Goal: Task Accomplishment & Management: Manage account settings

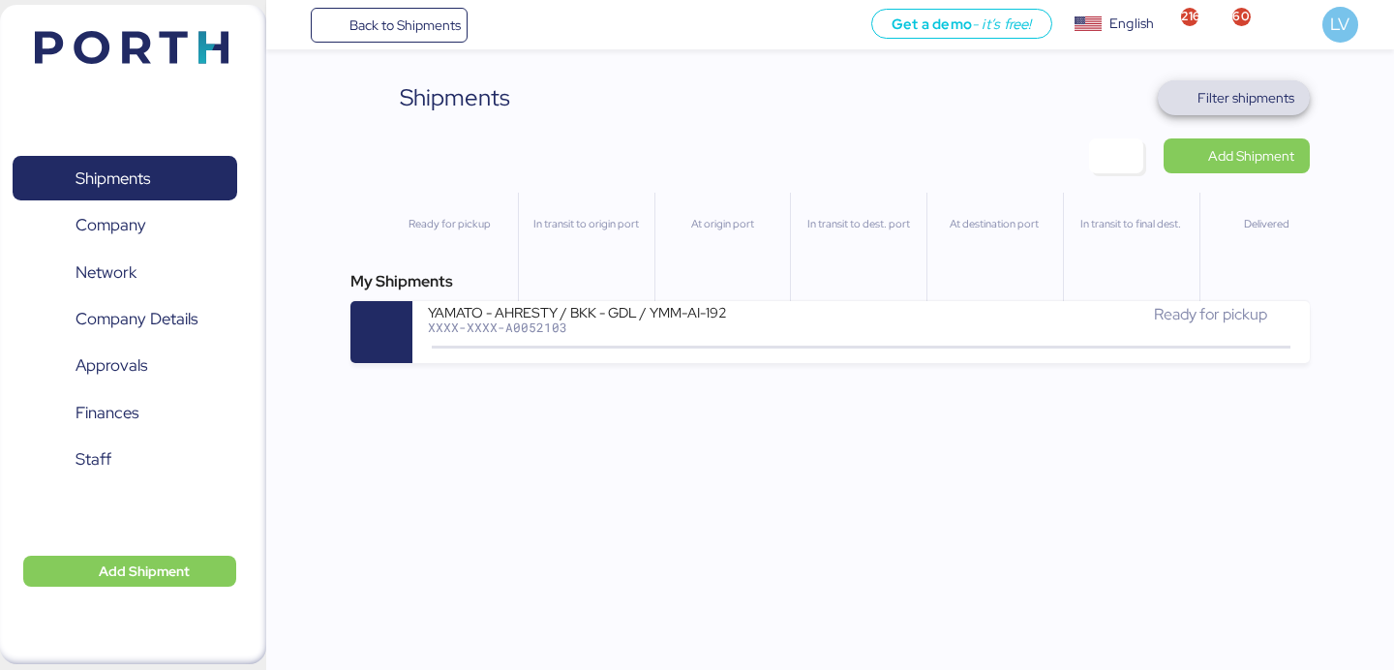
click at [1210, 92] on span "Filter shipments" at bounding box center [1245, 97] width 97 height 23
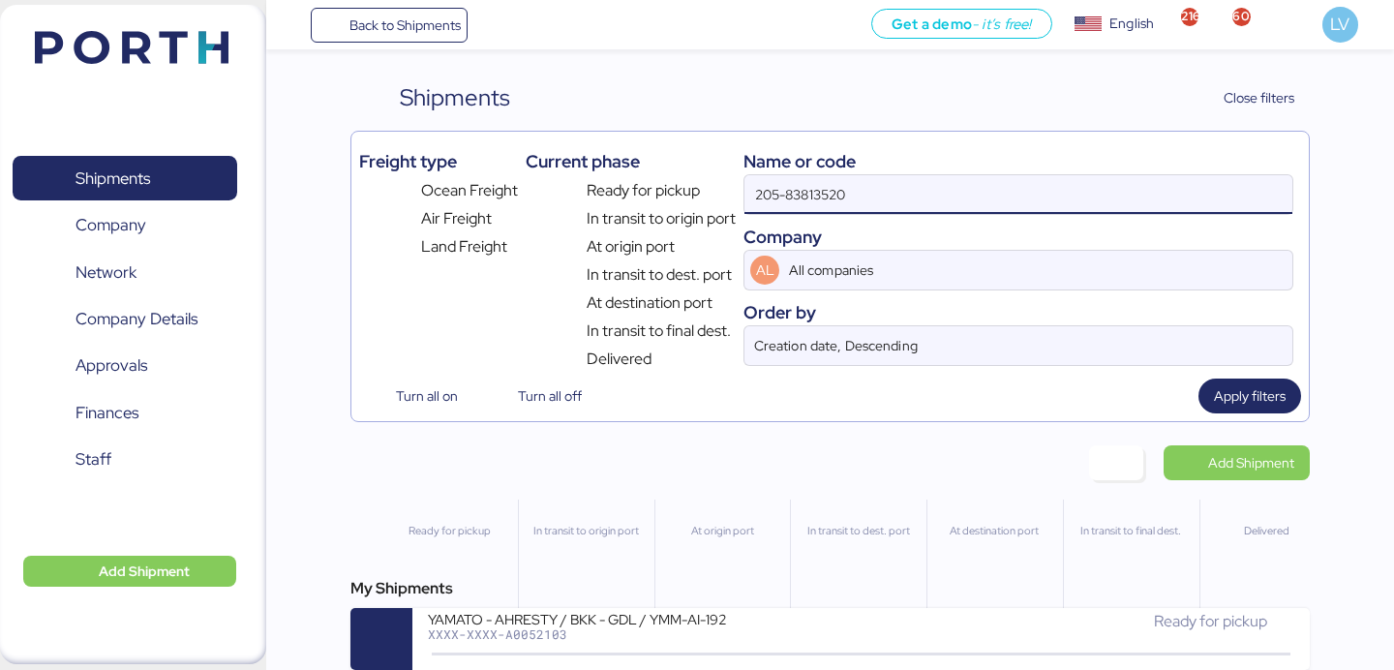
click at [1042, 196] on input "205-83813520" at bounding box center [1018, 194] width 548 height 39
paste input "O0051967"
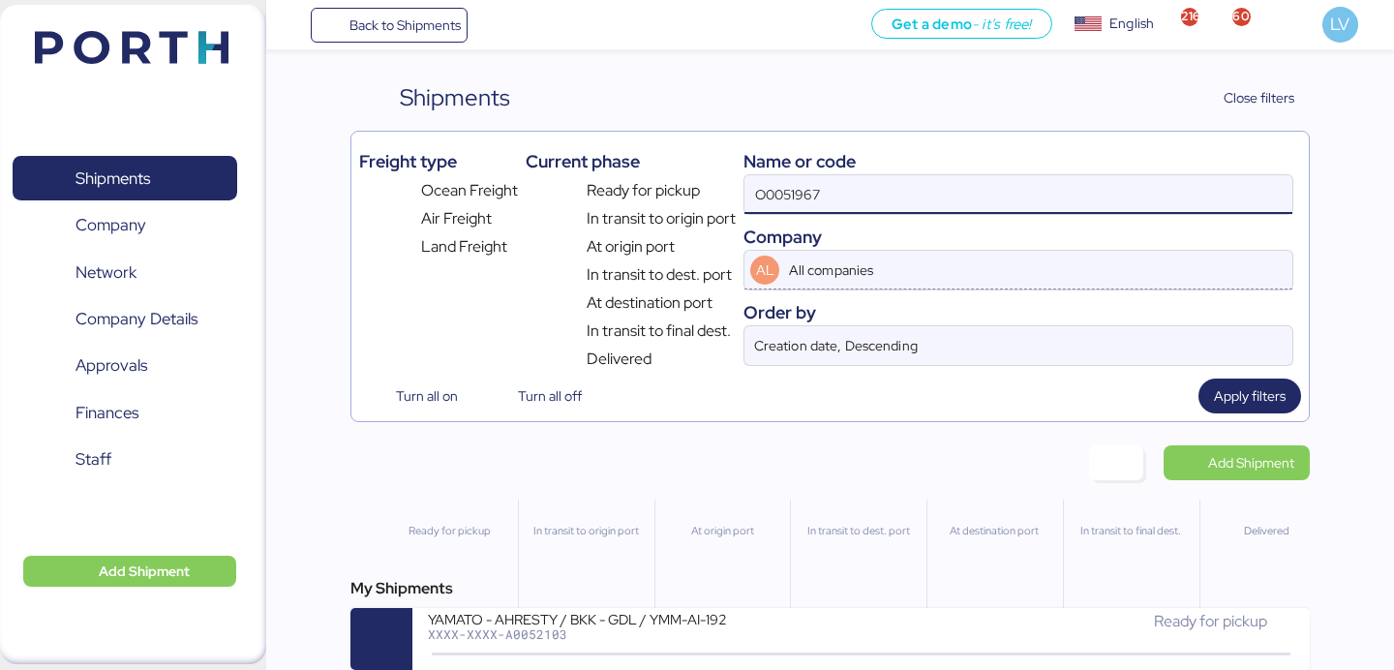
type input "O0051967"
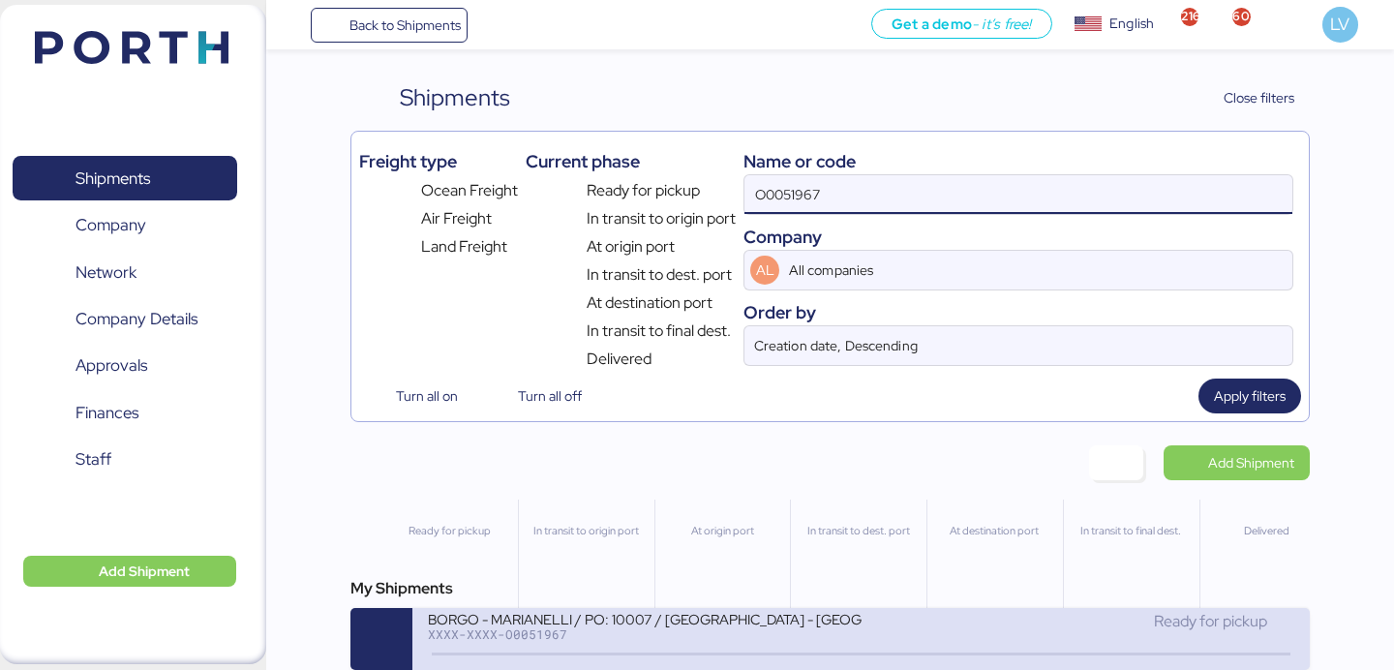
click at [550, 634] on div "XXXX-XXXX-O0051967" at bounding box center [644, 634] width 433 height 14
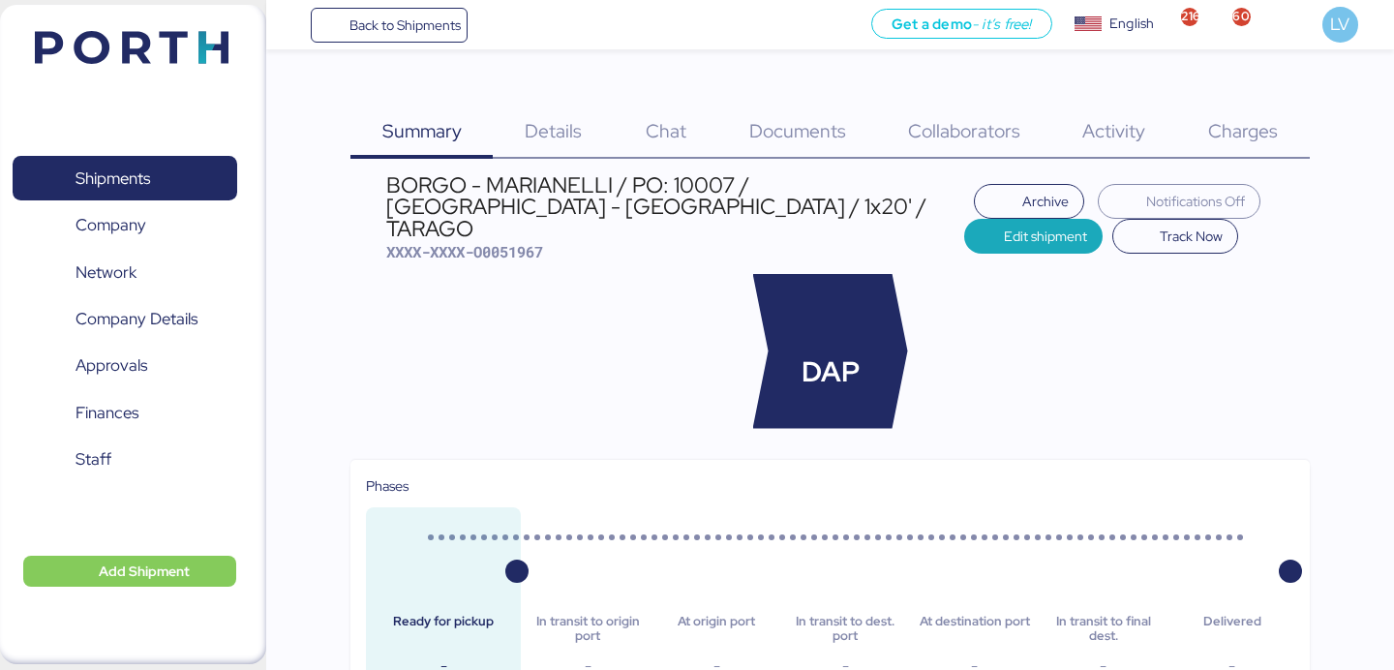
click at [1252, 122] on span "Charges" at bounding box center [1243, 130] width 70 height 25
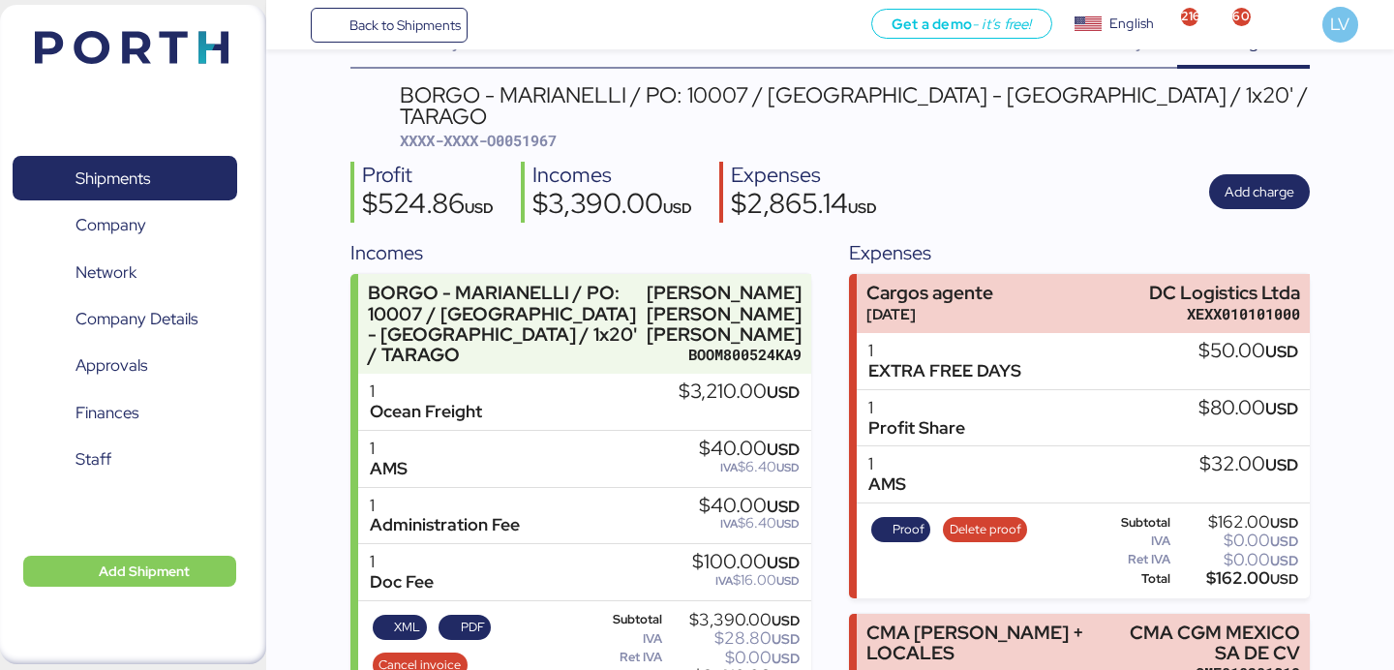
scroll to position [99, 0]
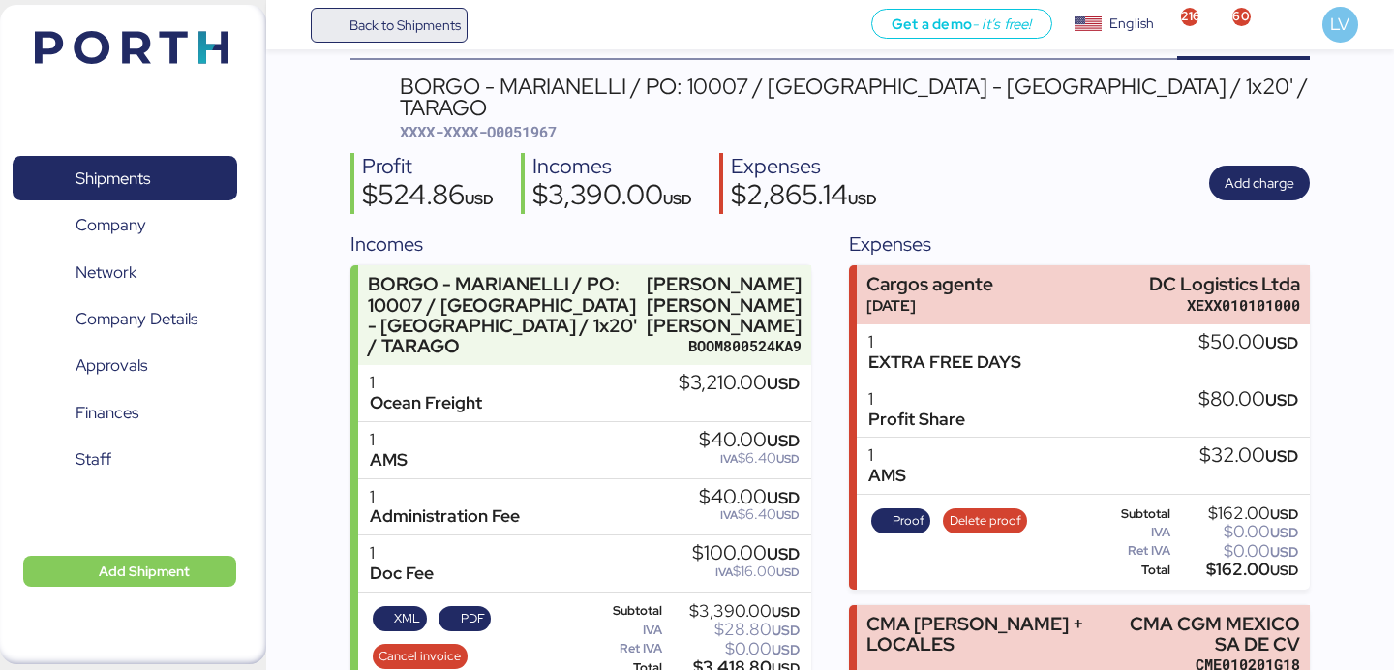
click at [436, 10] on span "Back to Shipments" at bounding box center [389, 25] width 144 height 35
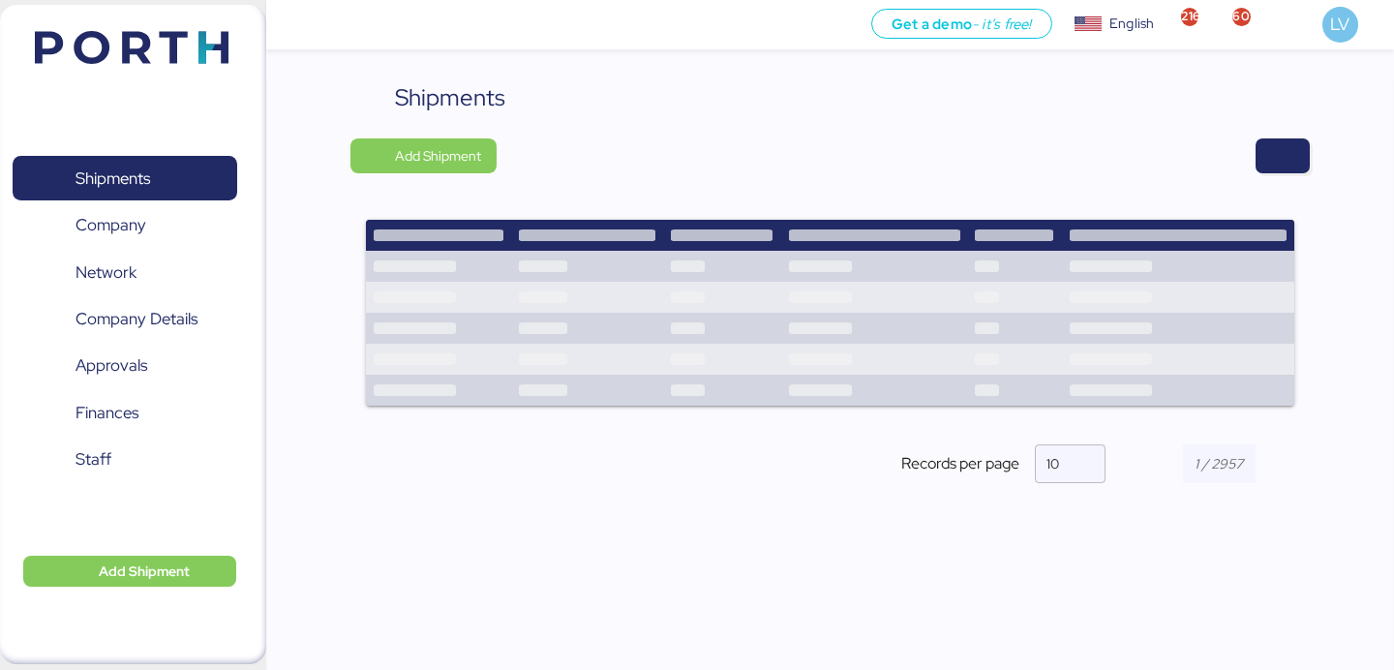
click at [1324, 159] on div "Shipments Add Shipment Records per page 10" at bounding box center [829, 384] width 1127 height 609
click at [1286, 152] on span "button" at bounding box center [1282, 155] width 23 height 27
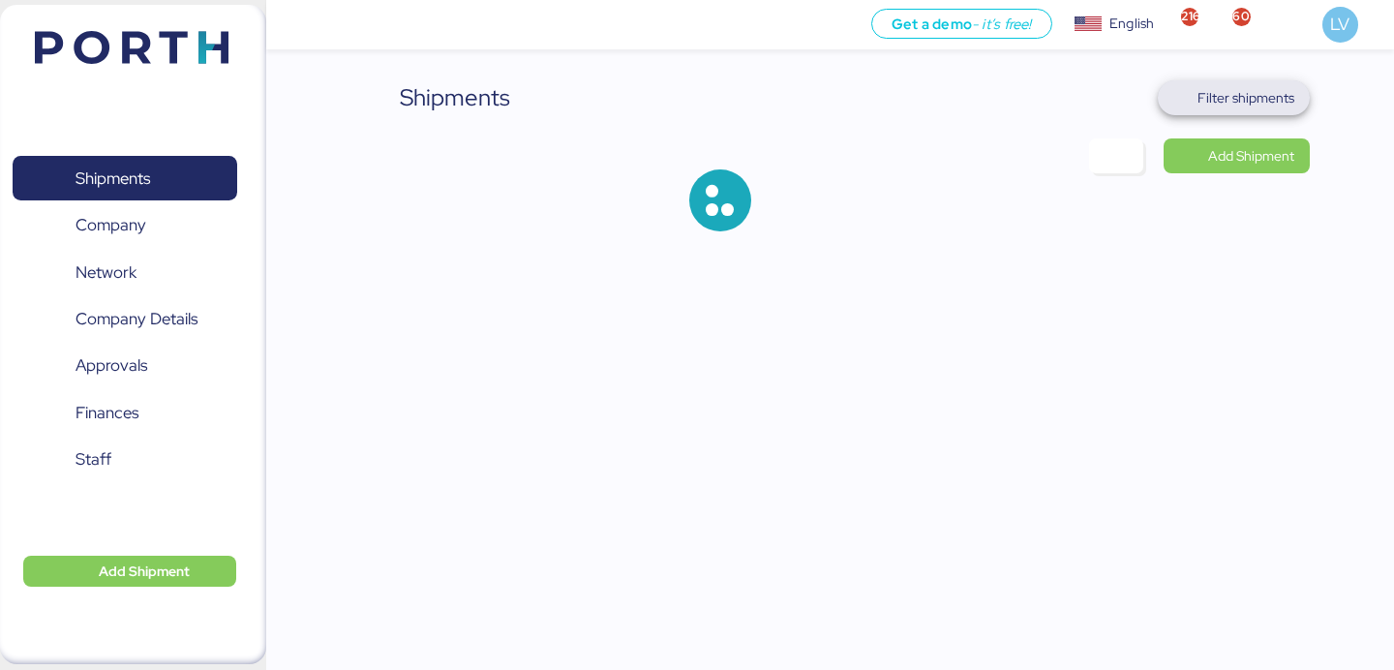
click at [1204, 107] on span "Filter shipments" at bounding box center [1245, 97] width 97 height 23
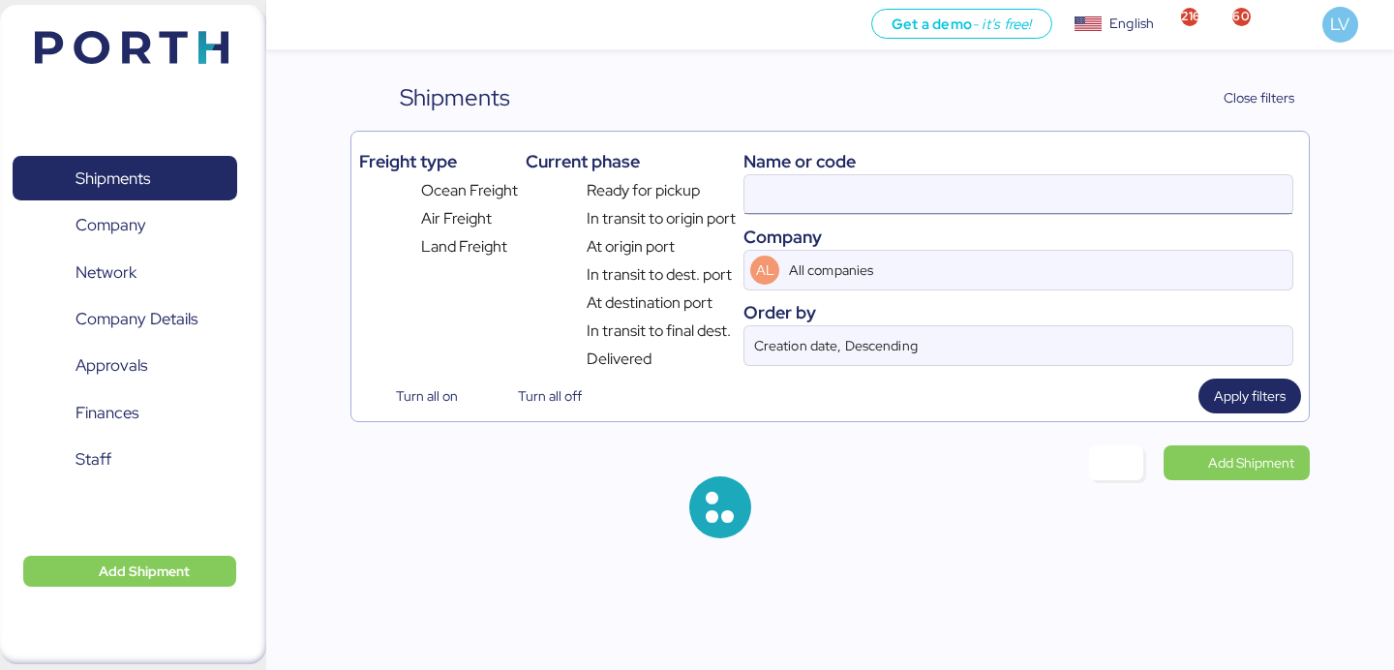
click at [1095, 188] on input at bounding box center [1018, 194] width 548 height 39
paste input "O0051963"
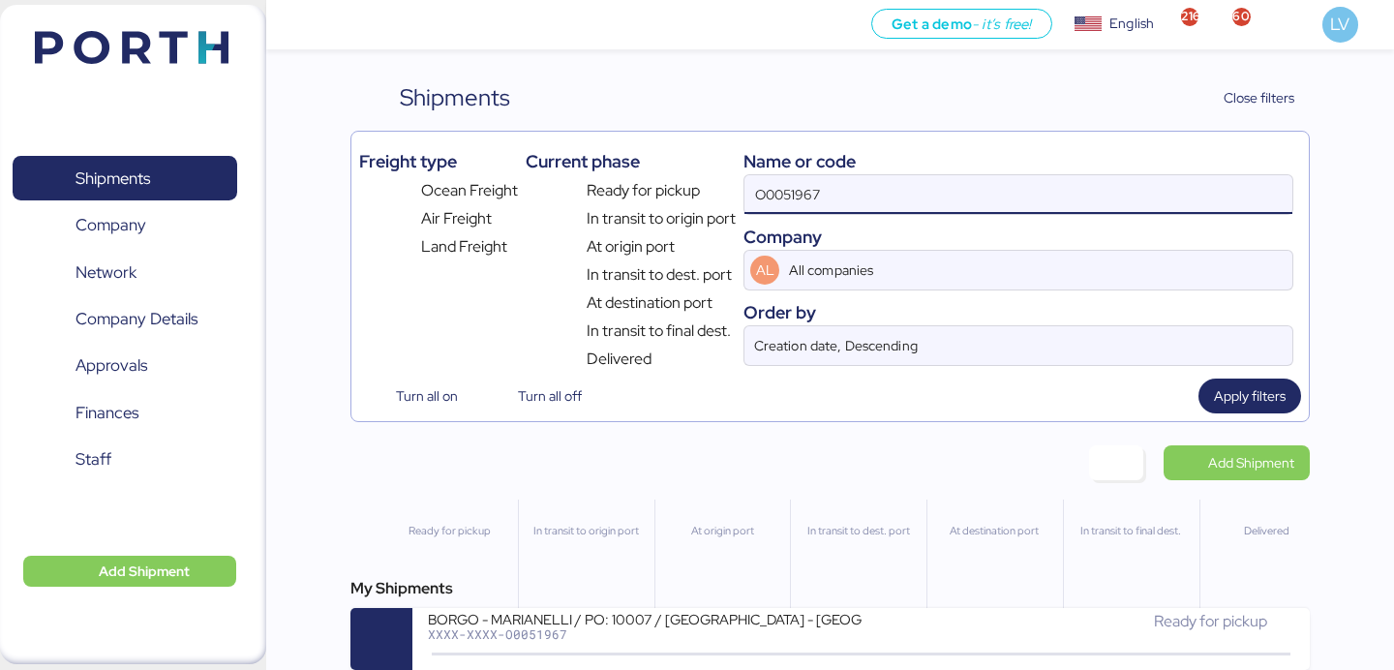
click at [872, 229] on div "Company" at bounding box center [1018, 237] width 550 height 26
click at [868, 204] on input "O0051967" at bounding box center [1018, 194] width 548 height 39
paste input "3"
type input "O0051963"
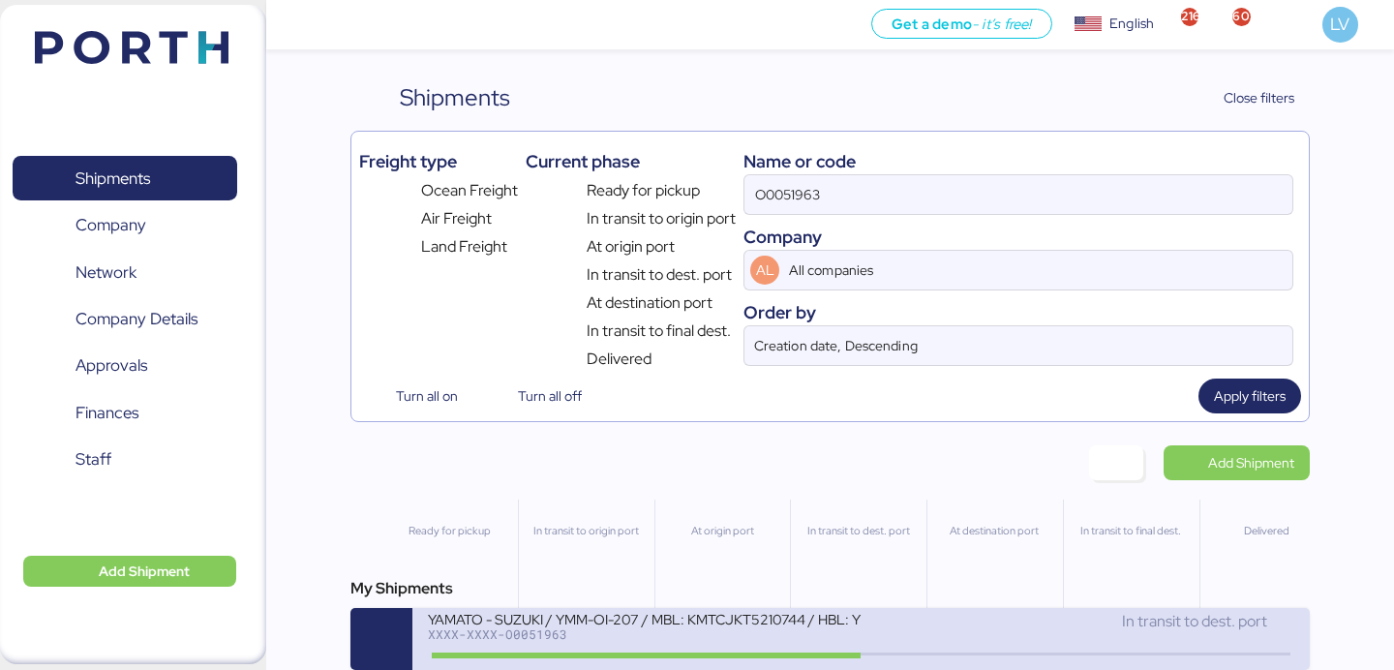
click at [730, 620] on div "YAMATO - SUZUKI / YMM-OI-207 / MBL: KMTCJKT5210744 / HBL: YIFFW0155195 / FCL" at bounding box center [644, 618] width 433 height 16
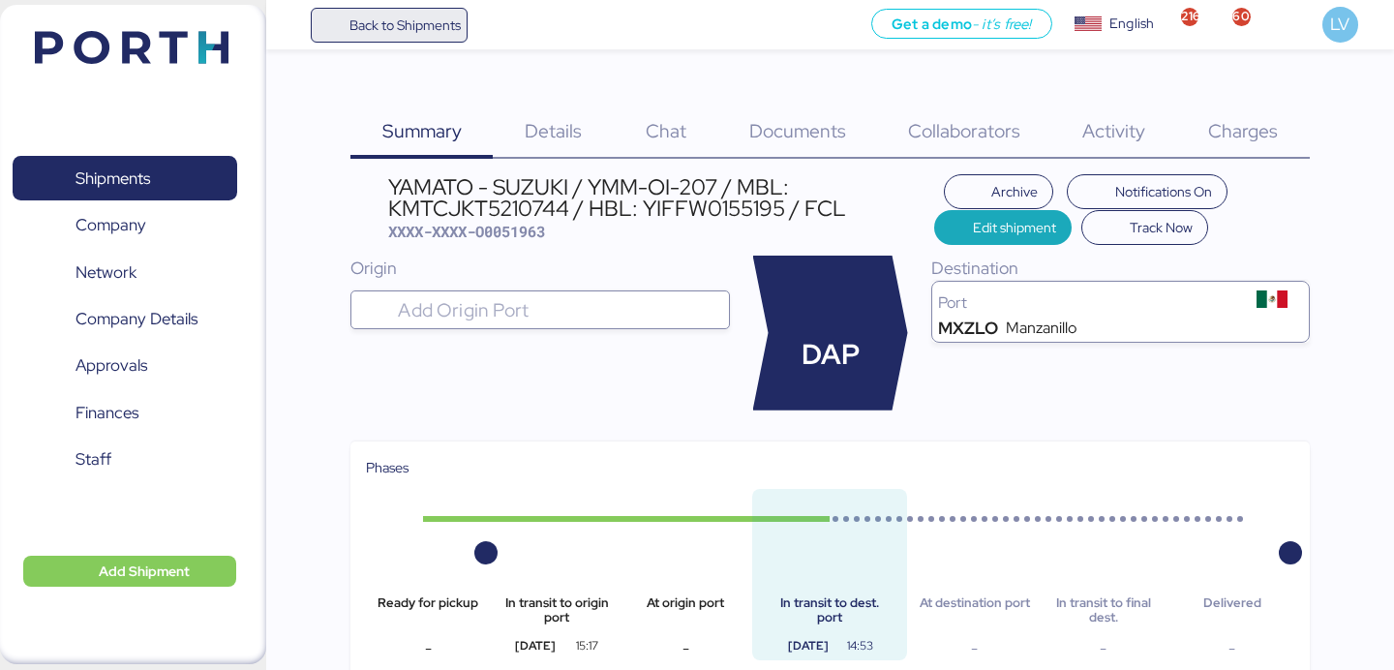
click at [413, 10] on span "Back to Shipments" at bounding box center [389, 25] width 144 height 35
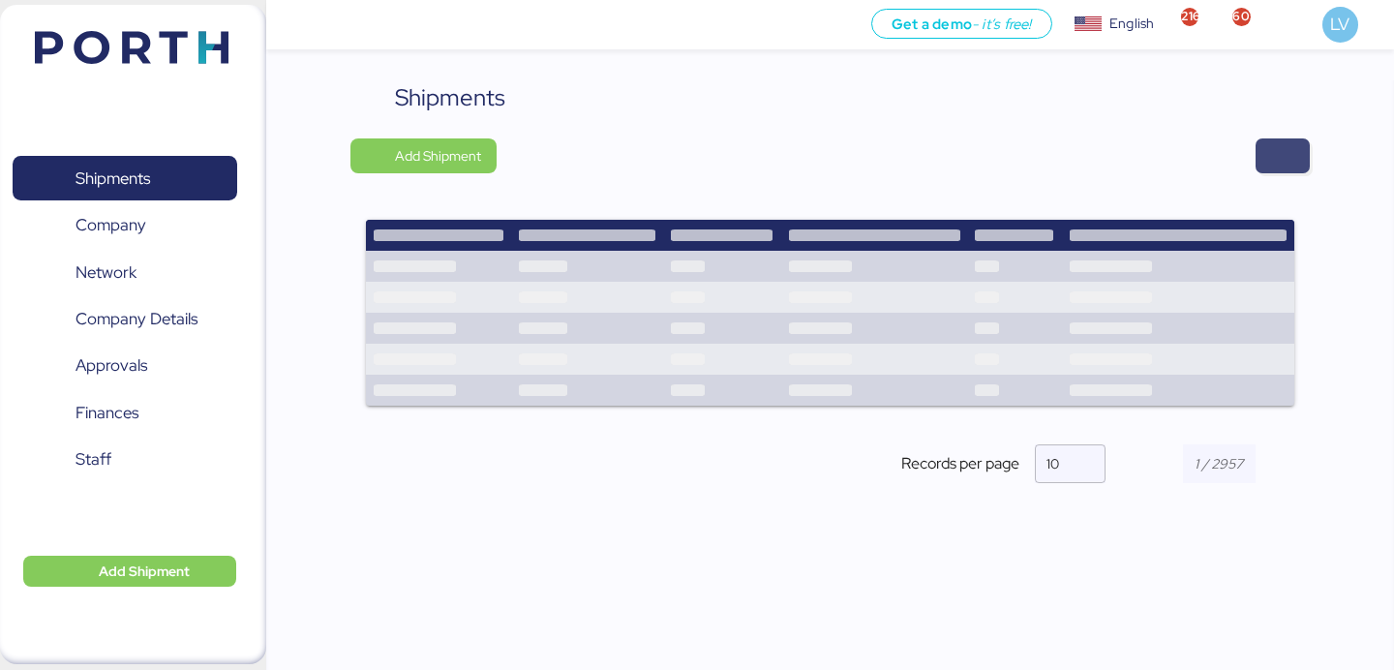
click at [1284, 157] on span "button" at bounding box center [1282, 155] width 23 height 27
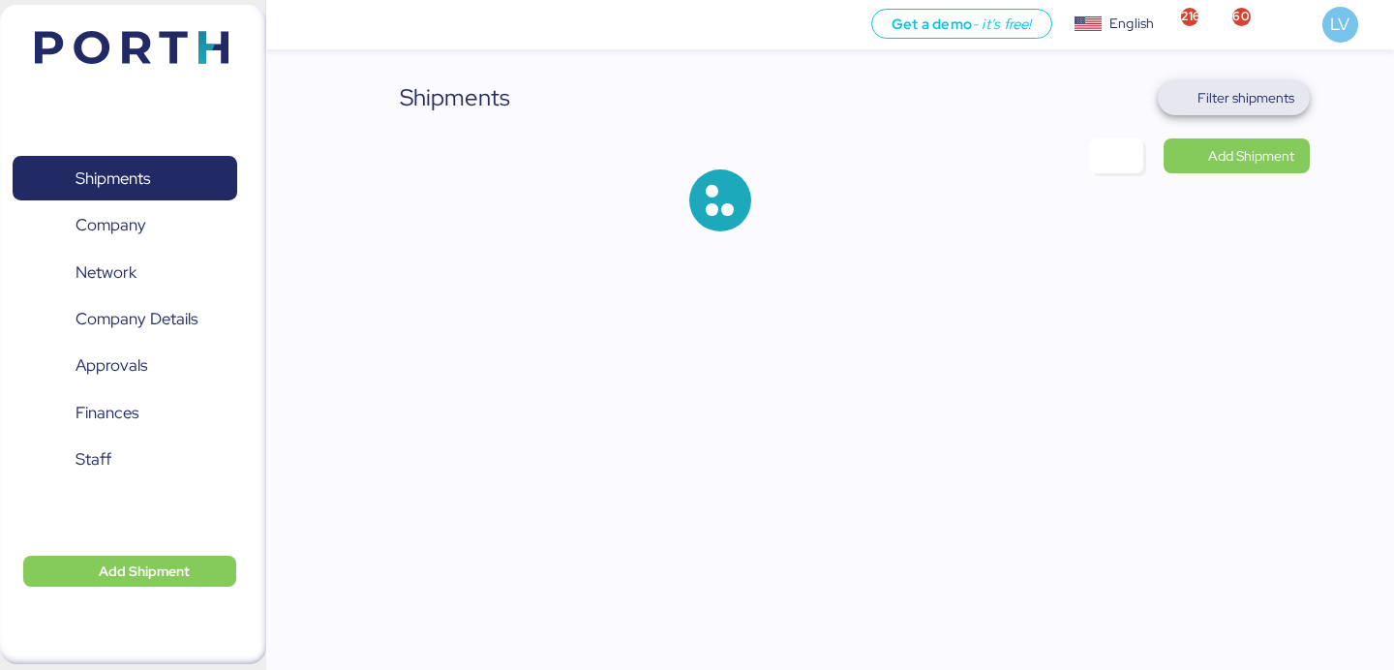
click at [1257, 108] on span "Filter shipments" at bounding box center [1245, 97] width 97 height 23
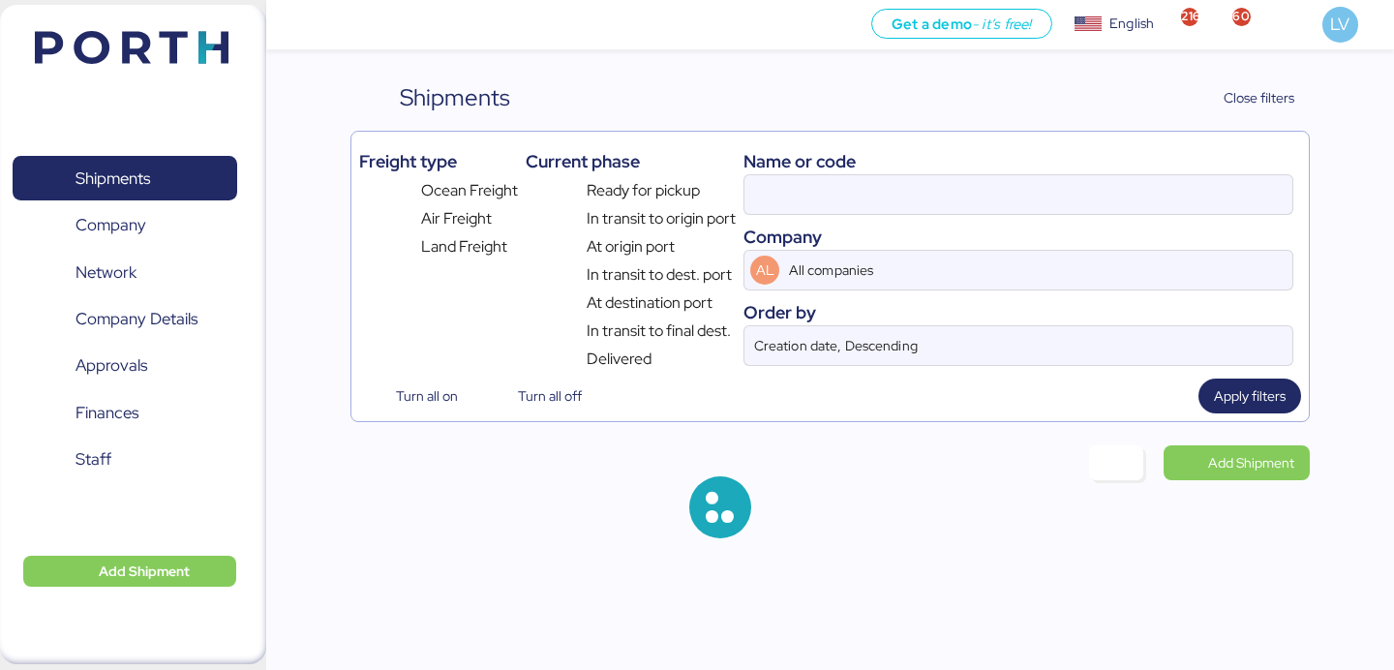
click at [1060, 220] on div "Name or code Company AL All companies Order by Creation date, Descending" at bounding box center [1018, 254] width 550 height 231
click at [1060, 200] on input at bounding box center [1018, 194] width 548 height 39
paste input "SSZ1660577"
type input "O0051963"
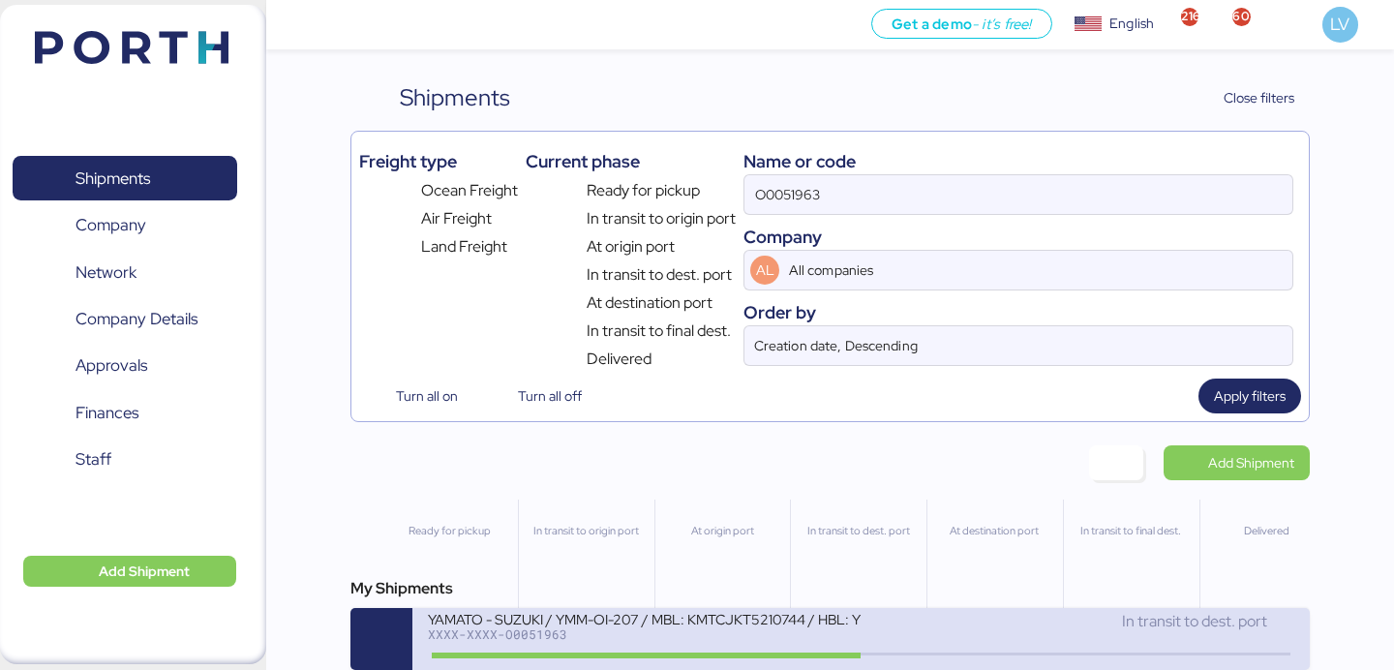
click at [1066, 640] on div "In transit to dest. port" at bounding box center [1077, 631] width 433 height 42
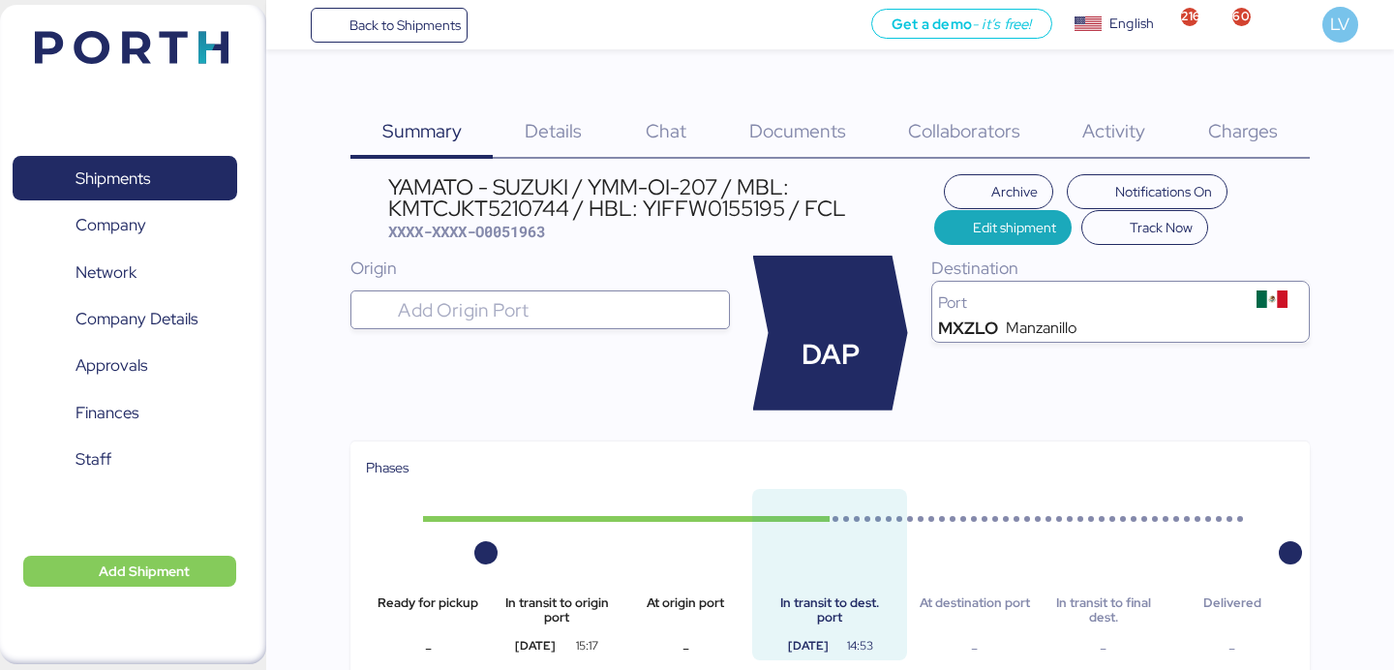
click at [1287, 132] on div "Charges 0" at bounding box center [1243, 119] width 133 height 78
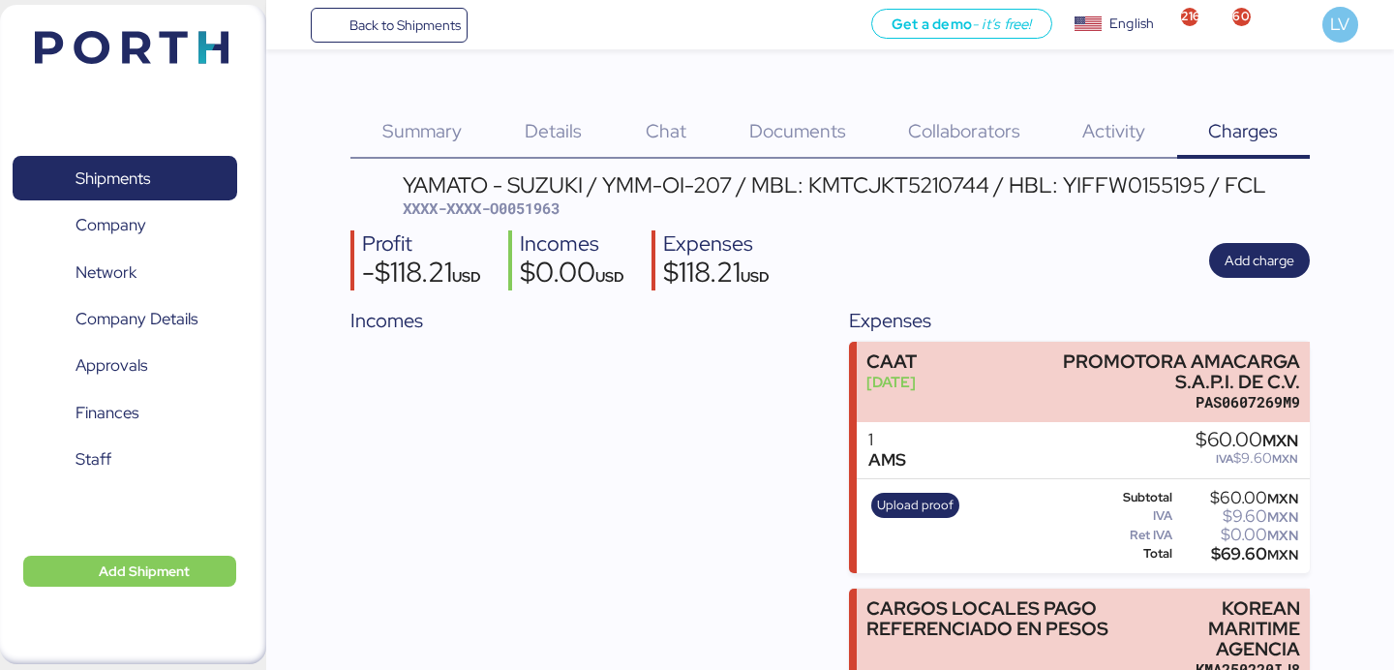
click at [931, 181] on div "YAMATO - SUZUKI / YMM-OI-207 / MBL: KMTCJKT5210744 / HBL: YIFFW0155195 / FCL" at bounding box center [834, 184] width 863 height 21
copy div "KMTCJKT5210744"
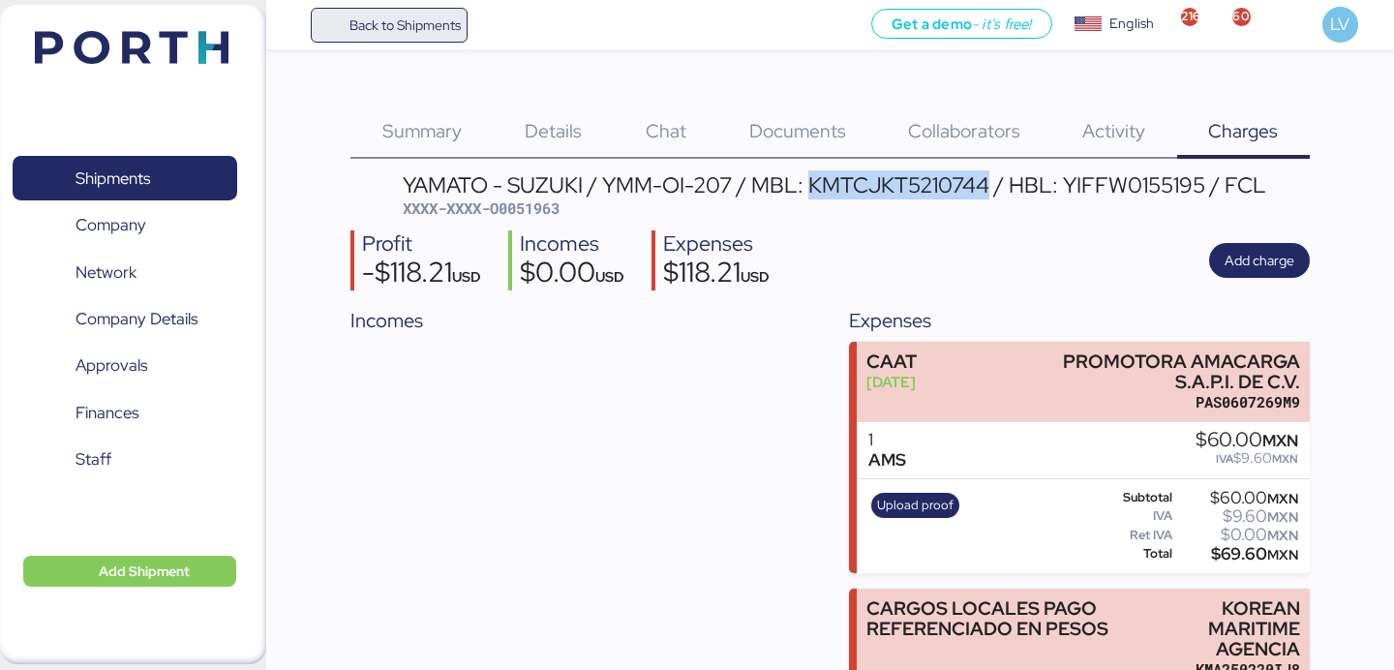
click at [402, 17] on span "Back to Shipments" at bounding box center [404, 25] width 111 height 23
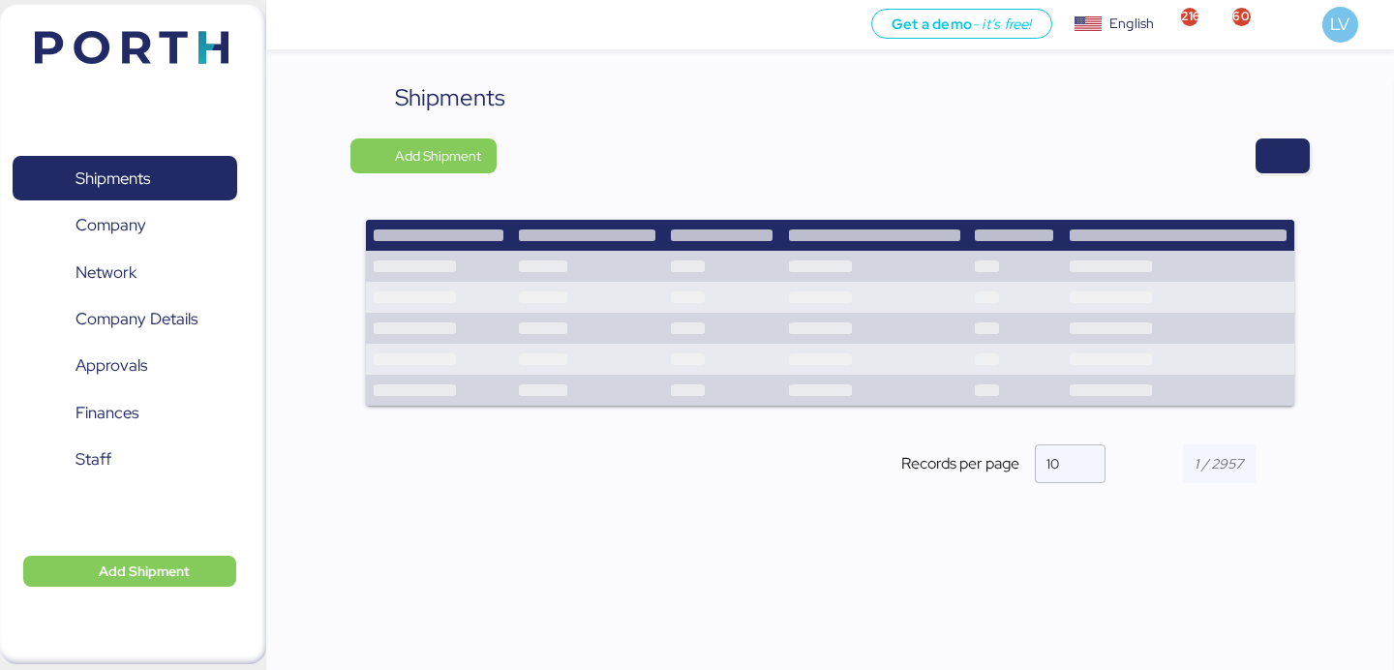
click at [1247, 160] on div at bounding box center [909, 155] width 798 height 35
click at [1282, 149] on span "button" at bounding box center [1282, 155] width 23 height 27
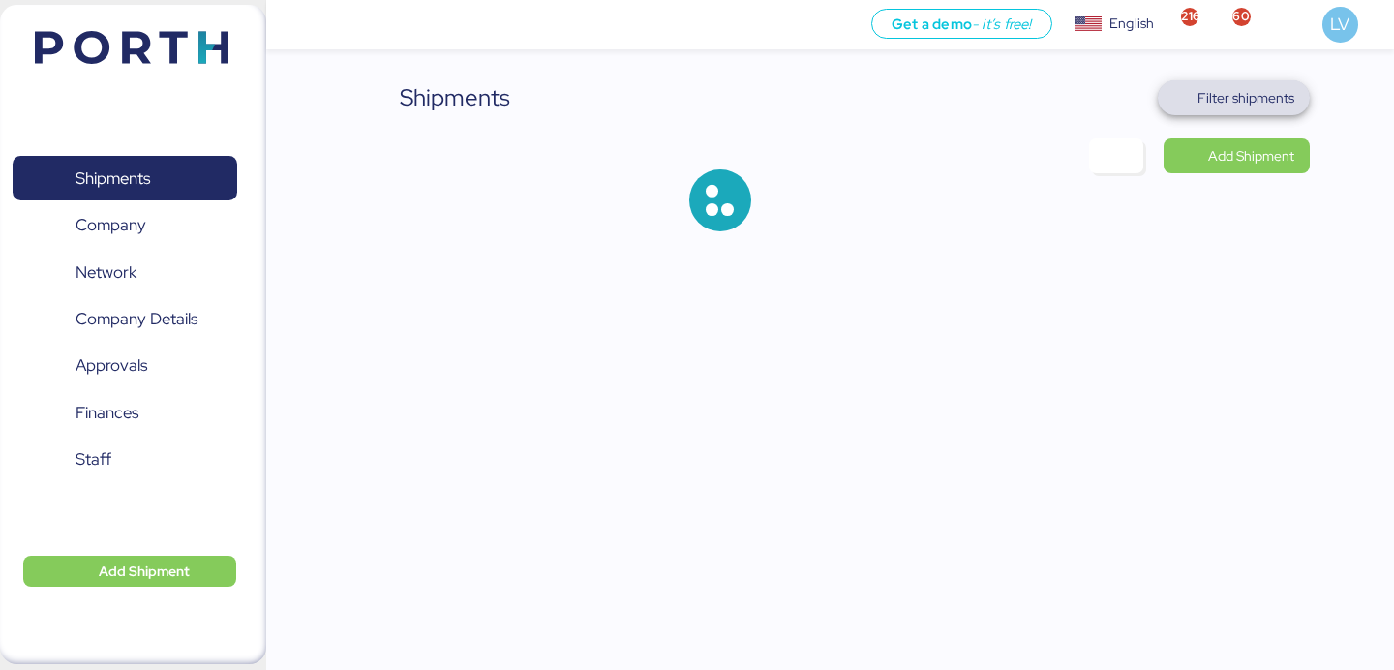
click at [1248, 110] on span "Filter shipments" at bounding box center [1233, 97] width 121 height 27
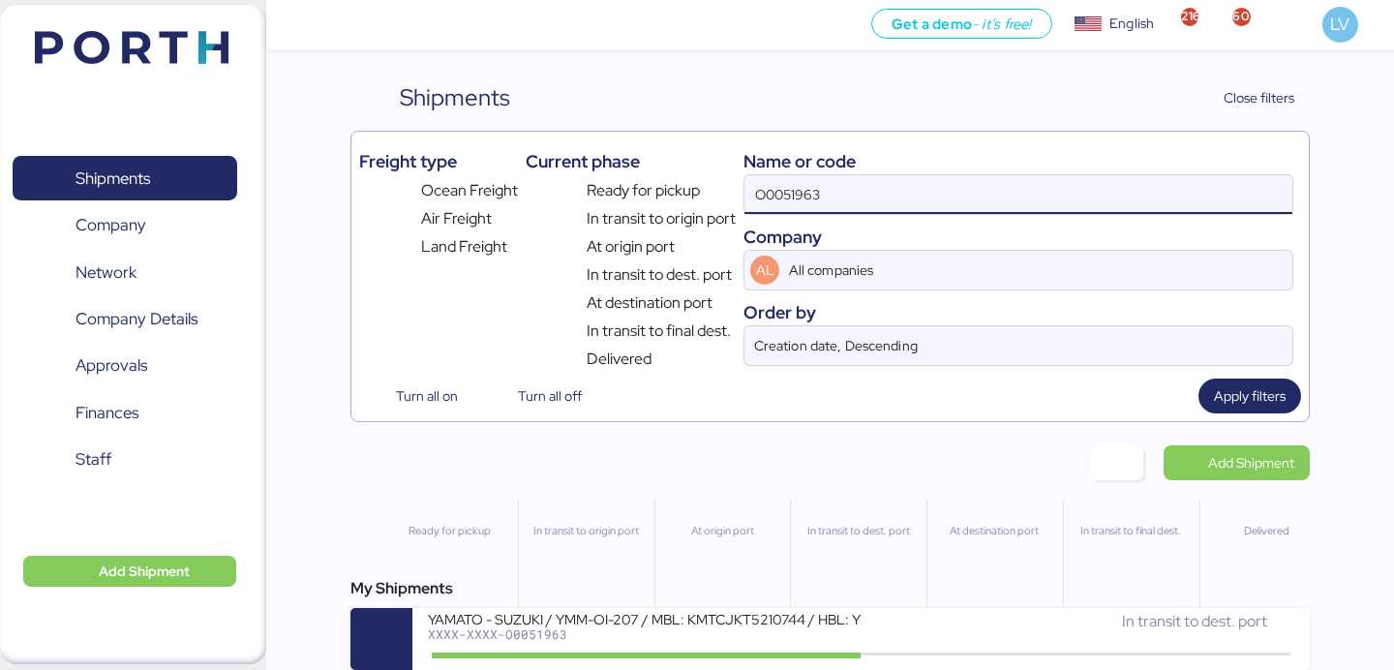
click at [946, 182] on input "O0051963" at bounding box center [1018, 194] width 548 height 39
paste input "SSZ1660577"
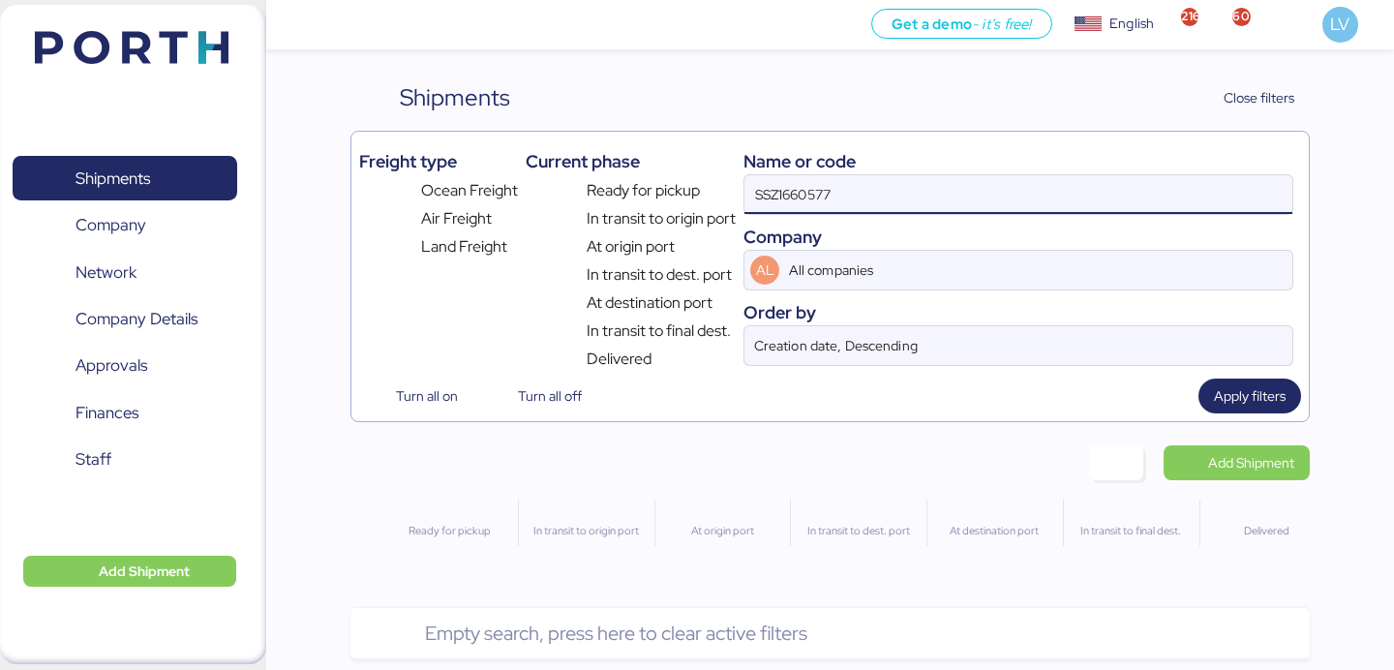
type input "SSZ1660577"
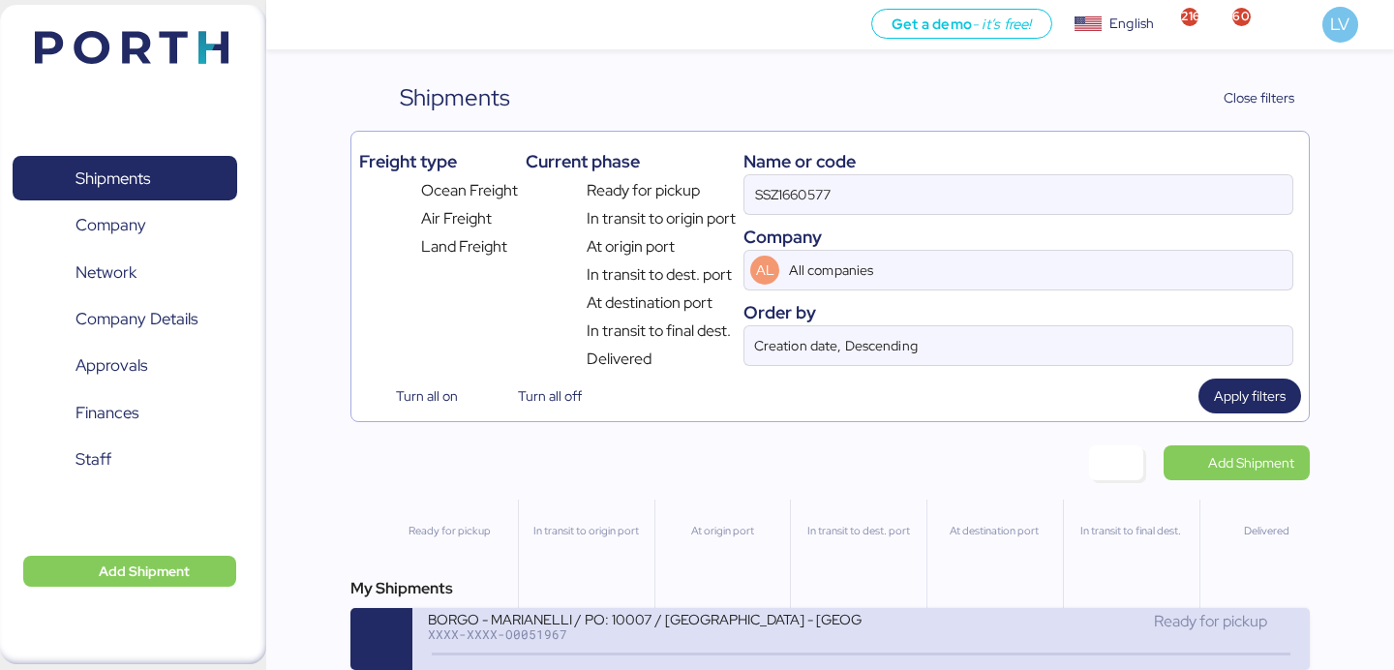
click at [683, 645] on div "BORGO - MARIANELLI / PO: 10007 / [GEOGRAPHIC_DATA] - [GEOGRAPHIC_DATA] / 1x20' …" at bounding box center [644, 631] width 433 height 42
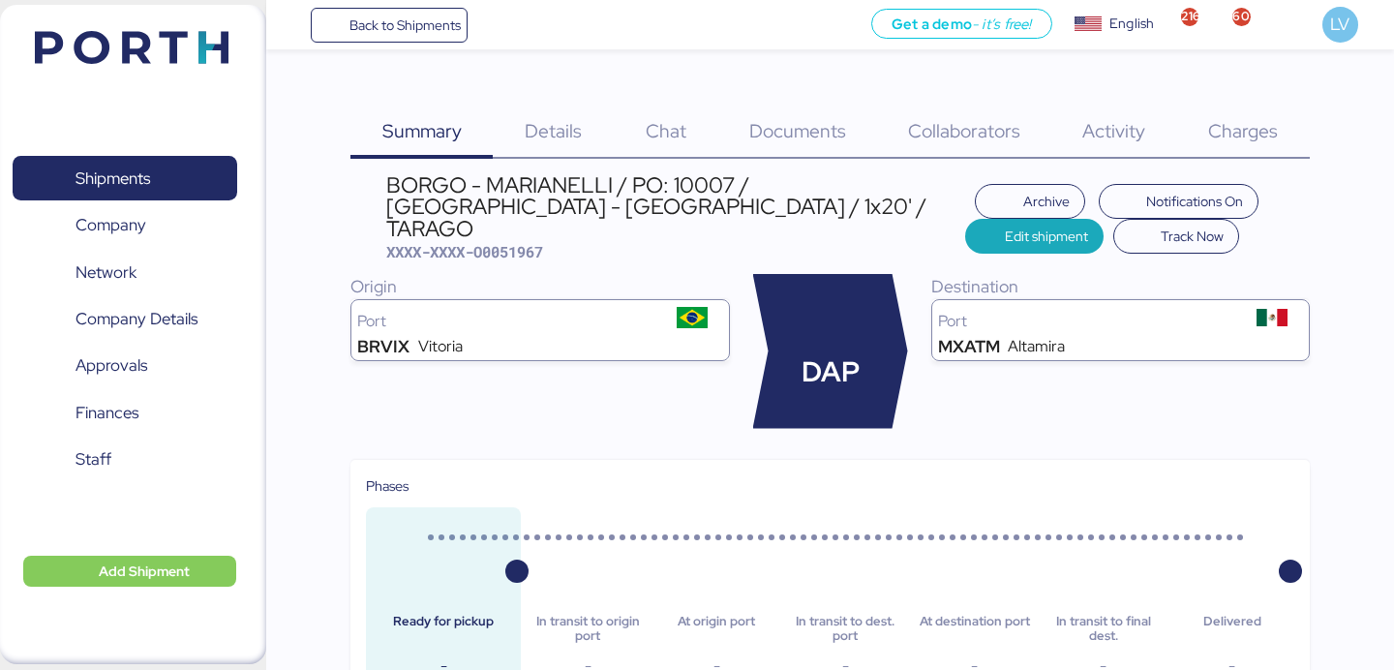
click at [1249, 135] on span "Charges" at bounding box center [1243, 130] width 70 height 25
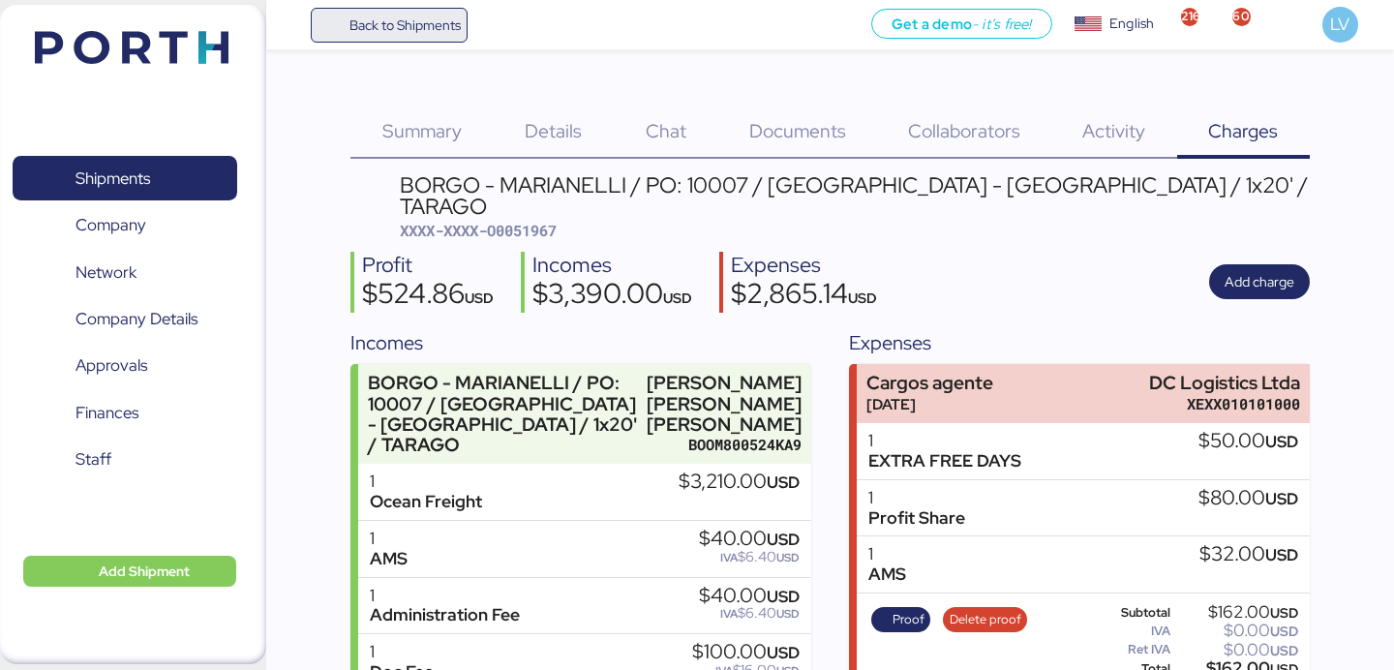
click at [438, 31] on span "Back to Shipments" at bounding box center [404, 25] width 111 height 23
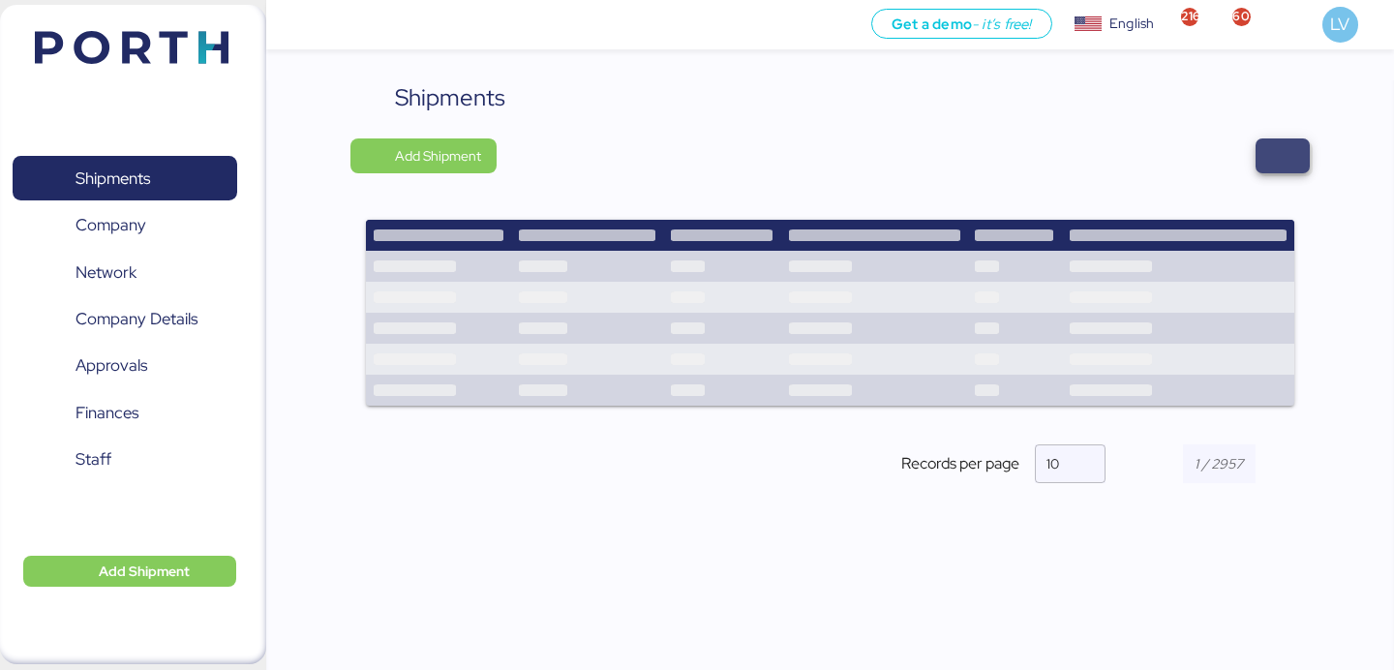
click at [1307, 157] on span "button" at bounding box center [1282, 155] width 54 height 35
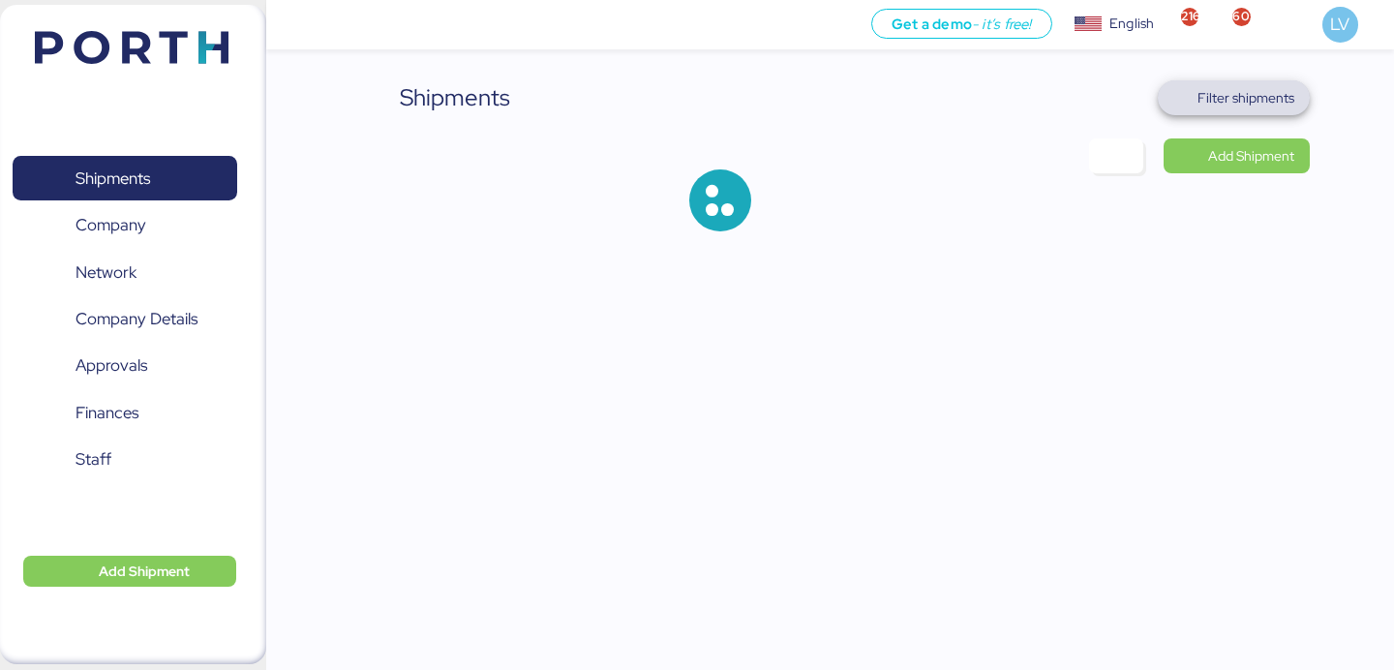
click at [1238, 96] on span "Filter shipments" at bounding box center [1245, 97] width 97 height 23
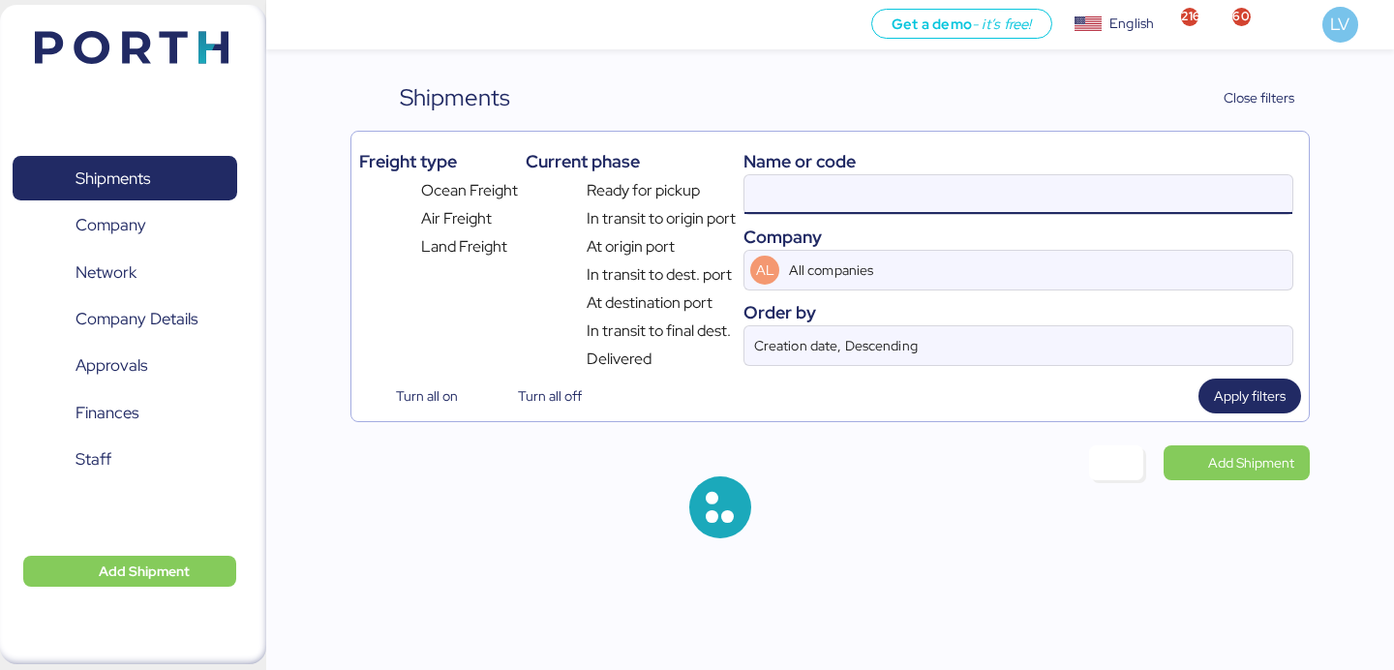
click at [1090, 200] on input at bounding box center [1018, 194] width 548 height 39
paste input "COSU6425323320"
type input "COSU6425323320"
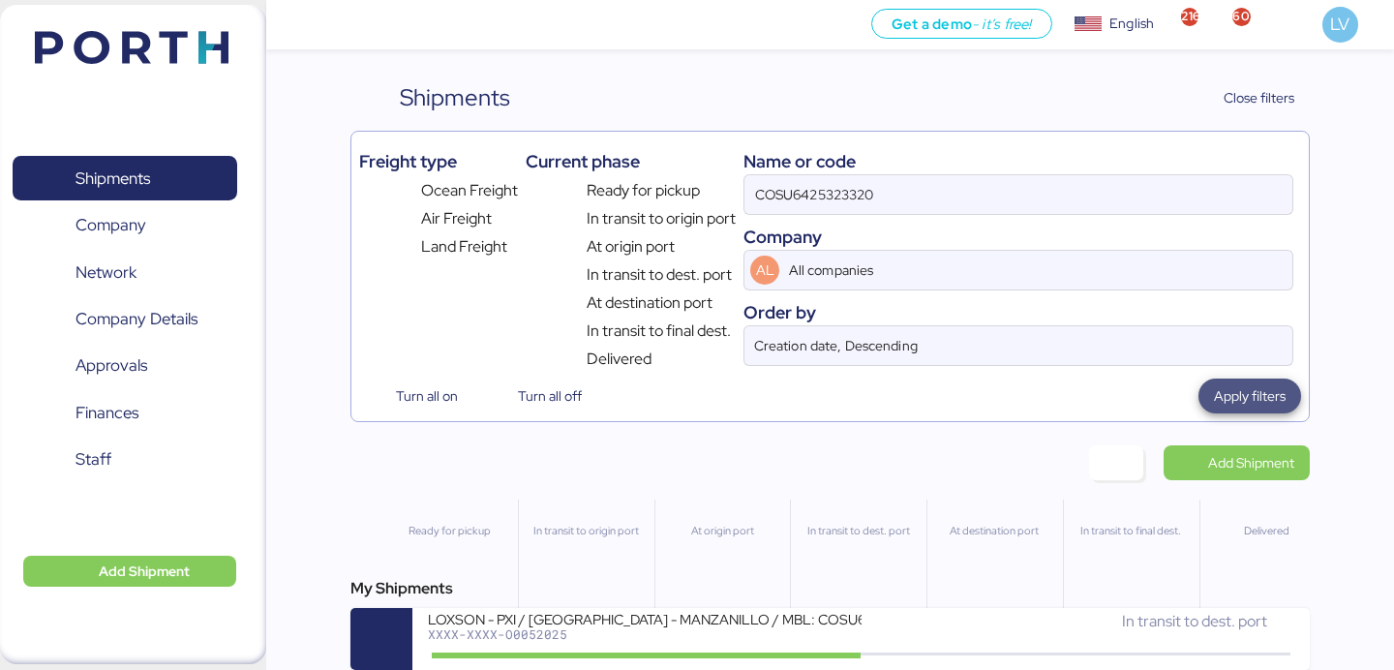
click at [1256, 412] on span "Apply filters" at bounding box center [1249, 395] width 103 height 35
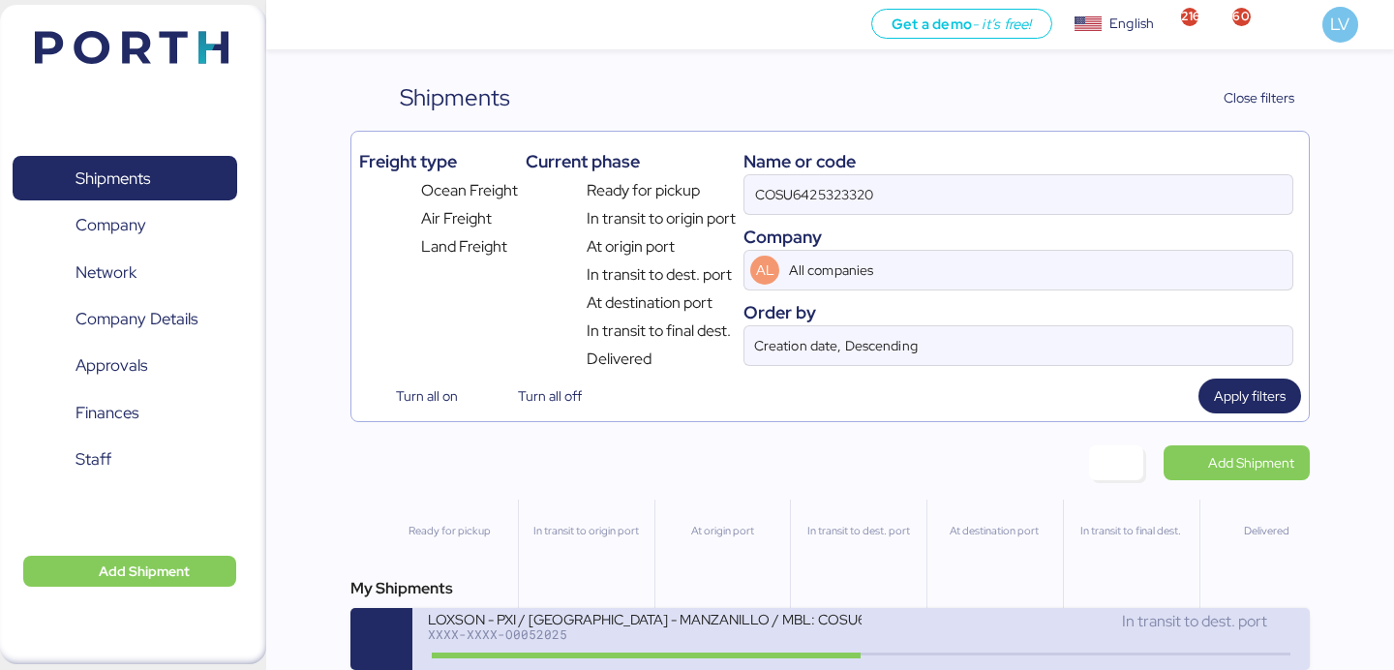
click at [721, 626] on div "LOXSON - PXI / [GEOGRAPHIC_DATA] - MANZANILLO / MBL: COSU6425323320 - HBL: CSSE…" at bounding box center [644, 618] width 433 height 16
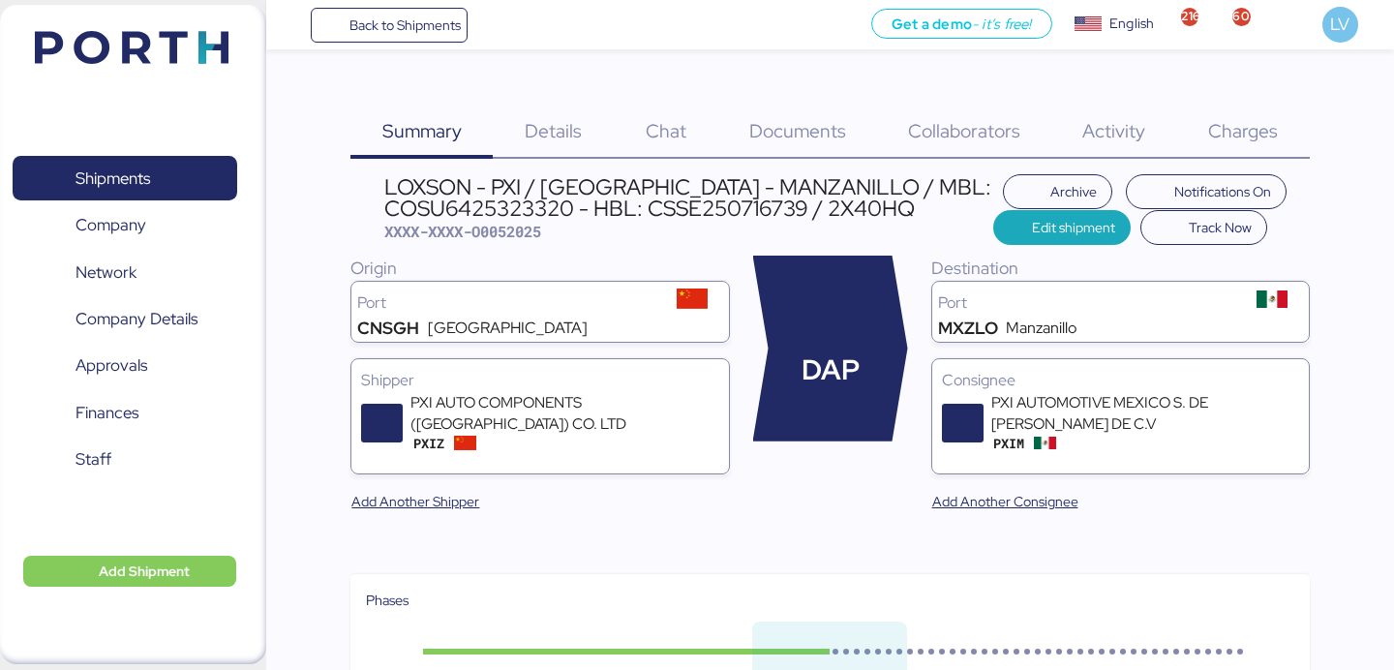
click at [1237, 122] on span "Charges" at bounding box center [1243, 130] width 70 height 25
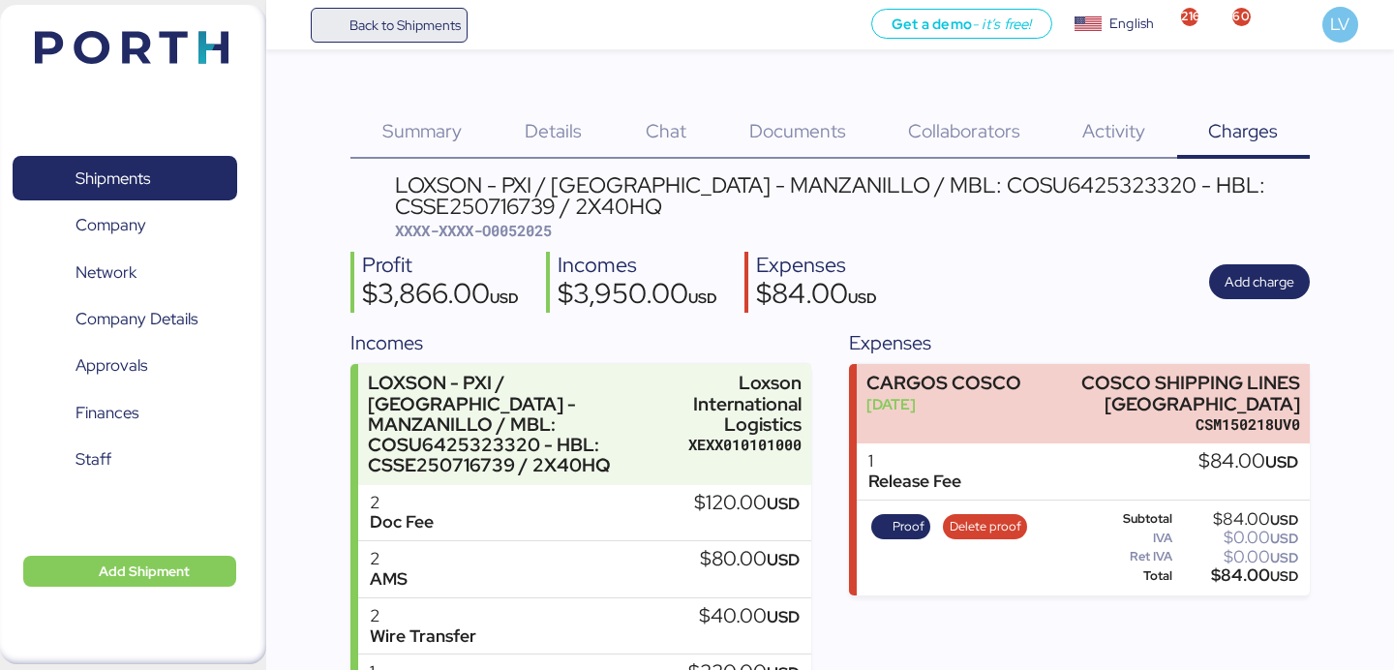
click at [444, 21] on span "Back to Shipments" at bounding box center [404, 25] width 111 height 23
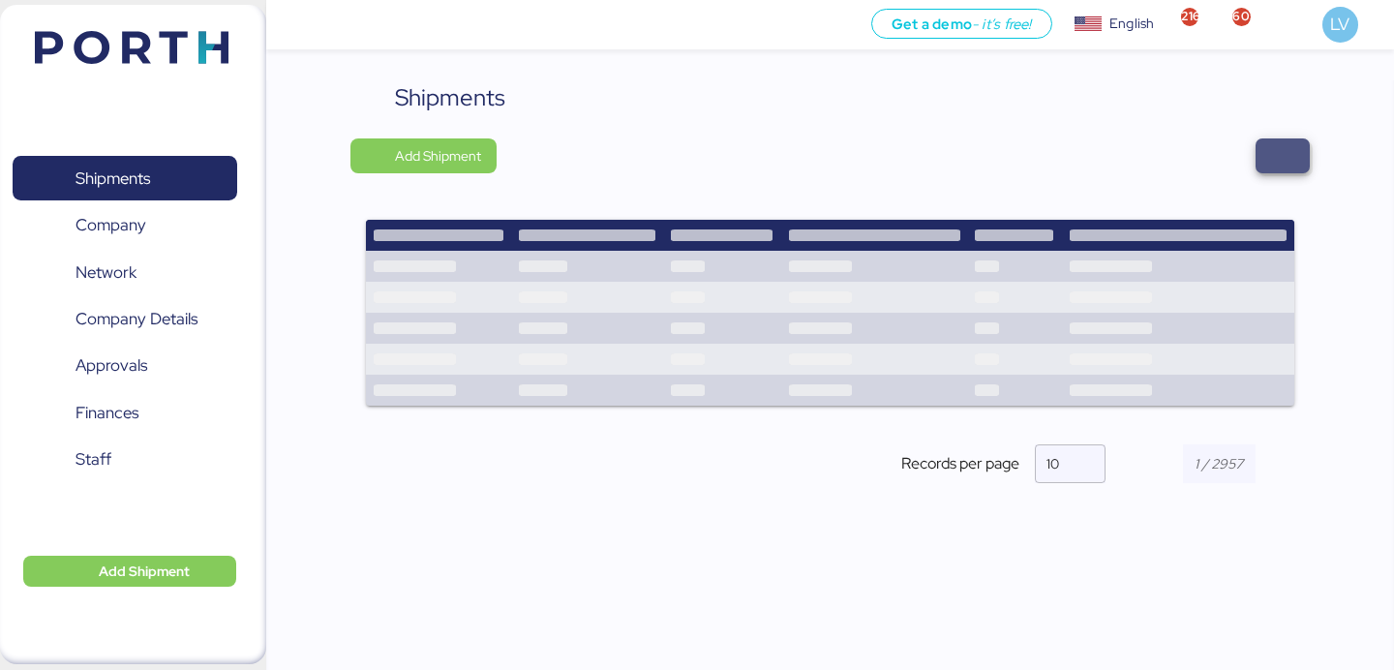
click at [1304, 165] on span "button" at bounding box center [1282, 155] width 54 height 35
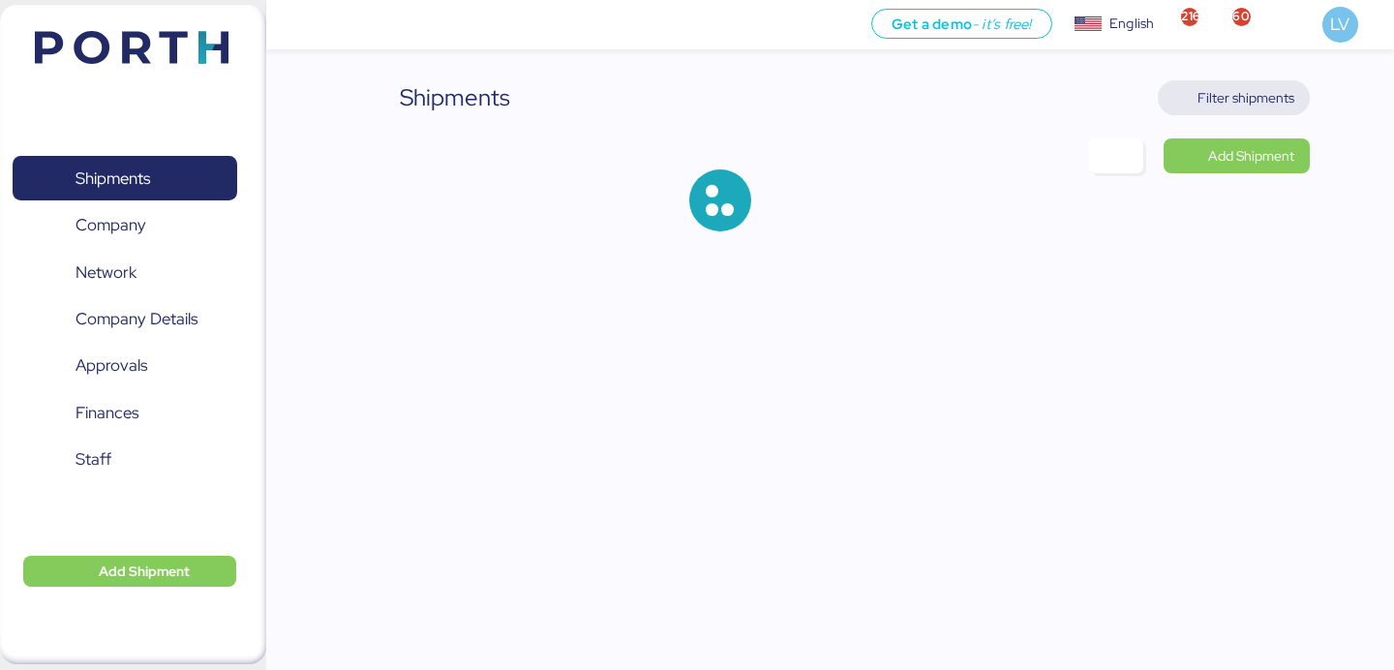
click at [1271, 97] on span "Filter shipments" at bounding box center [1245, 97] width 97 height 23
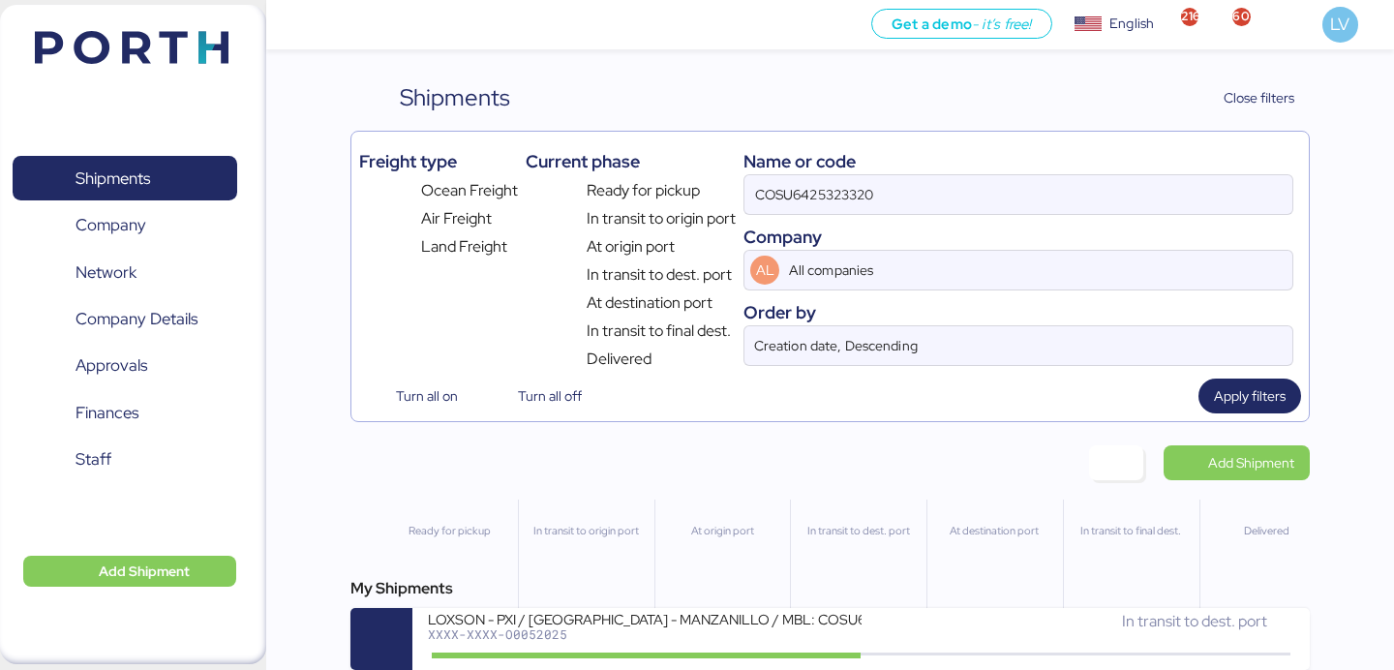
click at [1064, 218] on div "Name or code COSU6425323320 Company AL All companies Order by Creation date, De…" at bounding box center [1018, 254] width 550 height 231
click at [1064, 204] on input "COSU6425323320" at bounding box center [1018, 194] width 548 height 39
paste input "8281630"
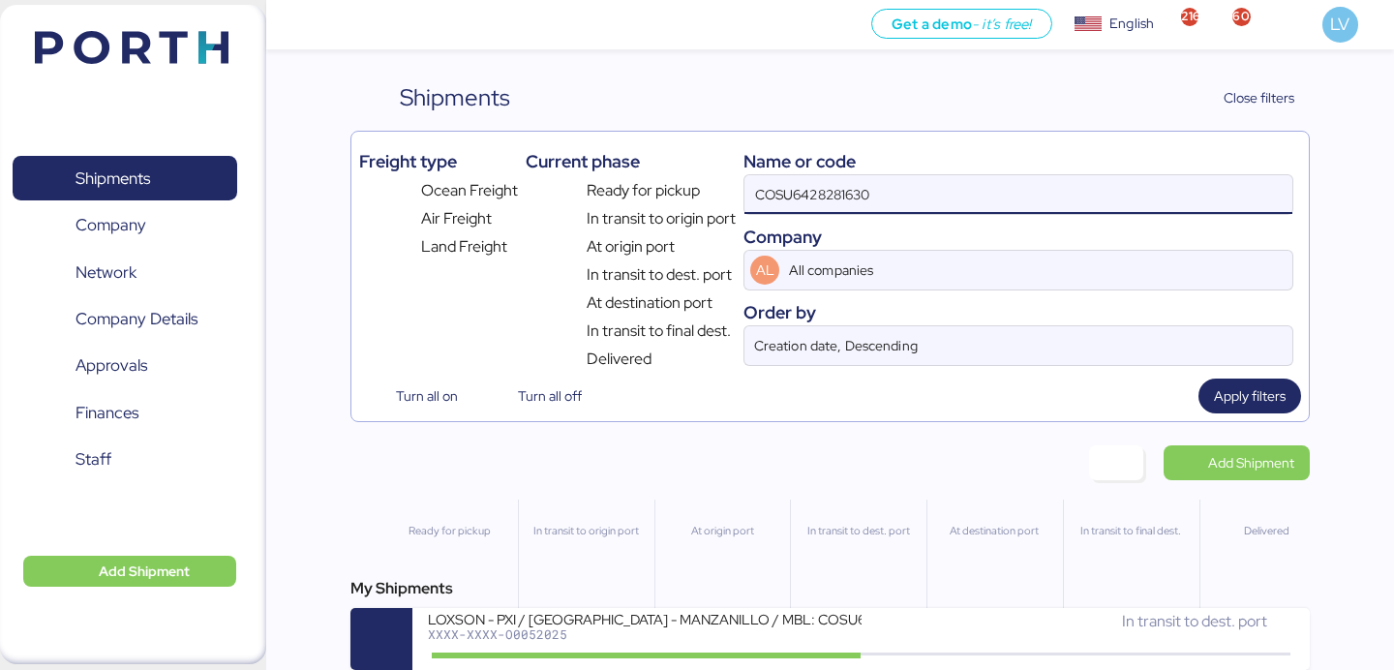
type input "COSU6428281630"
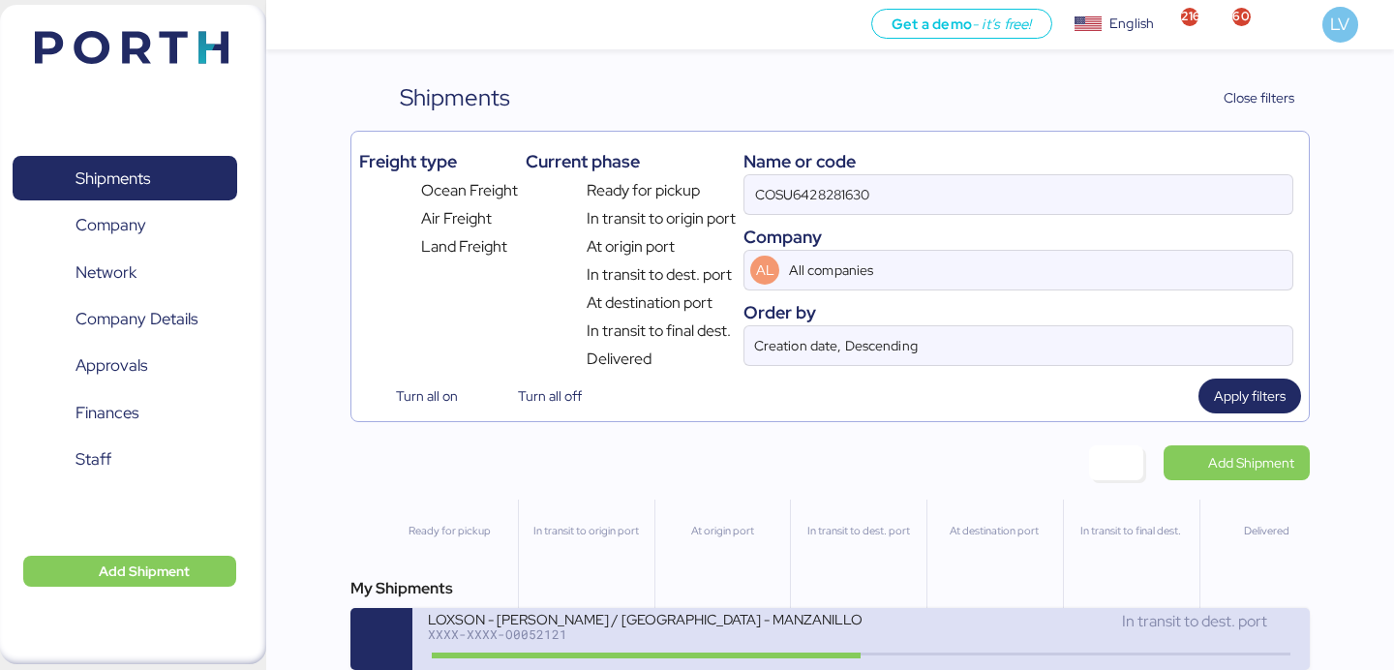
click at [631, 626] on div "LOXSON - [PERSON_NAME] / [GEOGRAPHIC_DATA] - MANZANILLO / MBL: COSU6428281630 -…" at bounding box center [644, 618] width 433 height 16
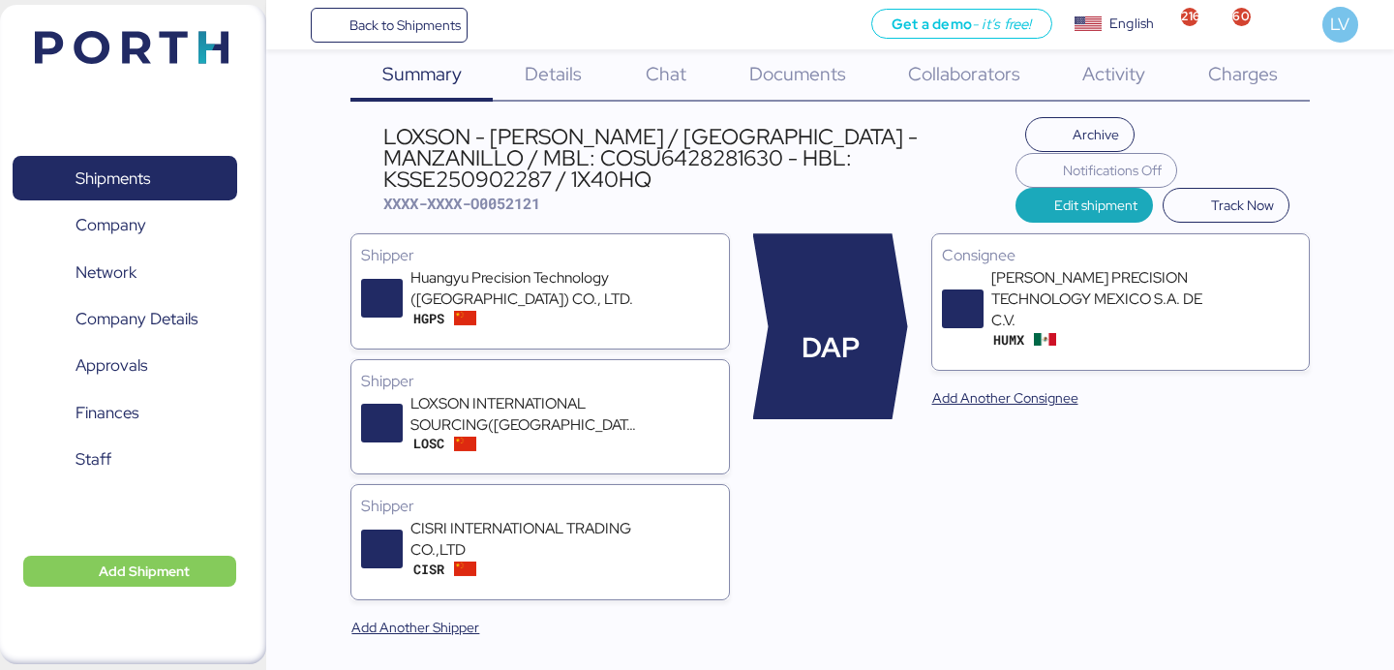
scroll to position [67, 0]
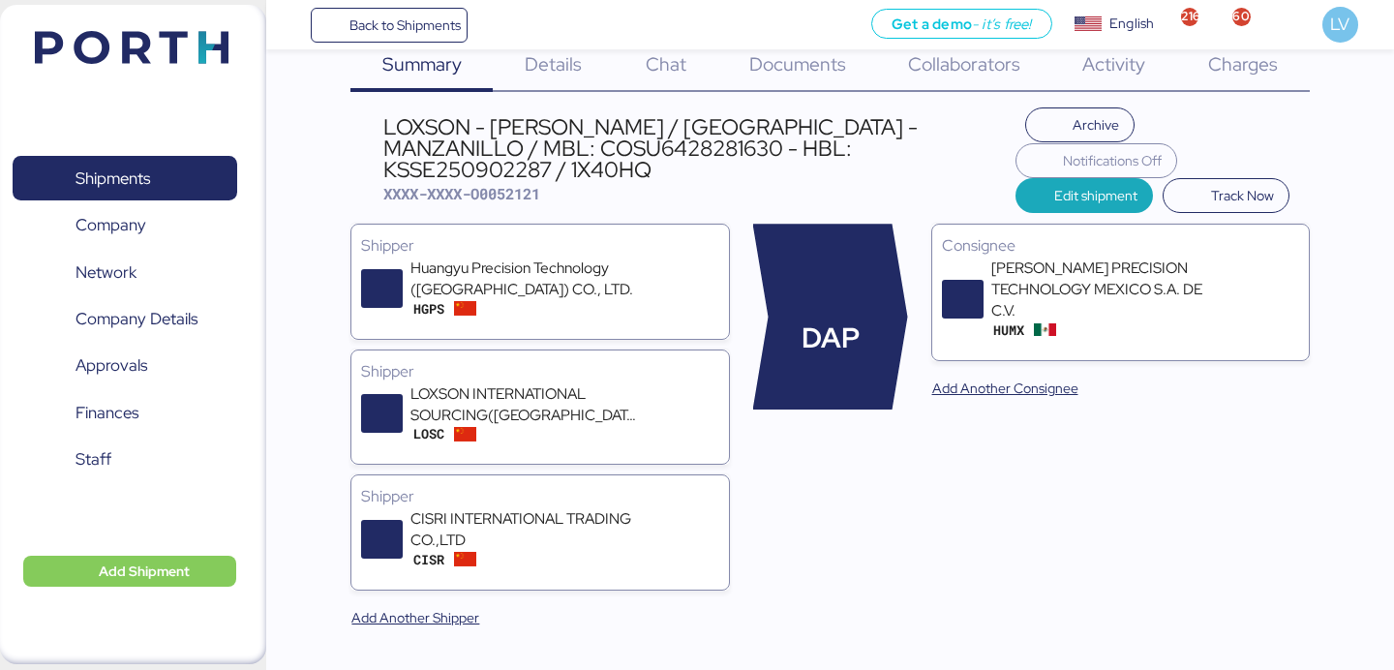
click at [1233, 74] on span "Charges" at bounding box center [1243, 63] width 70 height 25
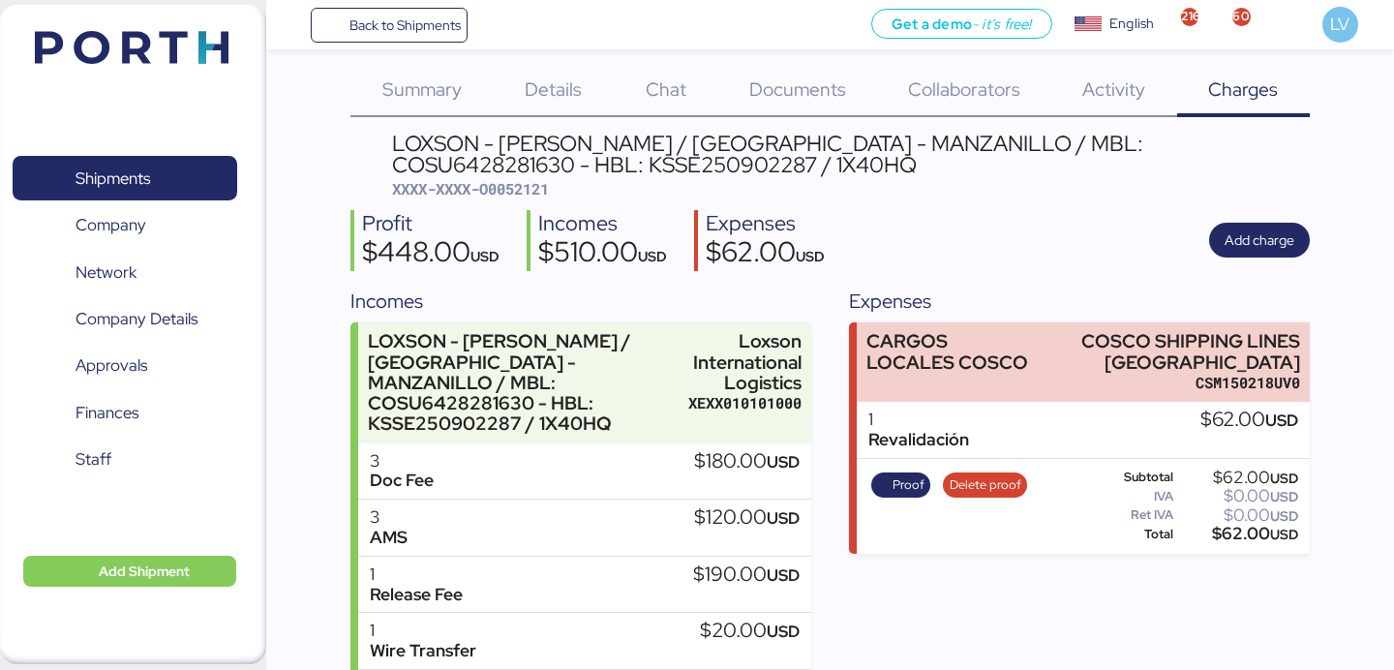
scroll to position [58, 0]
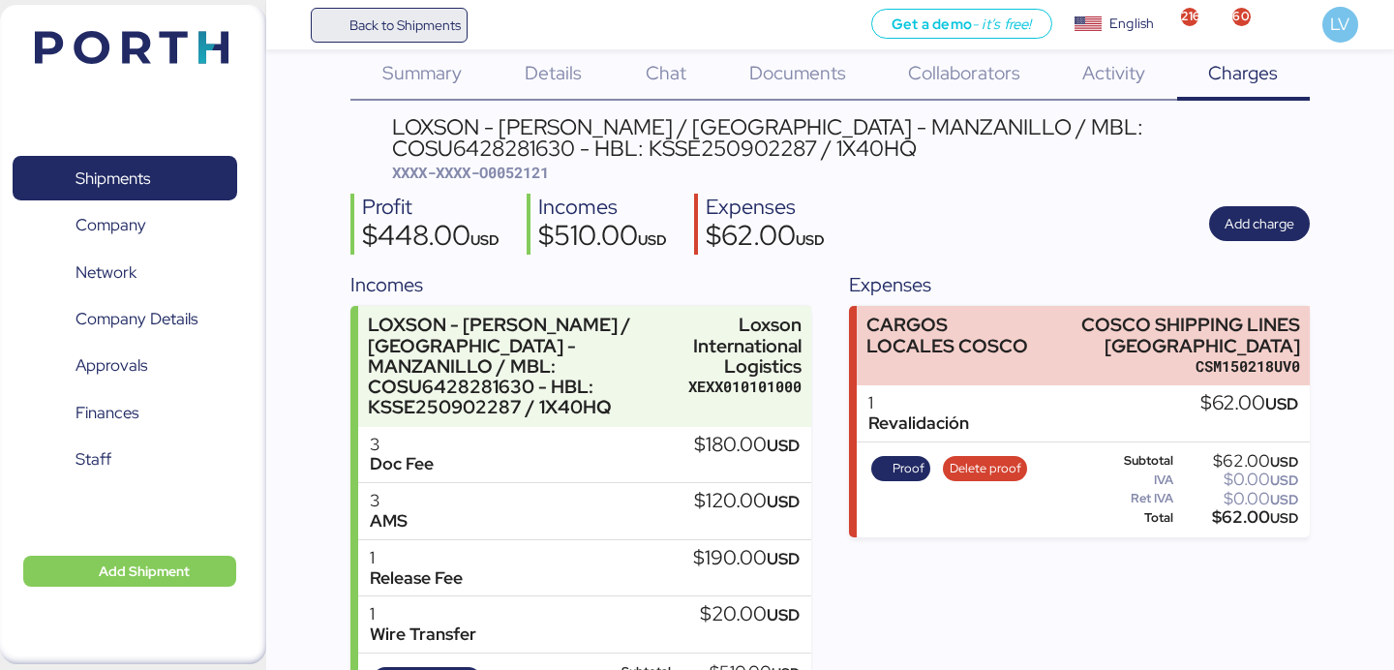
click at [405, 11] on span "Back to Shipments" at bounding box center [389, 25] width 144 height 35
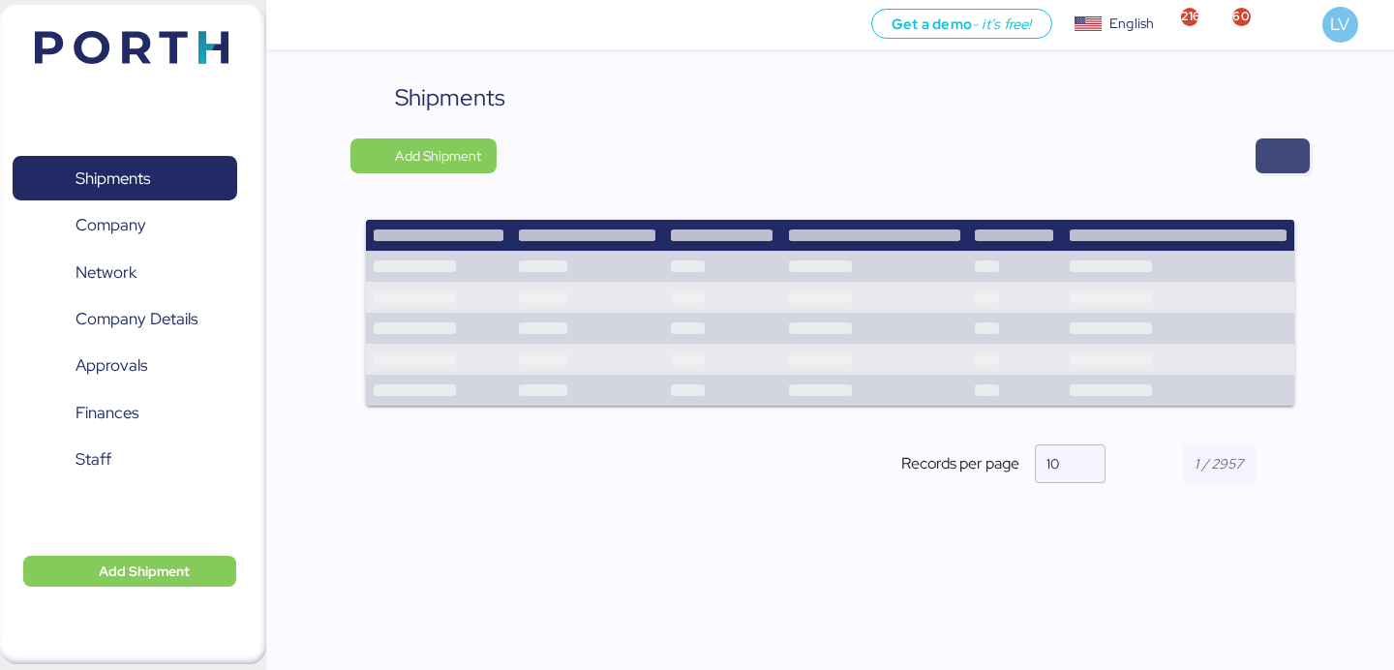
click at [1291, 157] on span "button" at bounding box center [1282, 155] width 23 height 27
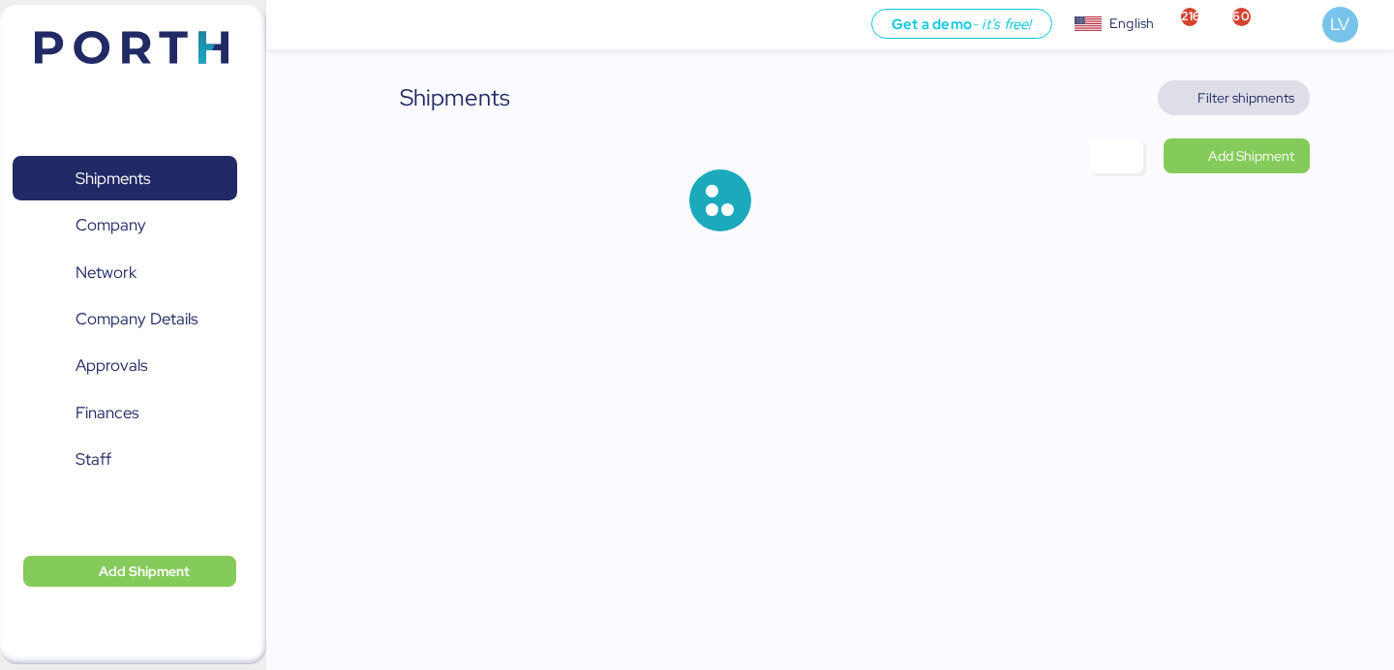
click at [1276, 108] on span "Filter shipments" at bounding box center [1245, 97] width 97 height 23
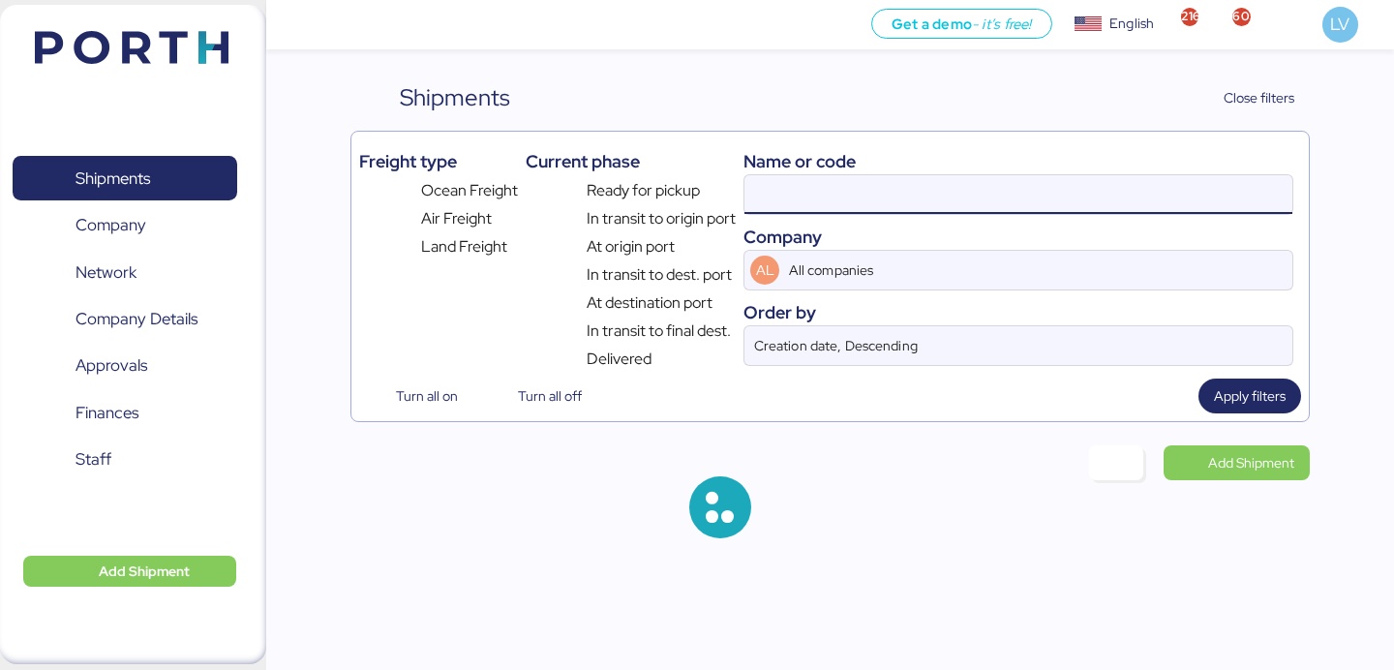
click at [1036, 189] on input at bounding box center [1018, 194] width 548 height 39
paste input "COSU6428244920"
type input "COSU6428244920"
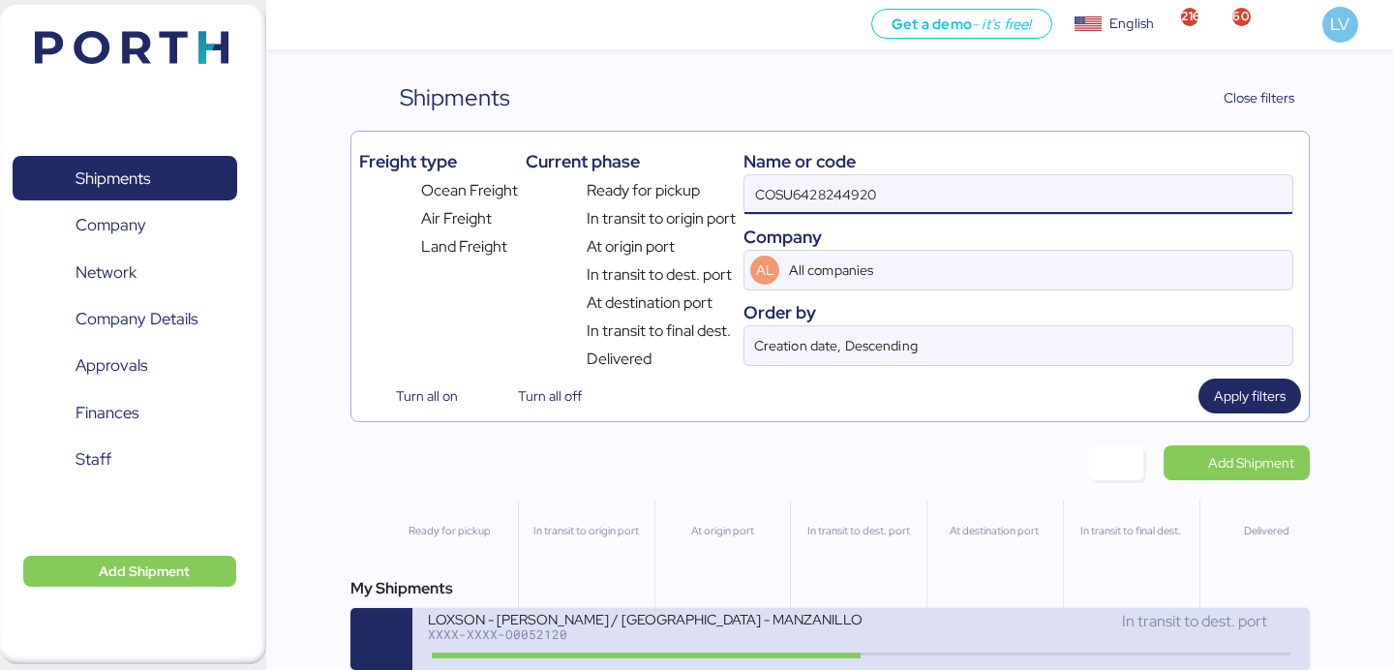
click at [603, 626] on div "LOXSON - [PERSON_NAME] / [GEOGRAPHIC_DATA] - MANZANILLO / MBL: COSU6428244920 -…" at bounding box center [644, 618] width 433 height 16
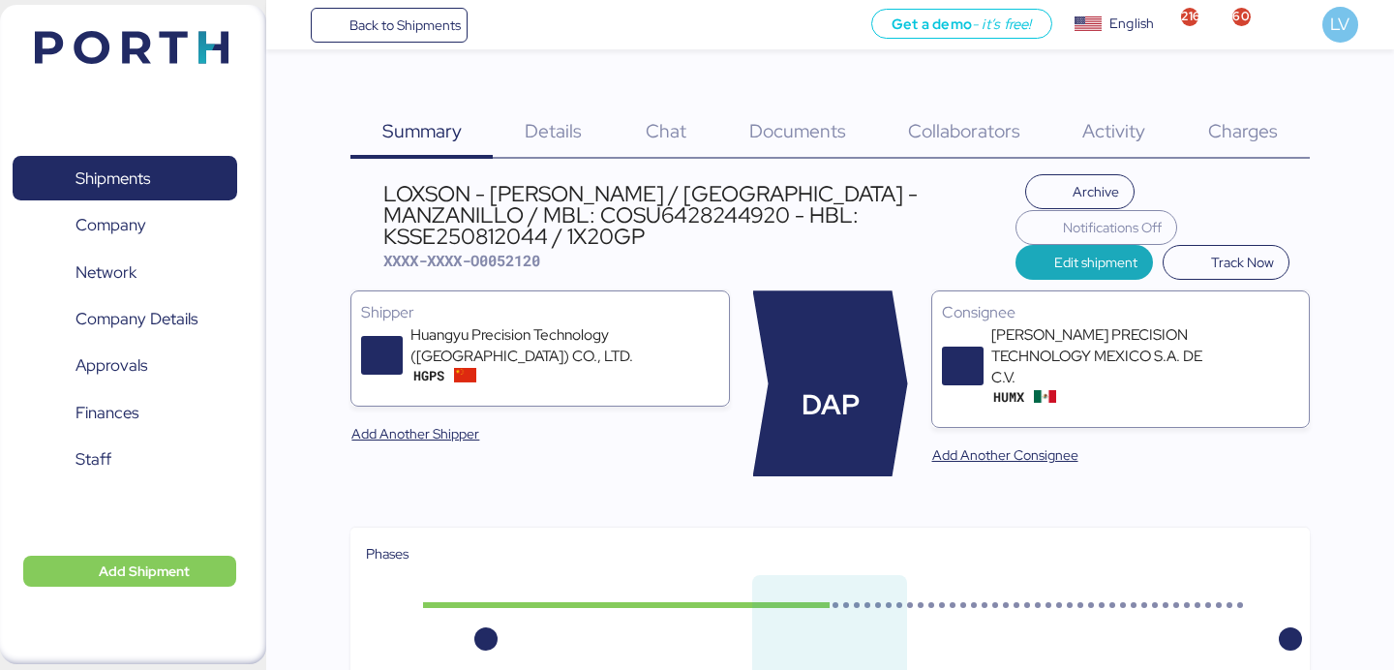
click at [869, 218] on div "LOXSON - [PERSON_NAME] / [GEOGRAPHIC_DATA] - MANZANILLO / MBL: COSU6428244920 -…" at bounding box center [699, 215] width 632 height 65
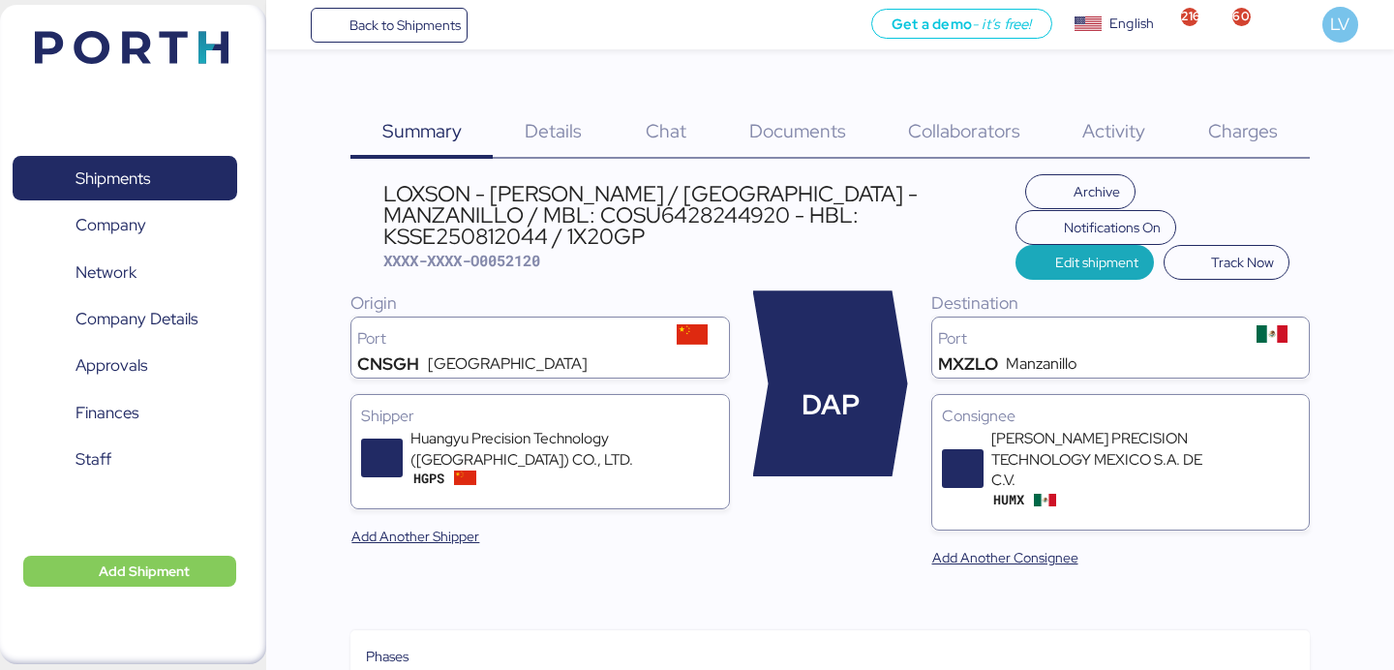
click at [1292, 144] on div "Charges 0" at bounding box center [1243, 119] width 133 height 78
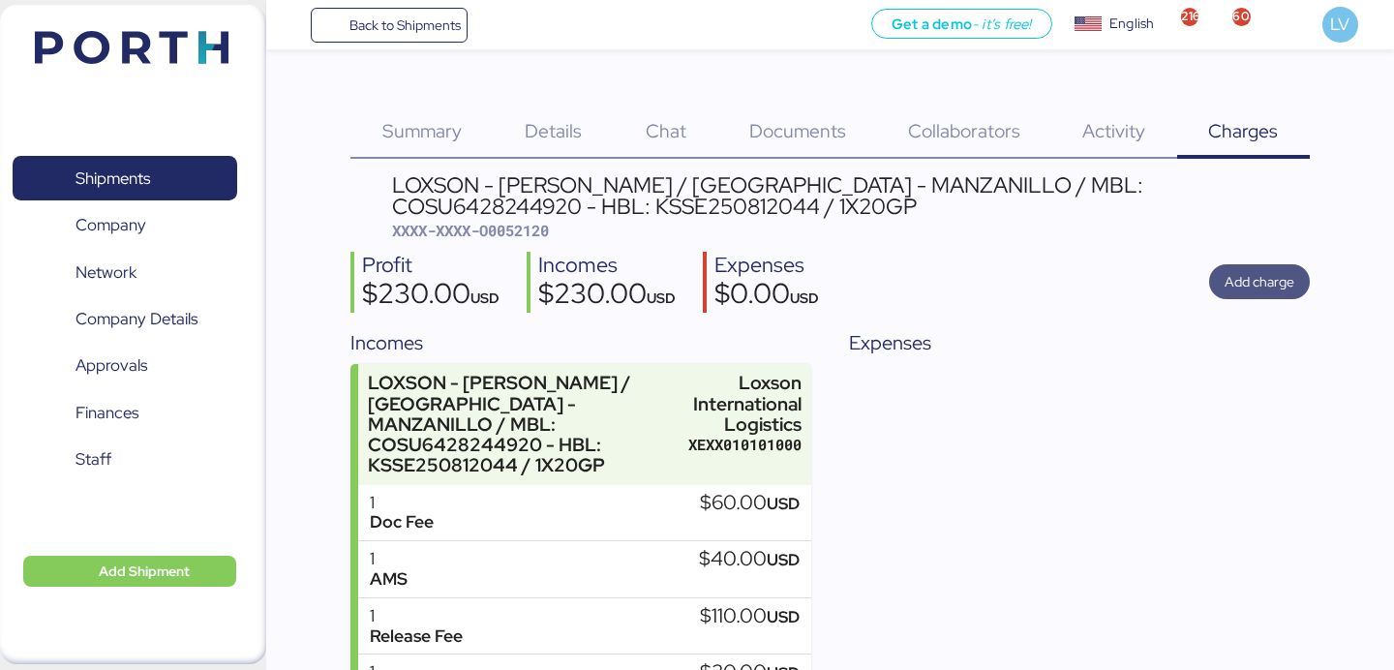
click at [1267, 292] on span "Add charge" at bounding box center [1259, 281] width 70 height 23
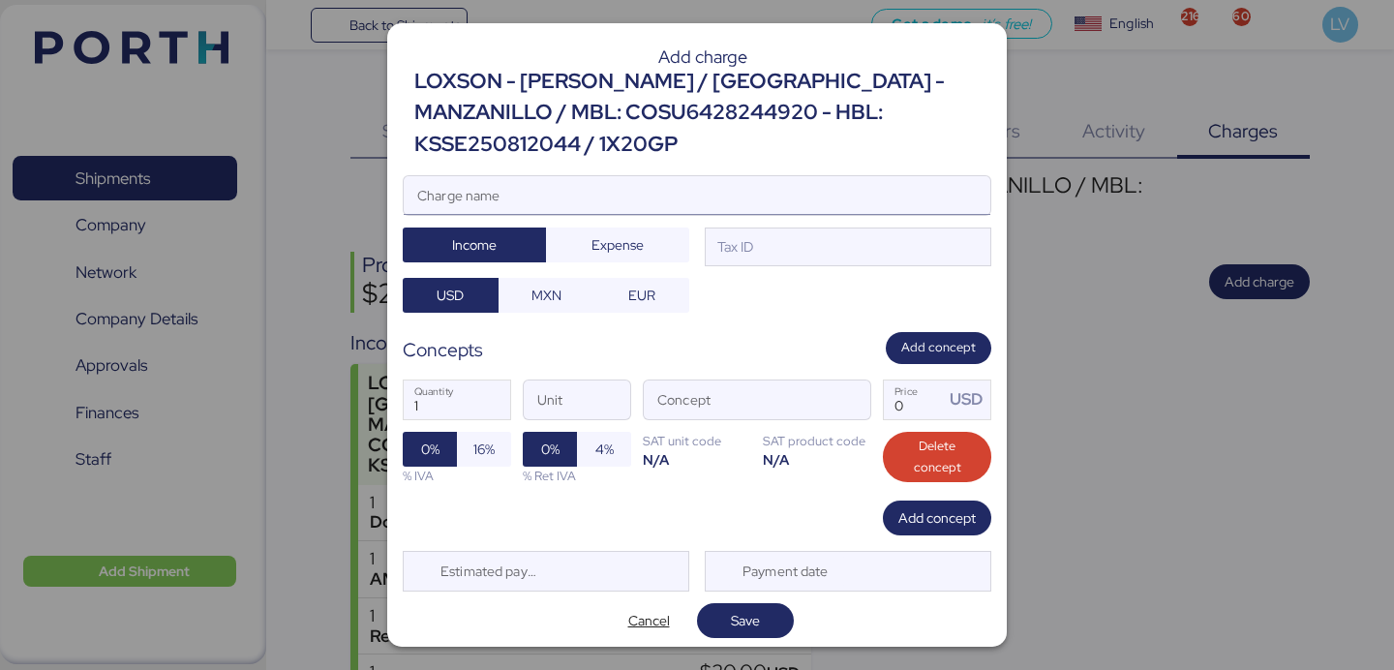
click at [806, 178] on input "Charge name" at bounding box center [697, 195] width 586 height 39
type input "CARGOS COSCO"
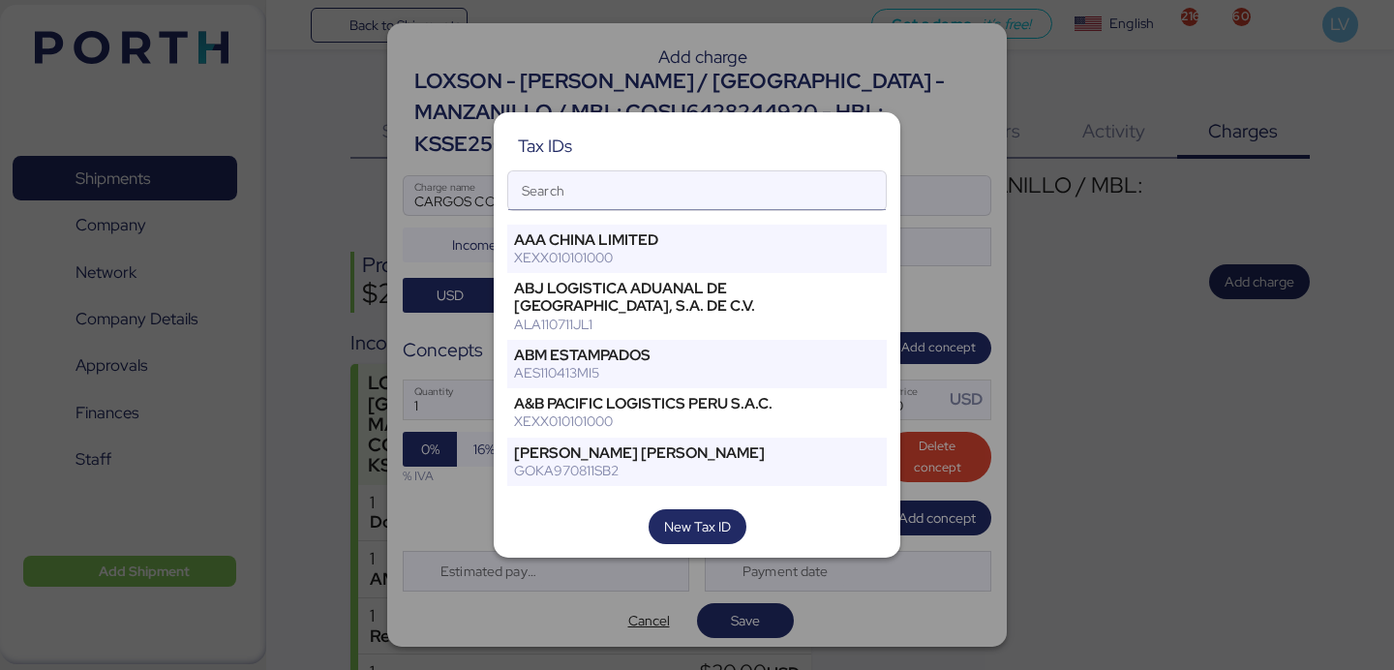
click at [690, 203] on input "Search" at bounding box center [696, 190] width 377 height 39
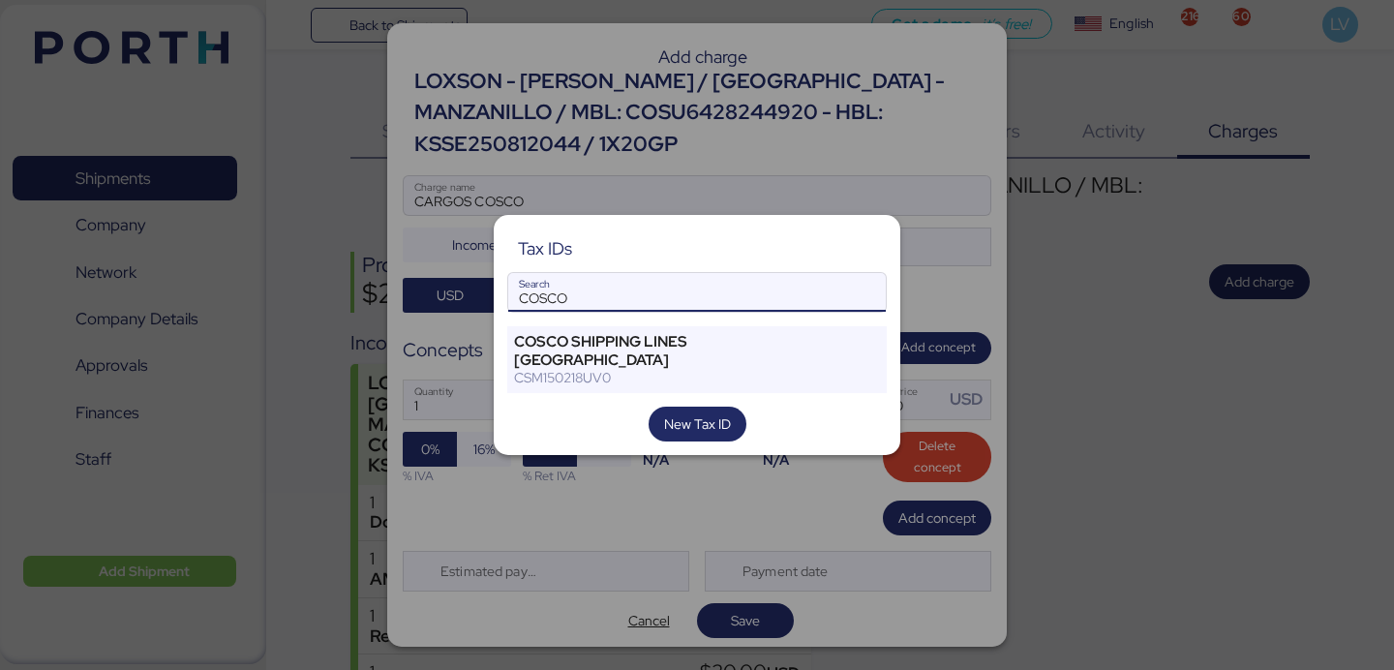
type input "COSCO"
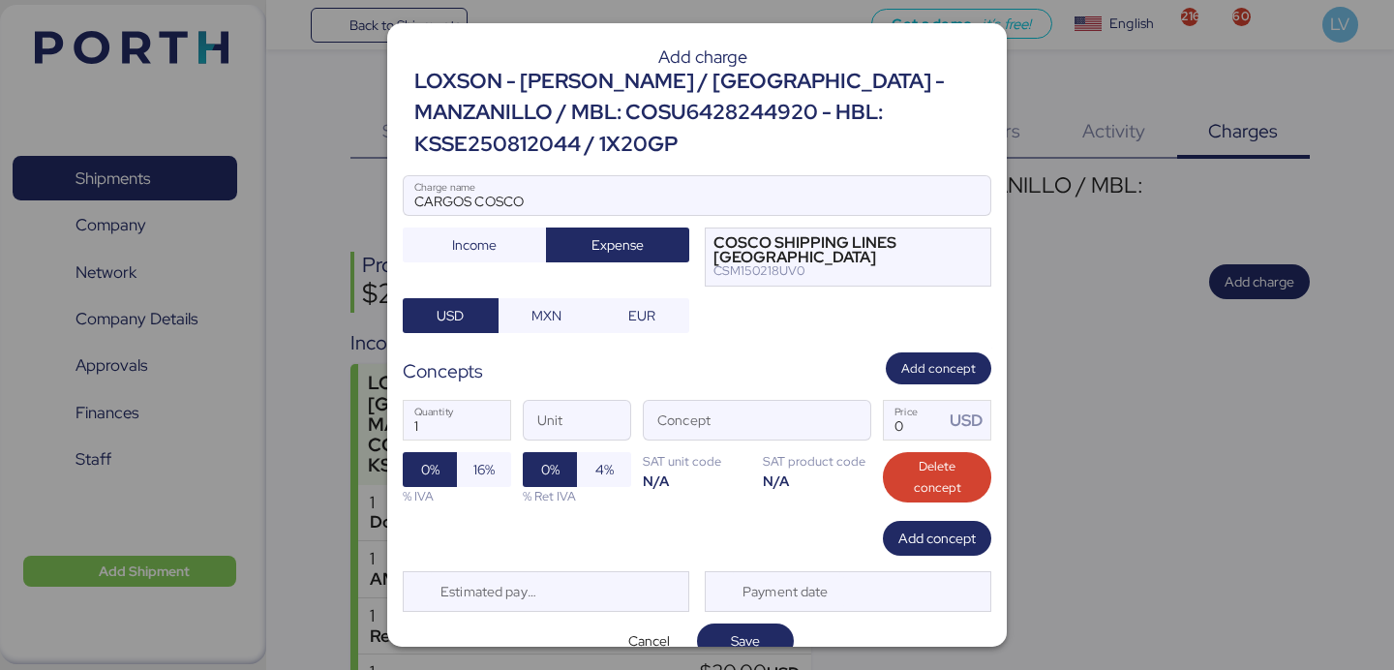
click at [811, 413] on div "1 Quantity Unit Concept 0 Price USD 0% 16% % IVA 0% 4% % Ret IVA SAT unit code …" at bounding box center [697, 452] width 588 height 136
click at [864, 405] on span "button" at bounding box center [849, 425] width 41 height 41
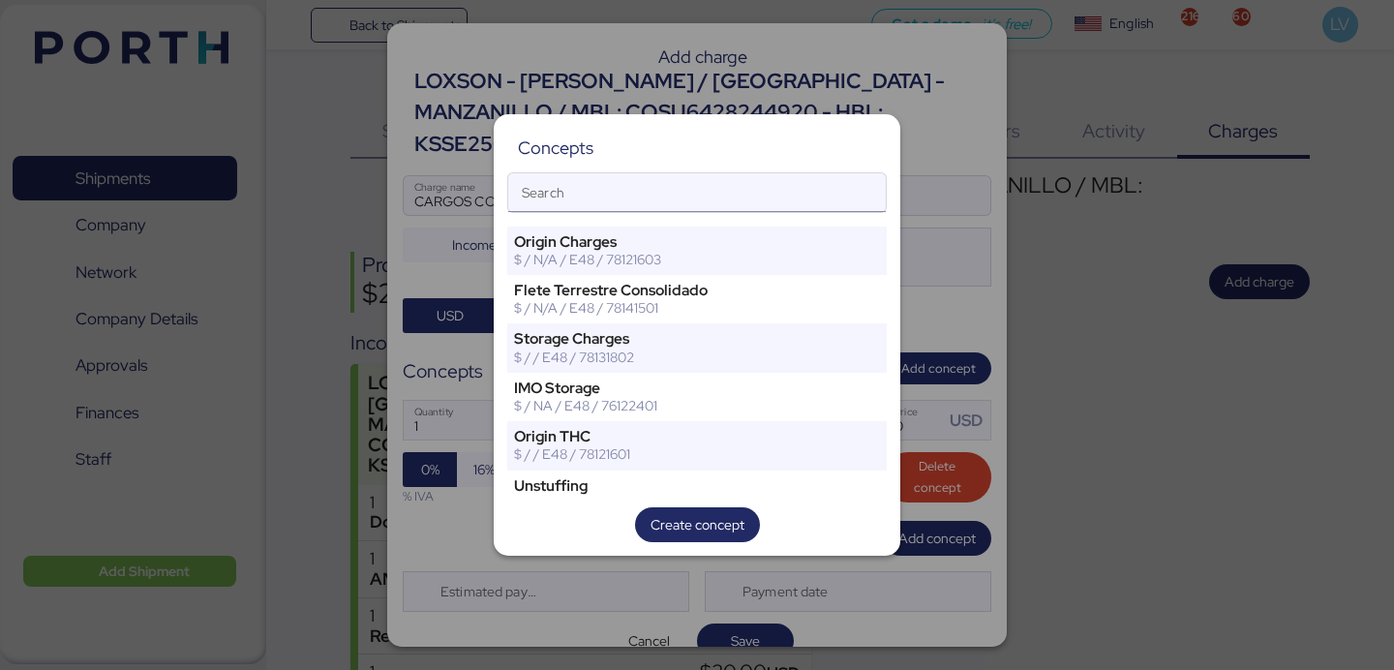
click at [752, 185] on input "Search" at bounding box center [696, 192] width 377 height 39
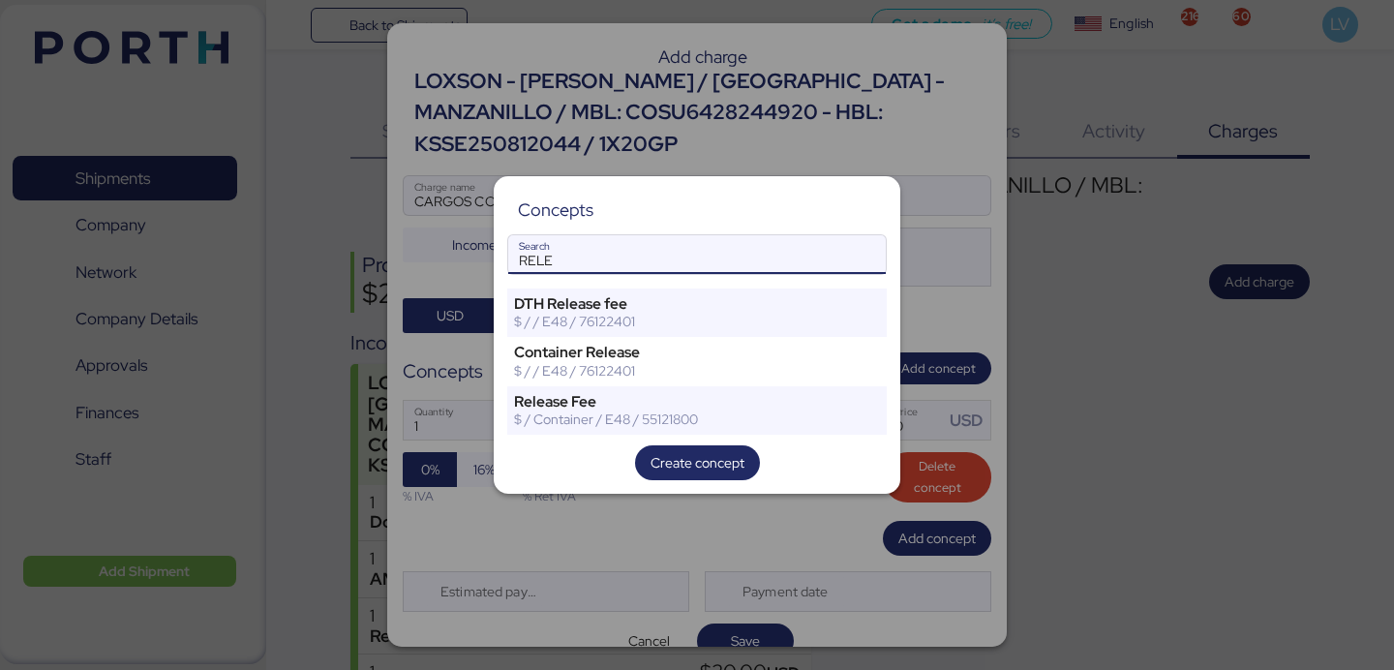
type input "RELE"
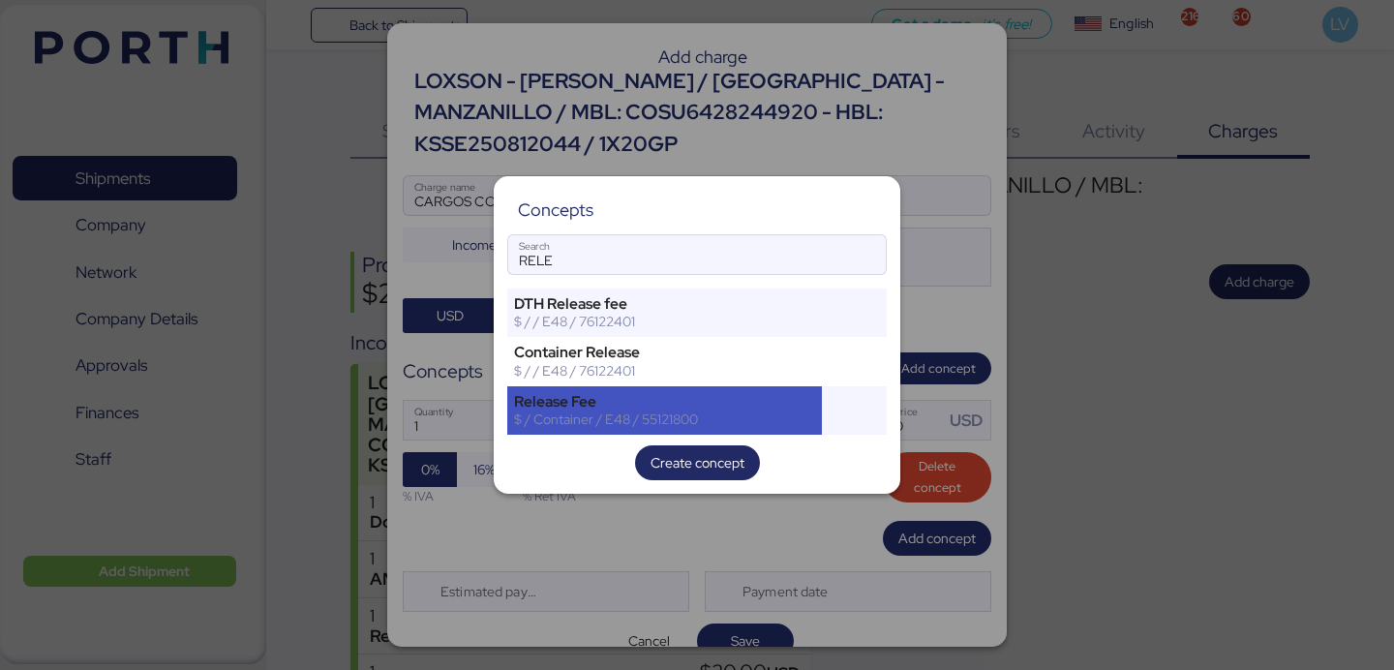
click at [605, 406] on div "Release Fee" at bounding box center [664, 401] width 301 height 17
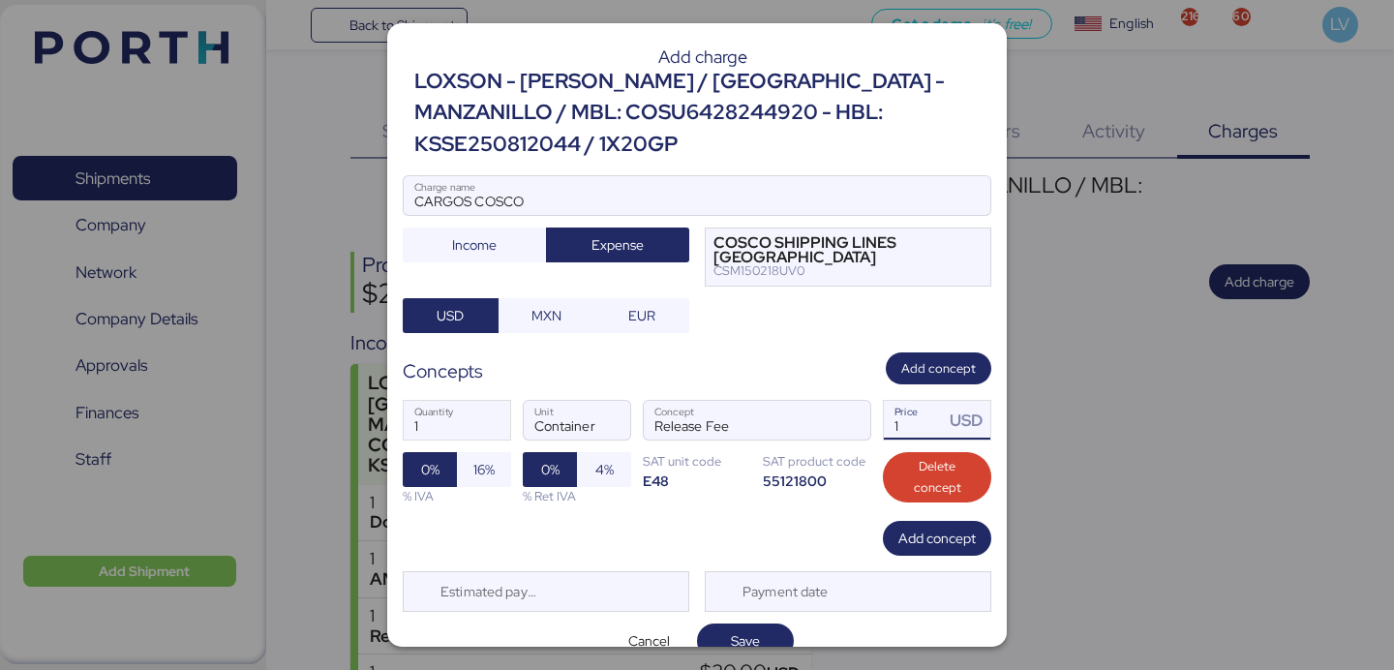
click at [927, 403] on input "1" at bounding box center [914, 420] width 60 height 39
type input "62"
click at [741, 629] on span "Save" at bounding box center [745, 640] width 29 height 23
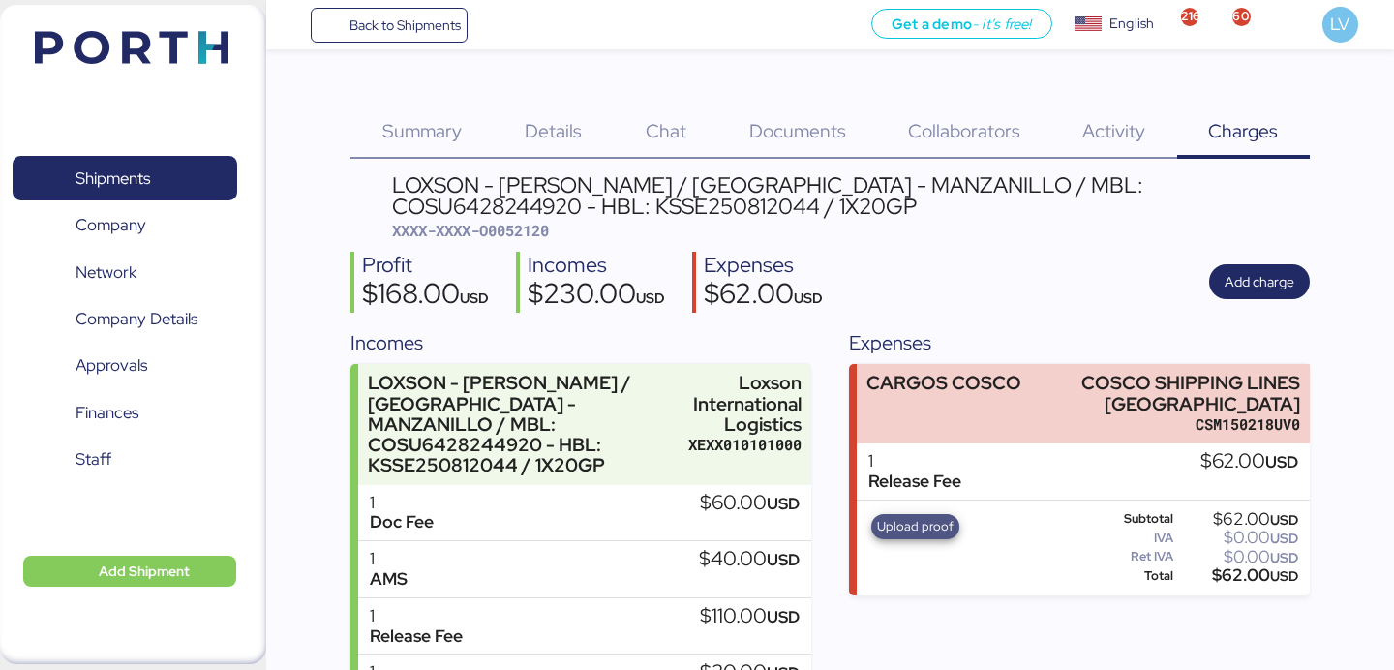
click at [937, 526] on span "Upload proof" at bounding box center [915, 526] width 76 height 21
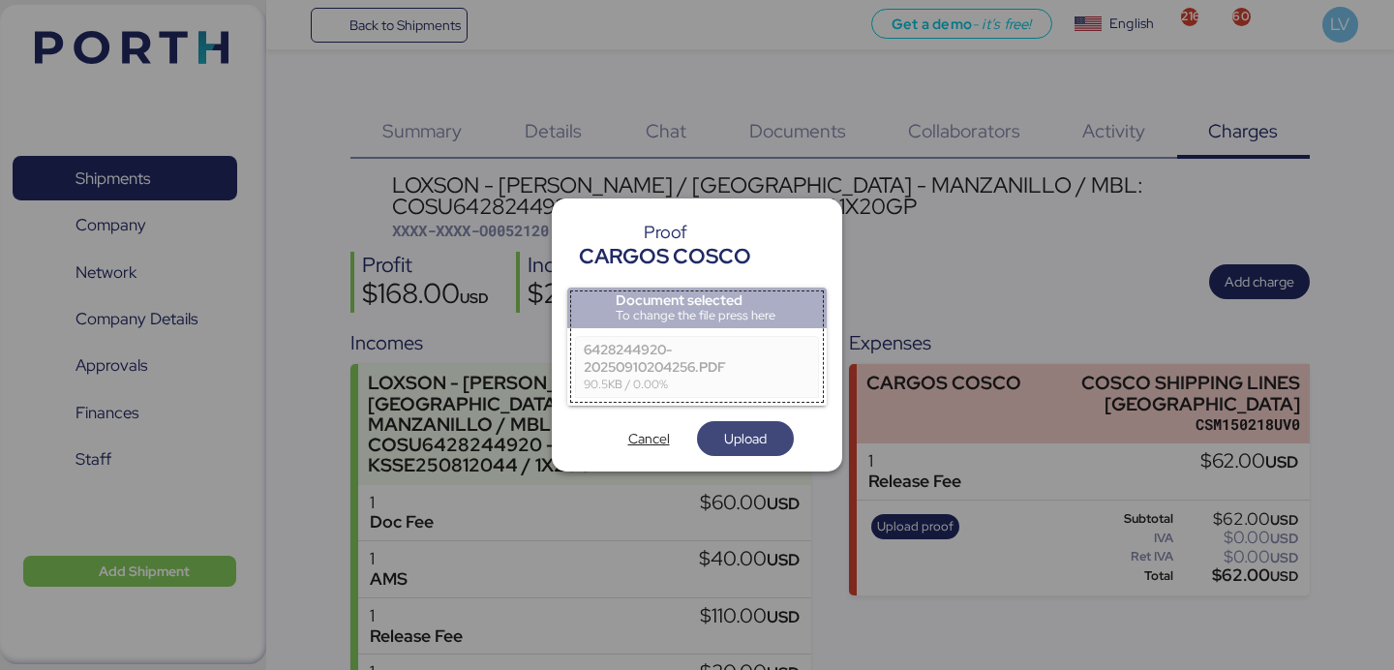
click at [760, 425] on span "Upload" at bounding box center [745, 438] width 66 height 27
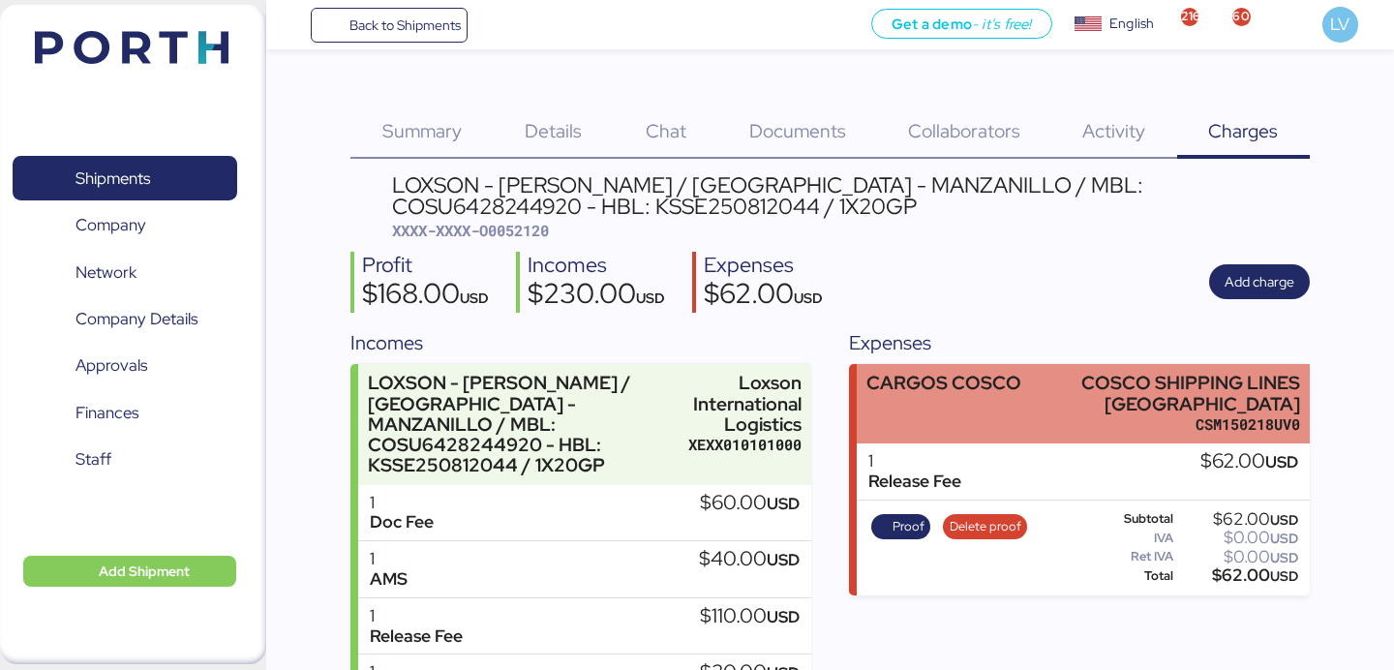
click at [912, 424] on div "CARGOS COSCO" at bounding box center [943, 403] width 155 height 61
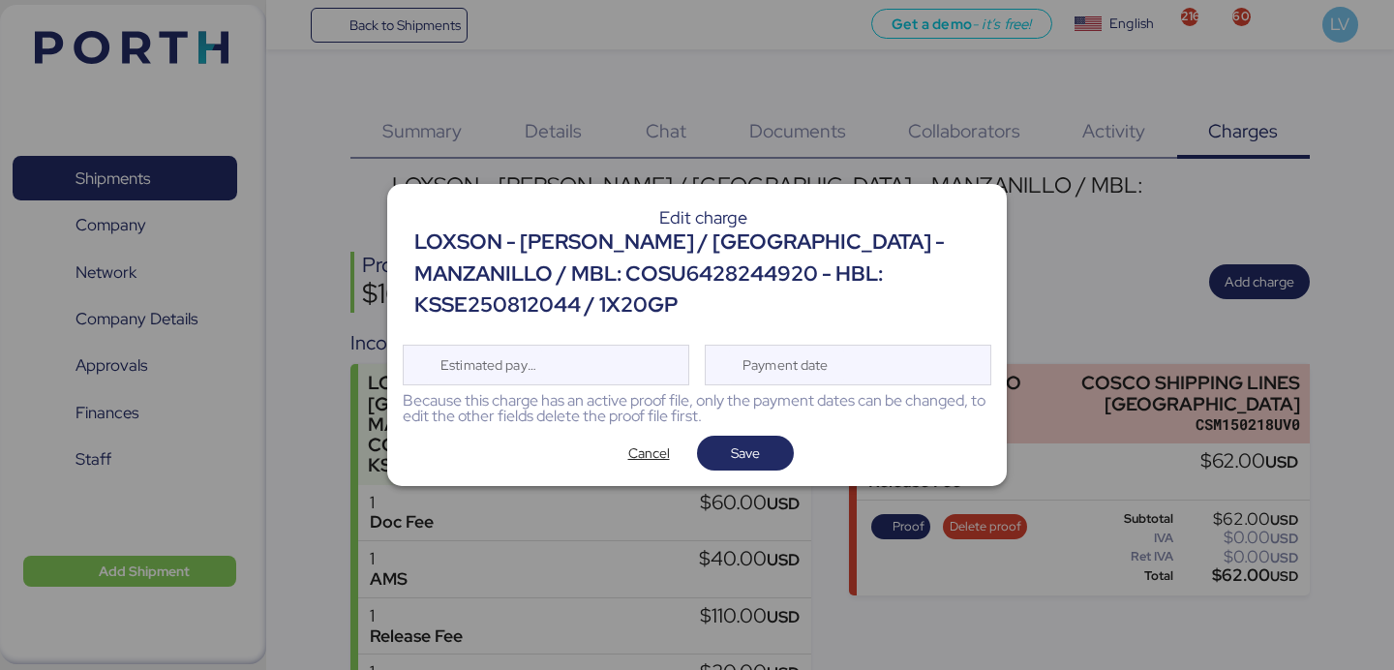
click at [564, 327] on div "Edit charge LOXSON - [PERSON_NAME] / [GEOGRAPHIC_DATA] - MANZANILLO / MBL: COSU…" at bounding box center [696, 334] width 619 height 301
click at [564, 345] on div "Estimated payment date" at bounding box center [546, 365] width 286 height 41
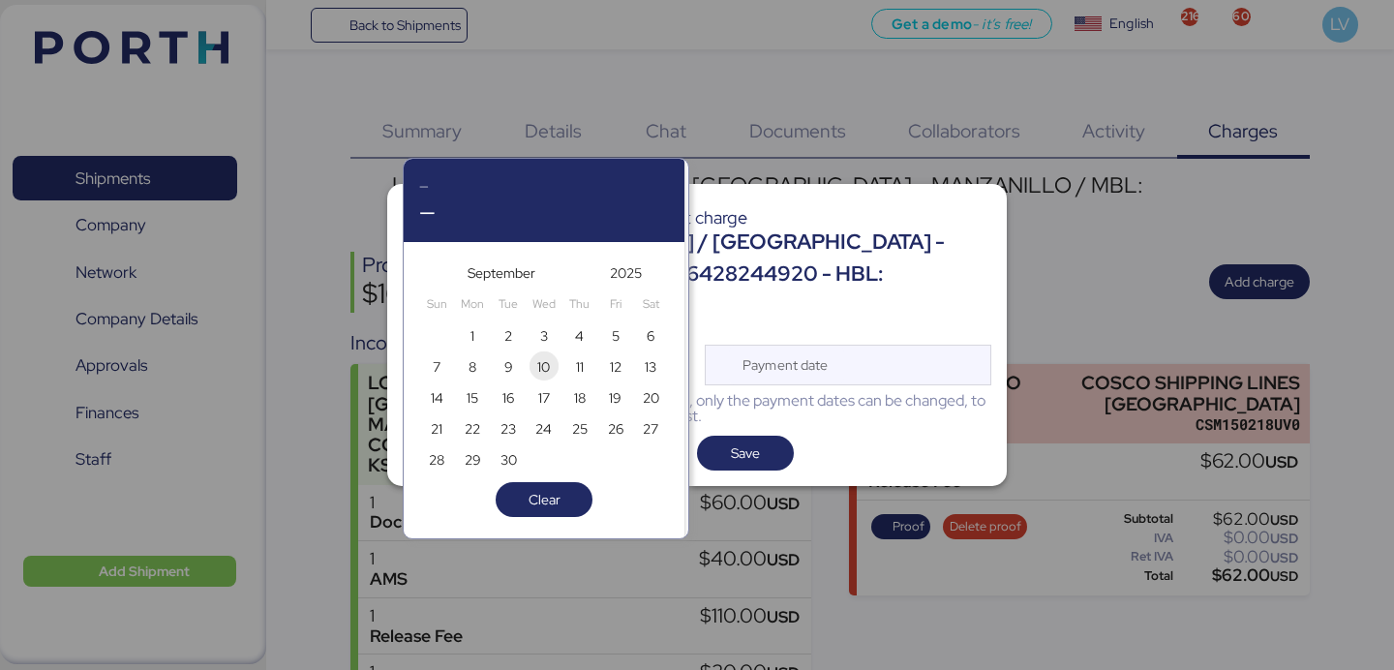
click at [550, 371] on span "10" at bounding box center [543, 366] width 13 height 23
type input "[DATE]"
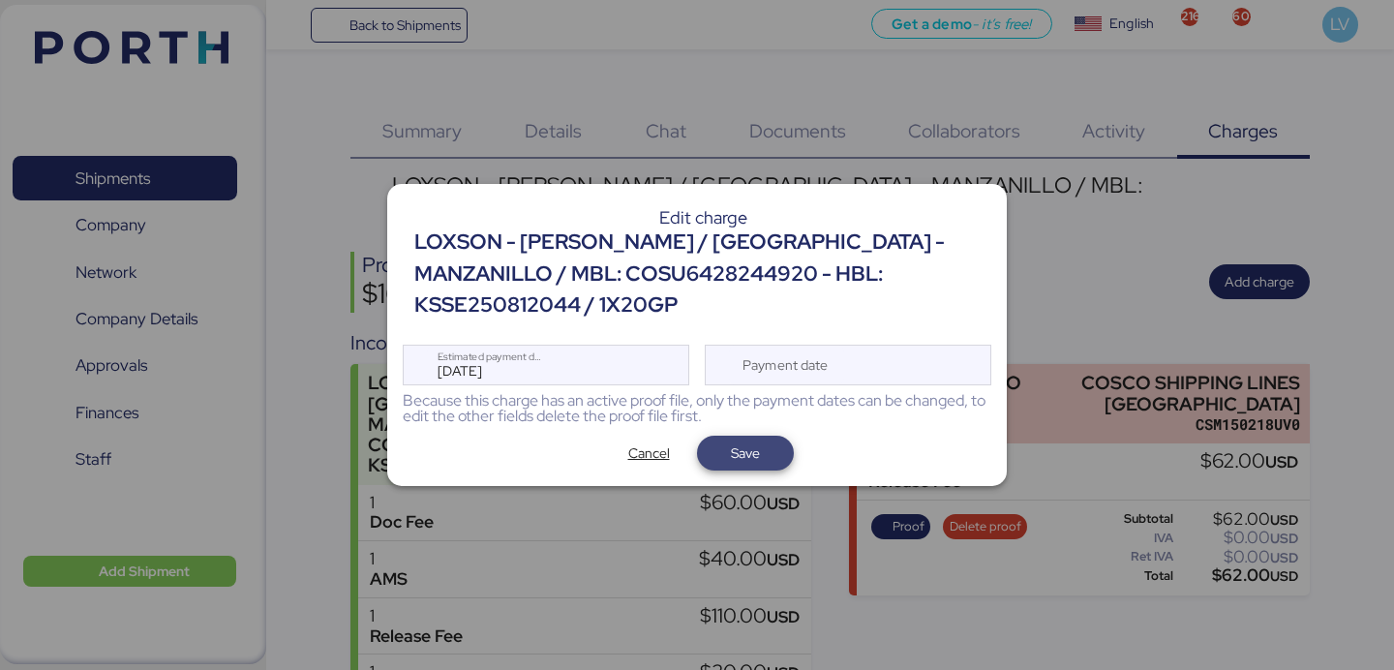
click at [743, 441] on span "Save" at bounding box center [745, 452] width 29 height 23
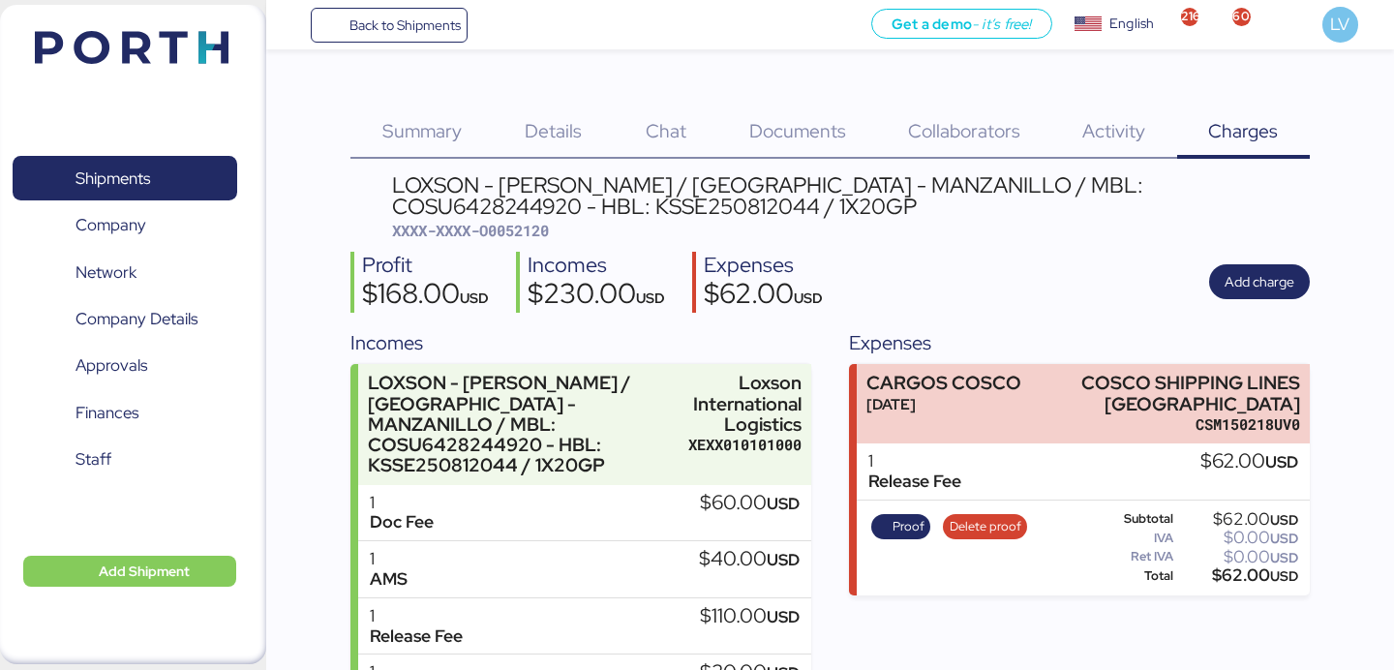
click at [524, 231] on span "XXXX-XXXX-O0052120" at bounding box center [470, 230] width 157 height 19
copy span "O0052120"
click at [442, 8] on span "Back to Shipments" at bounding box center [389, 25] width 144 height 35
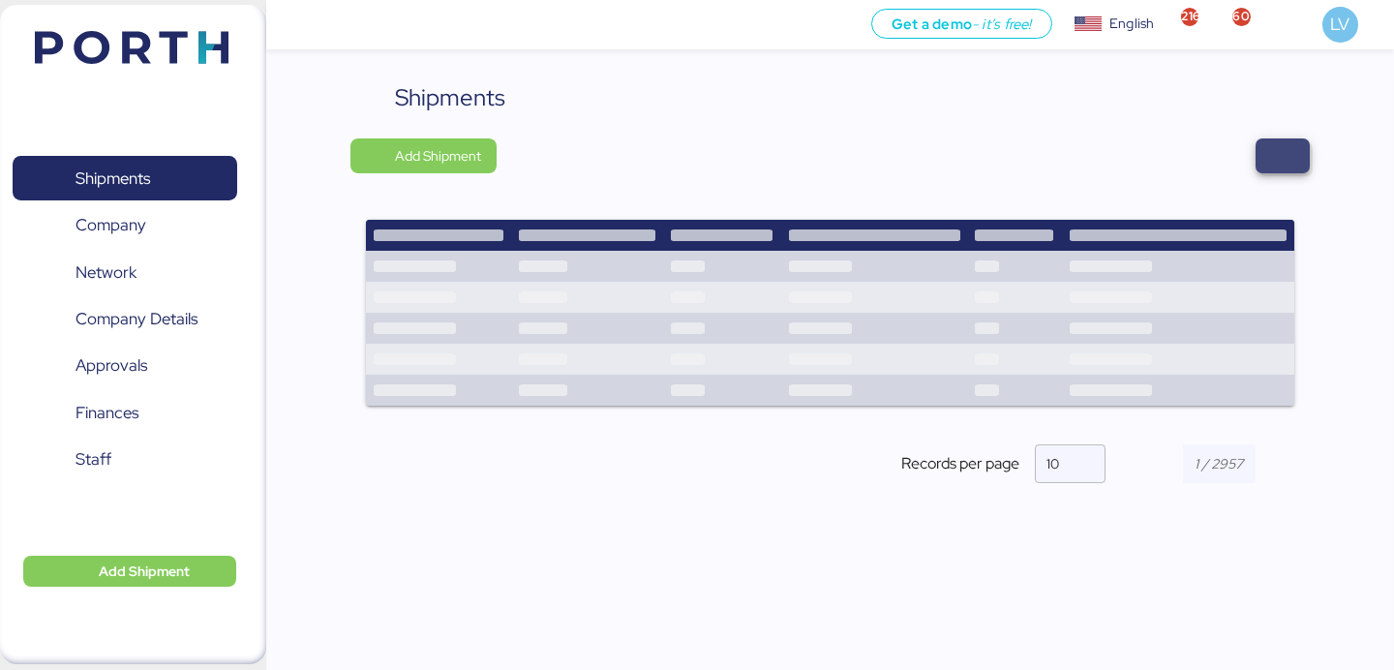
click at [1289, 155] on span "button" at bounding box center [1282, 155] width 23 height 27
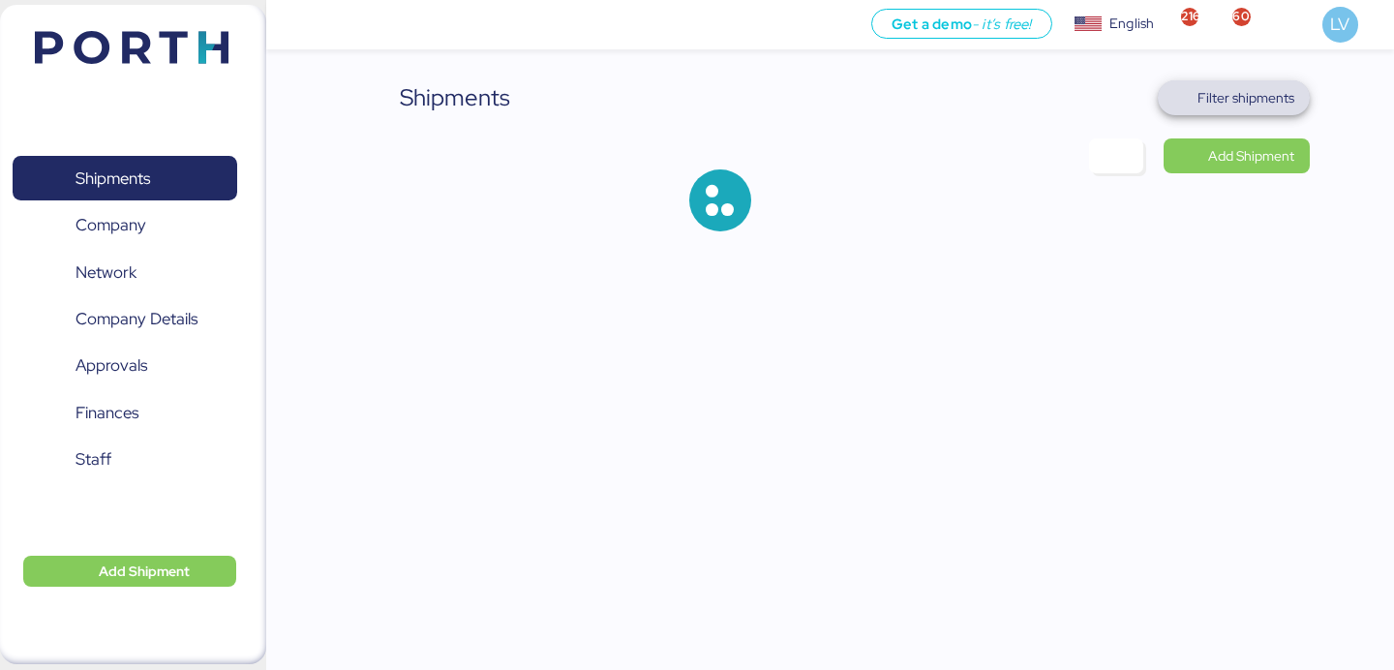
click at [1262, 105] on span "Filter shipments" at bounding box center [1245, 97] width 97 height 23
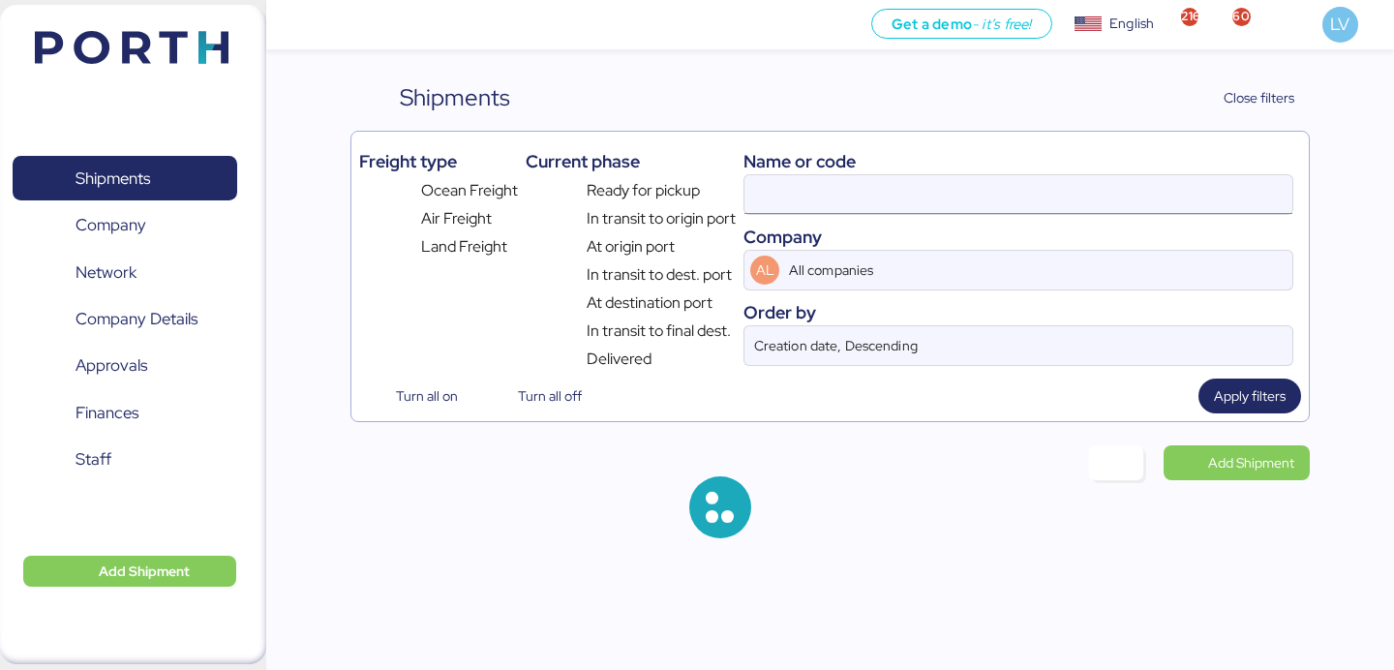
click at [1039, 196] on input at bounding box center [1018, 194] width 548 height 39
paste input "COSU6428307770"
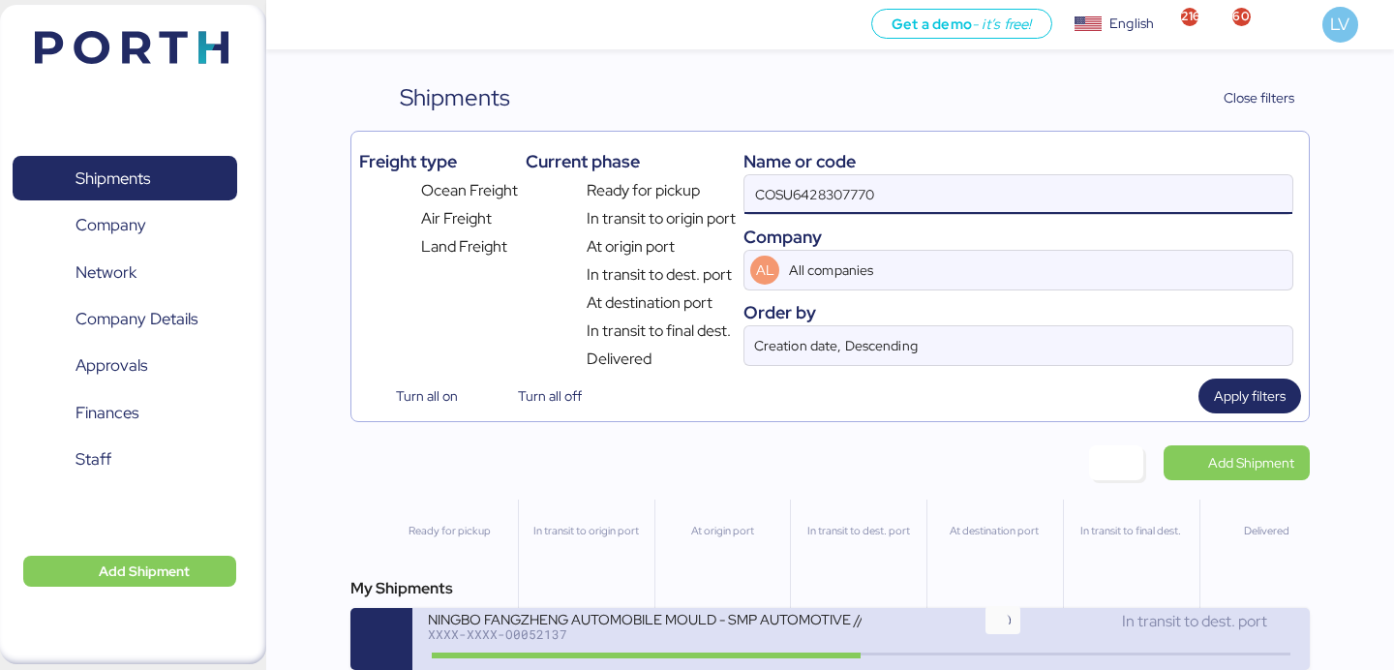
type input "COSU6428307770"
click at [1041, 659] on icon at bounding box center [1002, 654] width 93 height 21
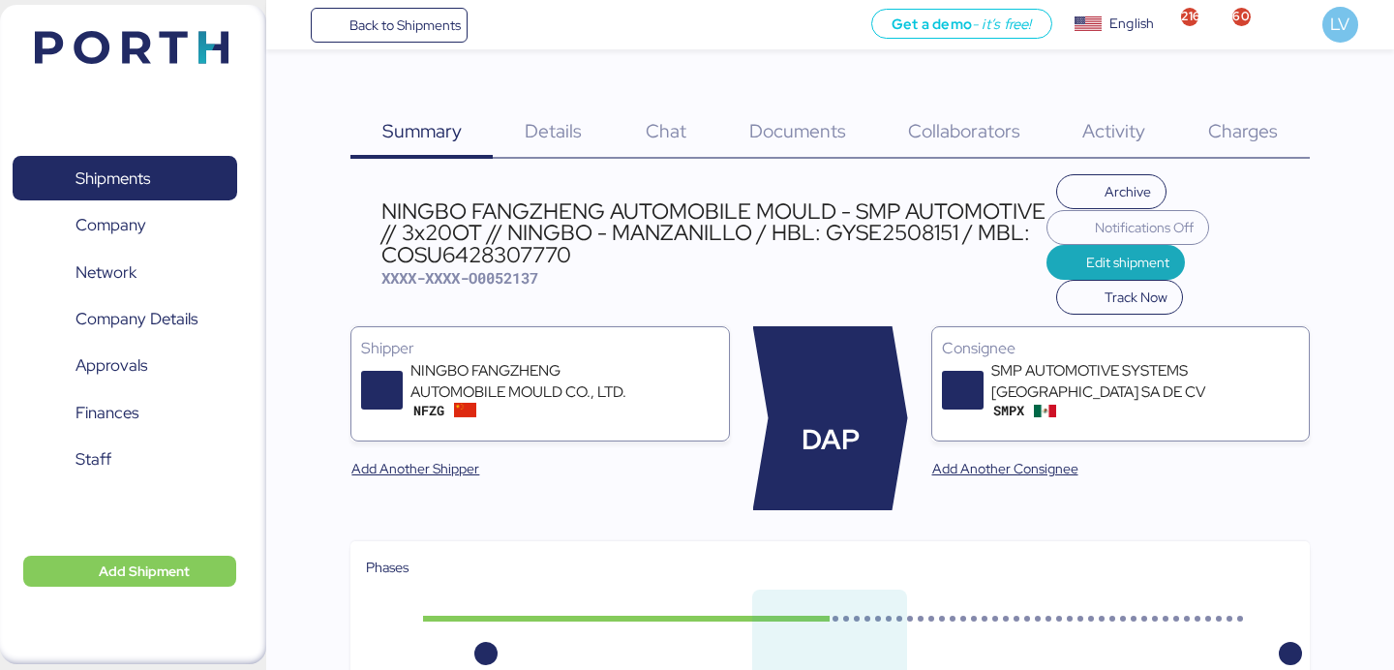
click at [1243, 151] on div "Charges 0" at bounding box center [1243, 119] width 133 height 78
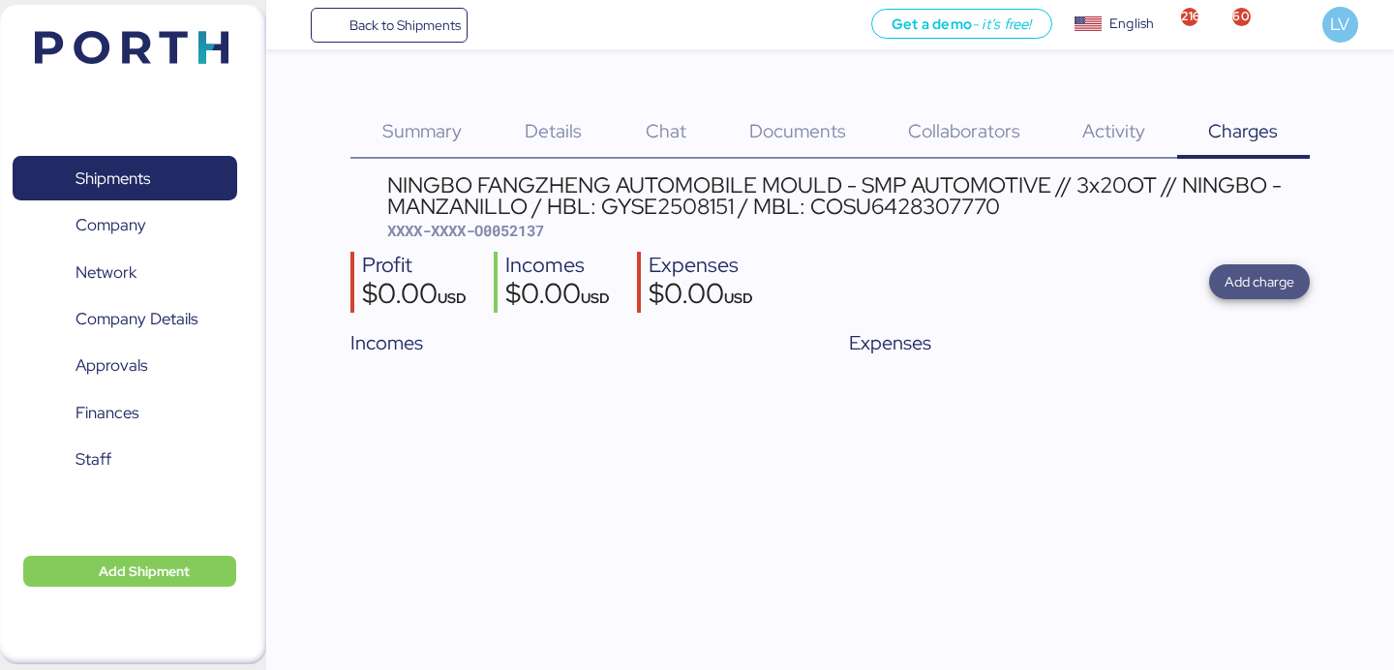
click at [1252, 299] on span "Add charge" at bounding box center [1259, 281] width 101 height 35
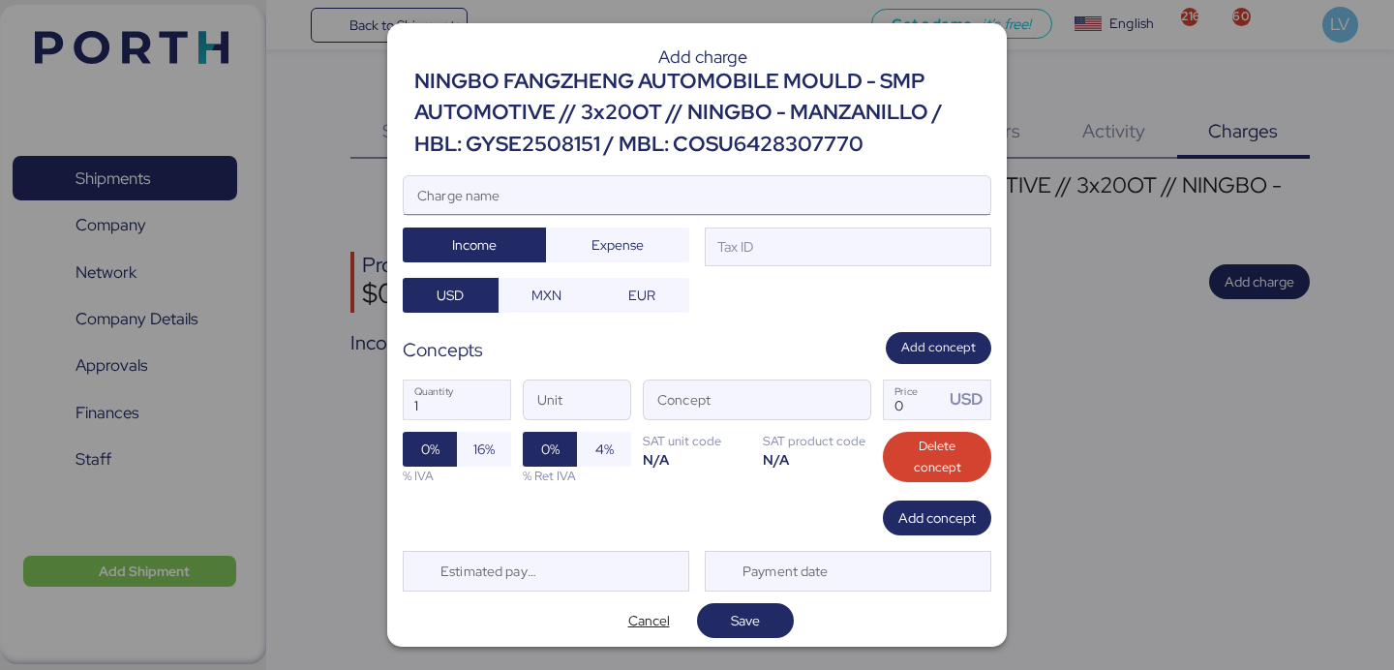
click at [817, 209] on input "Charge name" at bounding box center [697, 195] width 586 height 39
type input "c"
type input "CARGOS LOCALES COSCO"
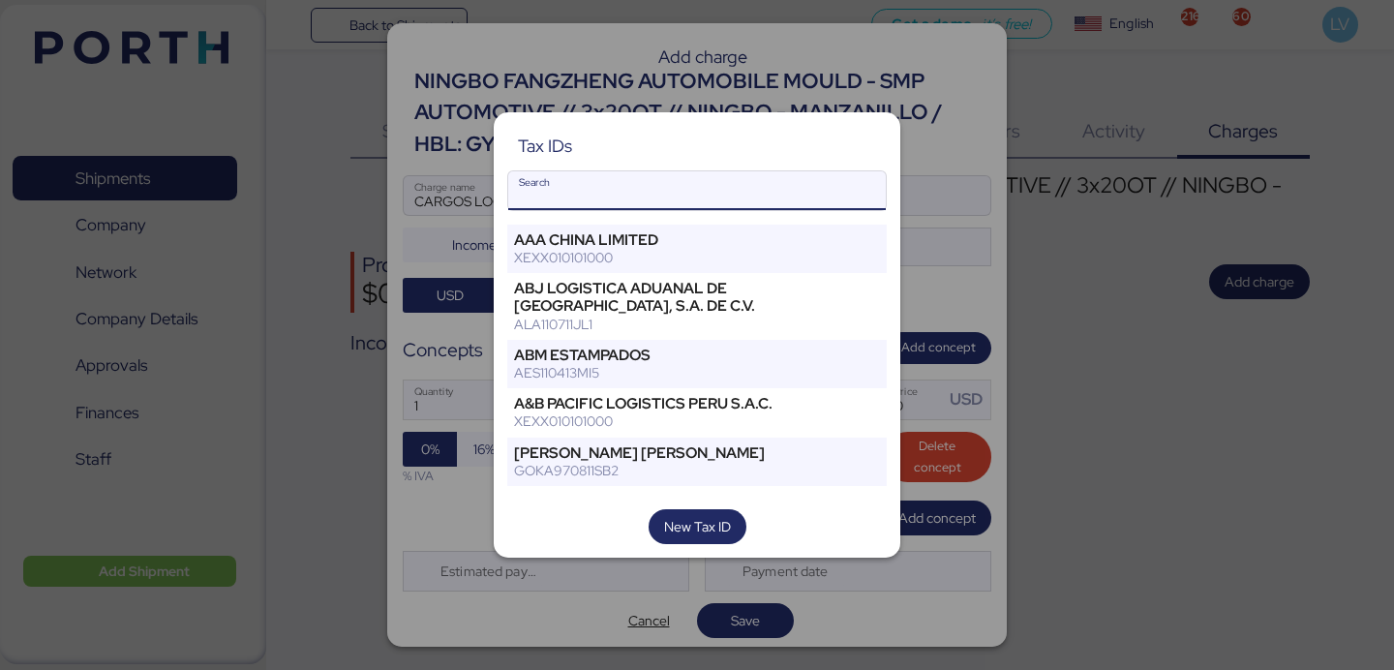
click at [638, 187] on input "Search" at bounding box center [696, 190] width 377 height 39
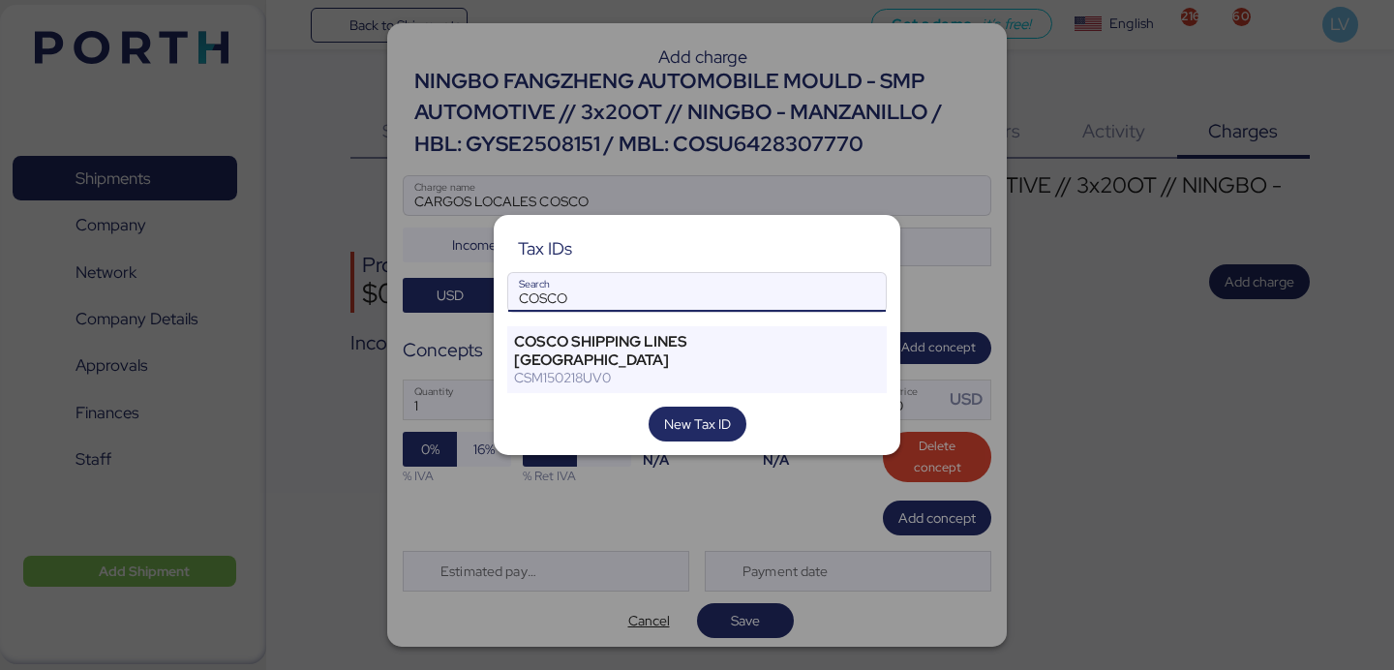
type input "COSCO"
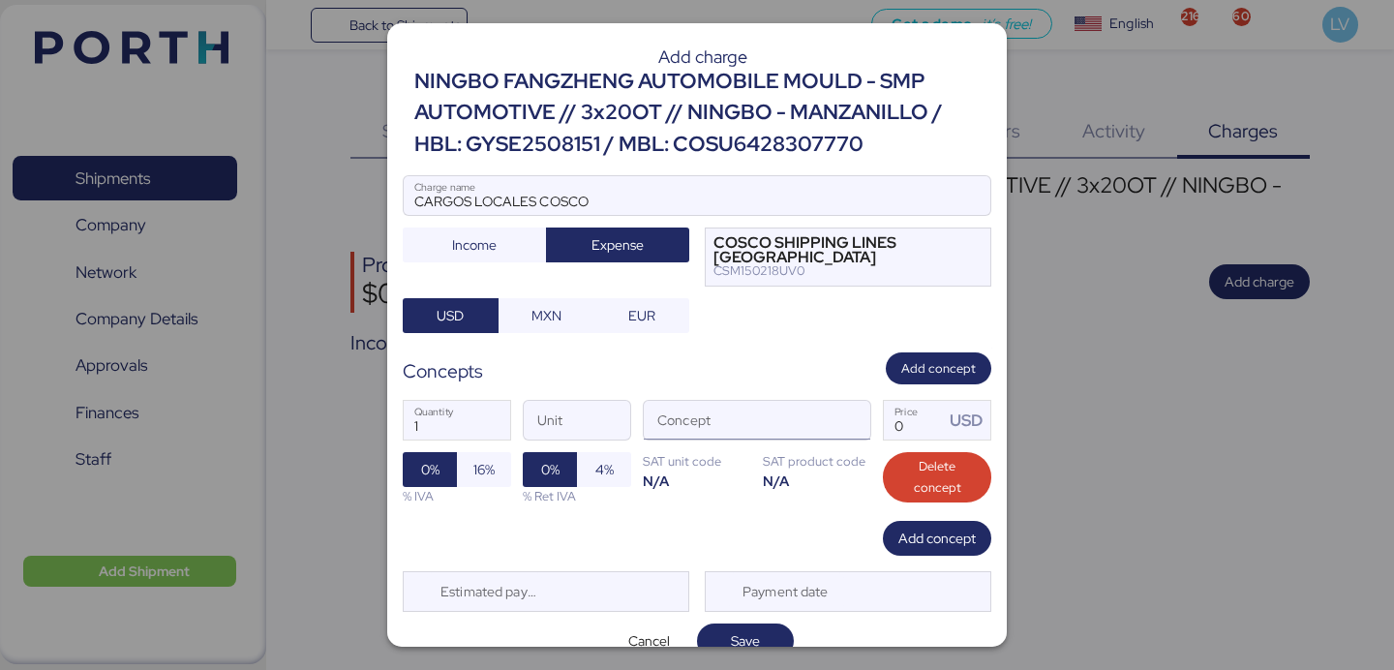
click at [822, 426] on input "Concept" at bounding box center [734, 420] width 180 height 39
click at [847, 425] on span "button" at bounding box center [849, 425] width 41 height 41
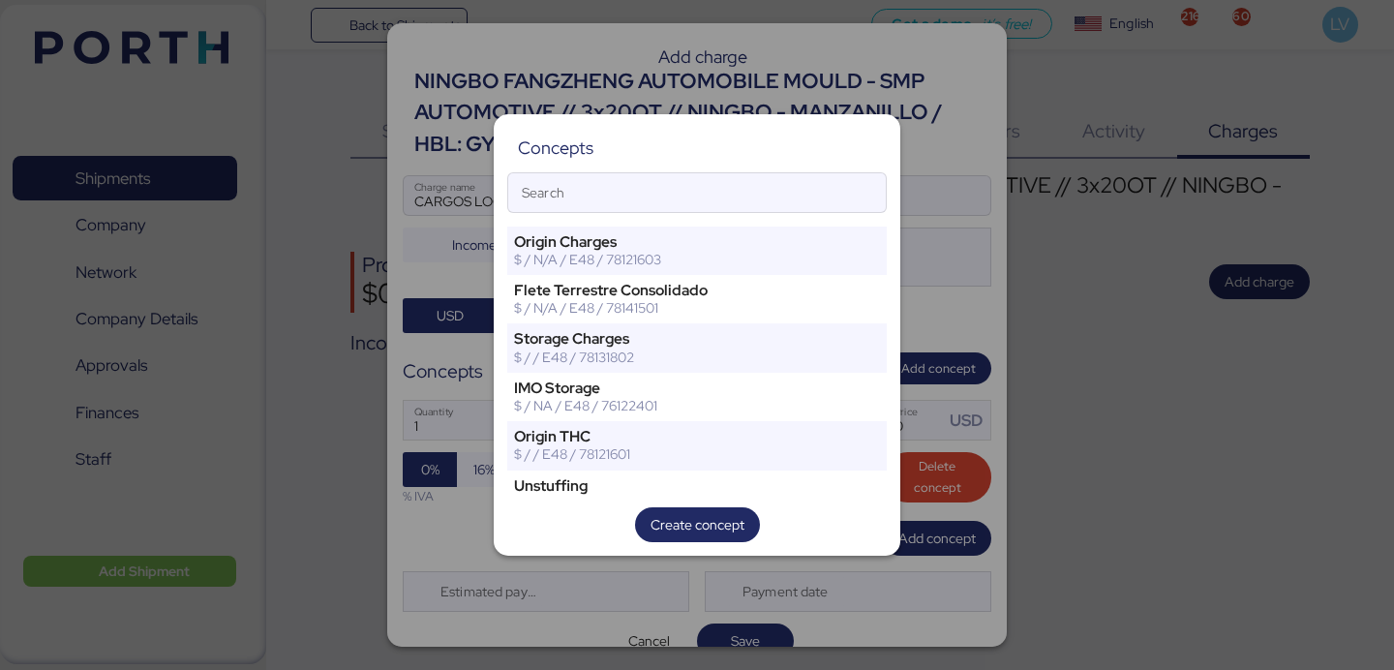
click at [784, 162] on div "Concepts Search Origin Charges $ / N/A / E48 / 78121603 [PERSON_NAME] Terrestre…" at bounding box center [697, 334] width 406 height 441
click at [770, 187] on input "Search" at bounding box center [696, 192] width 377 height 39
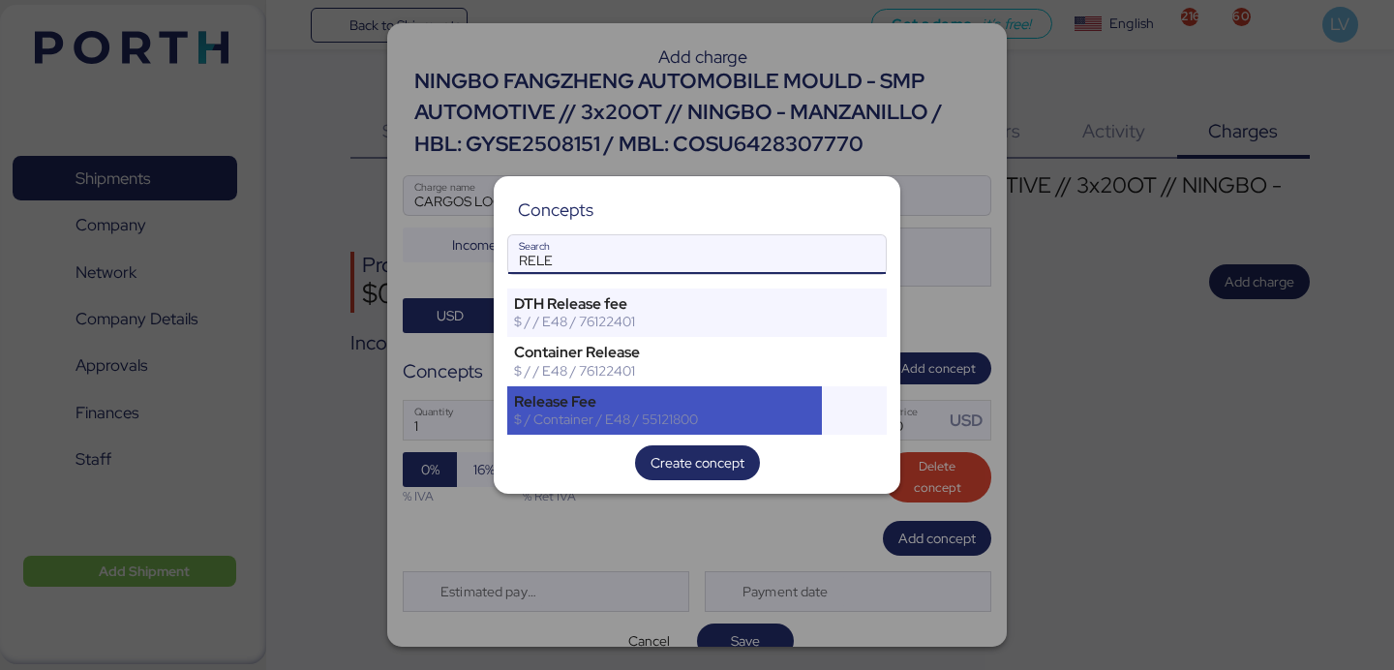
type input "RELE"
click at [631, 415] on div "$ / Container / E48 / 55121800" at bounding box center [664, 418] width 301 height 17
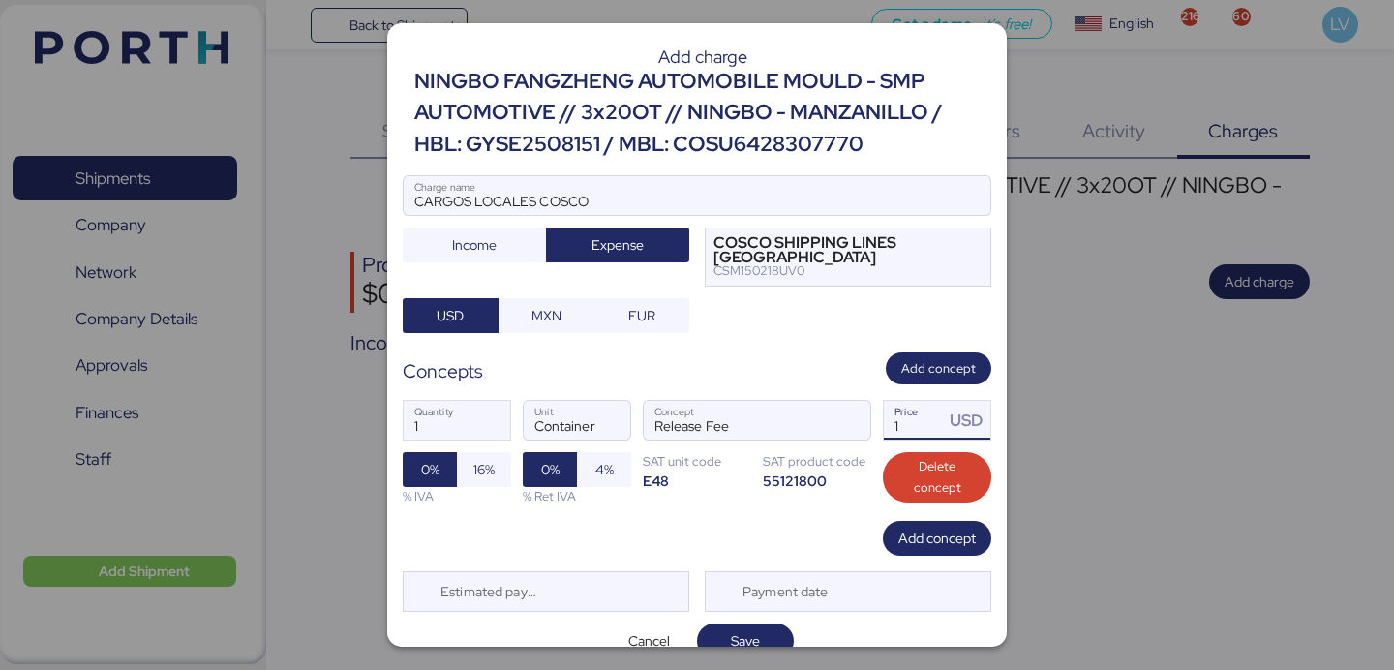
click at [904, 422] on input "1" at bounding box center [914, 420] width 60 height 39
paste input "106.00"
type input "106"
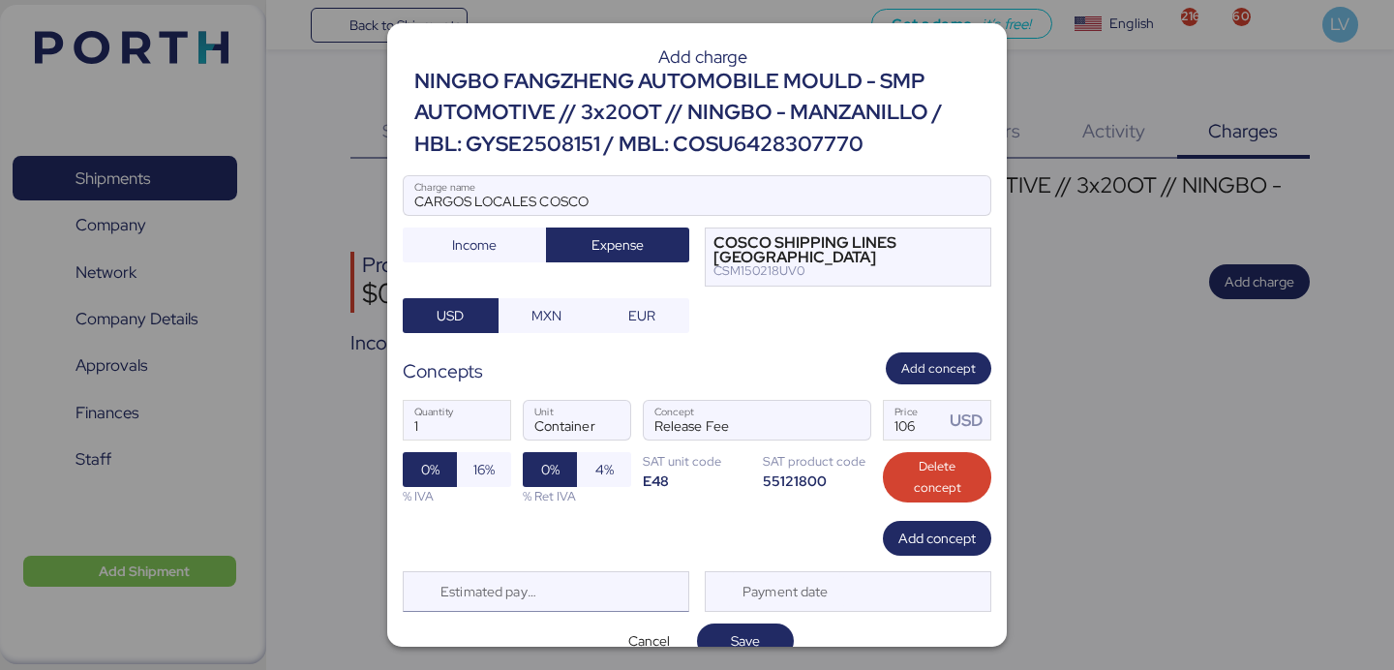
click at [593, 586] on div "Estimated payment date" at bounding box center [546, 591] width 286 height 41
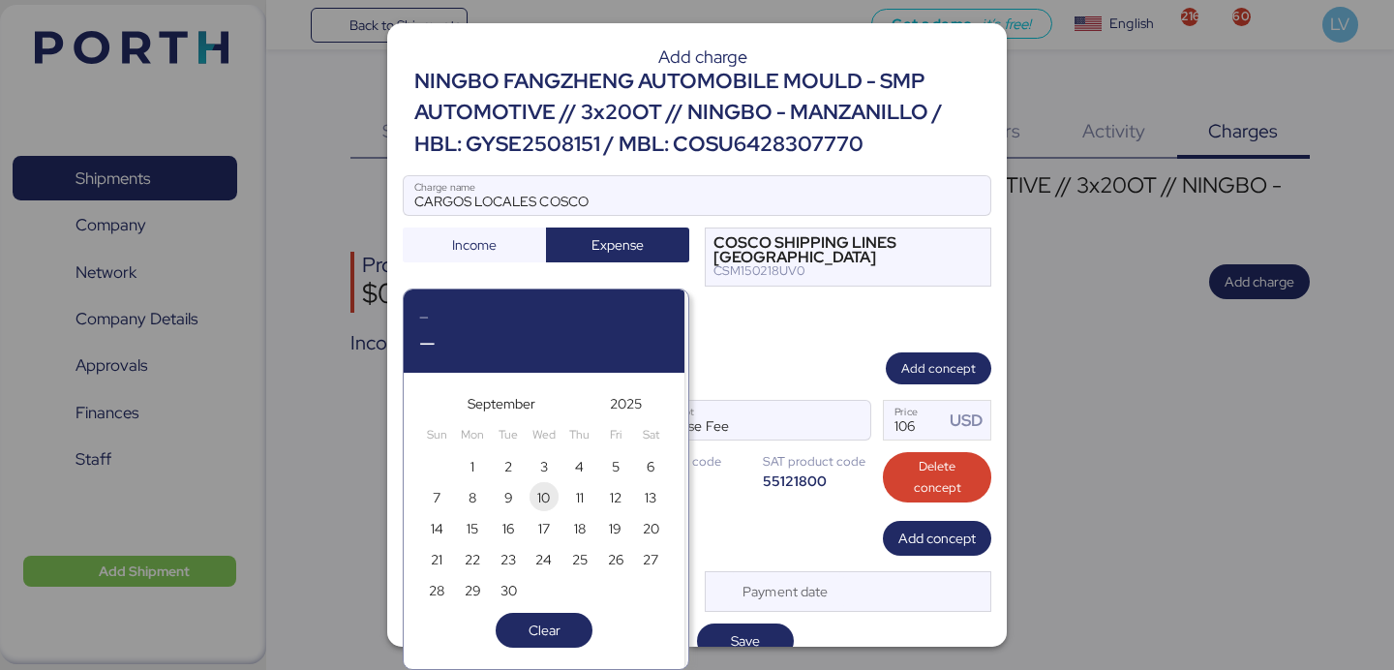
click at [545, 497] on span "10" at bounding box center [543, 497] width 13 height 23
type input "[DATE]"
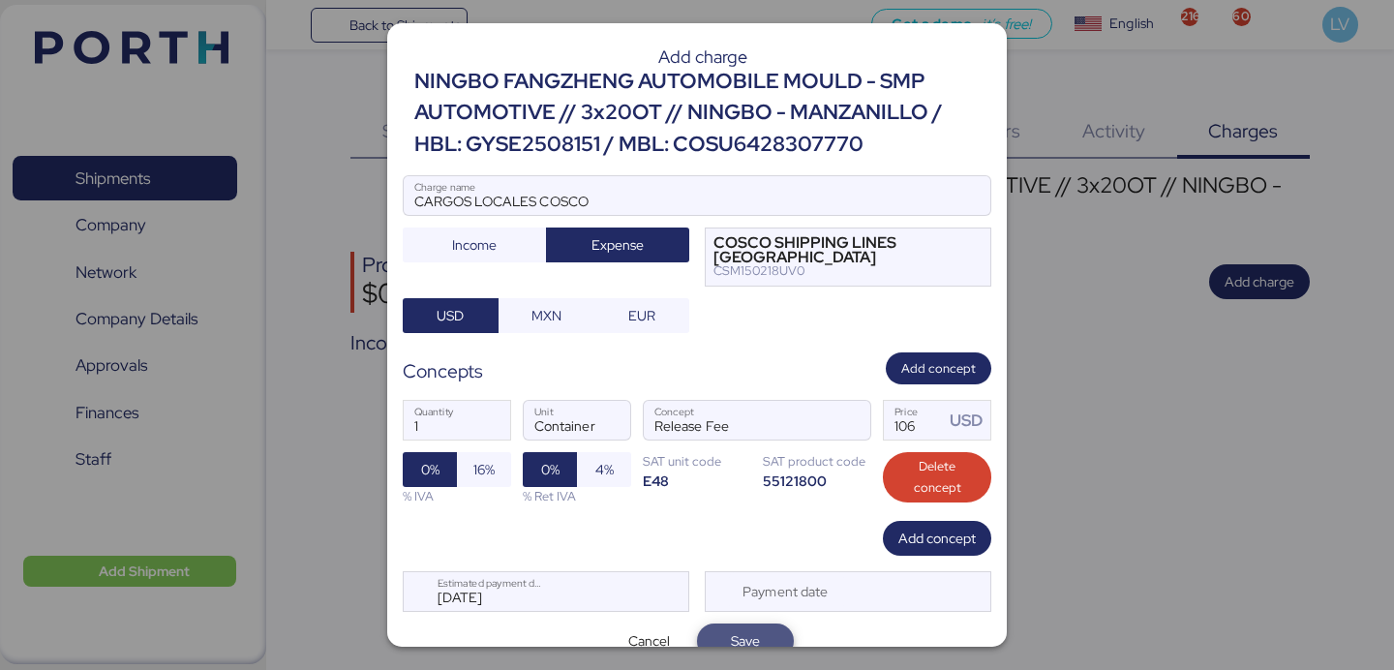
click at [736, 640] on span "Save" at bounding box center [745, 640] width 29 height 23
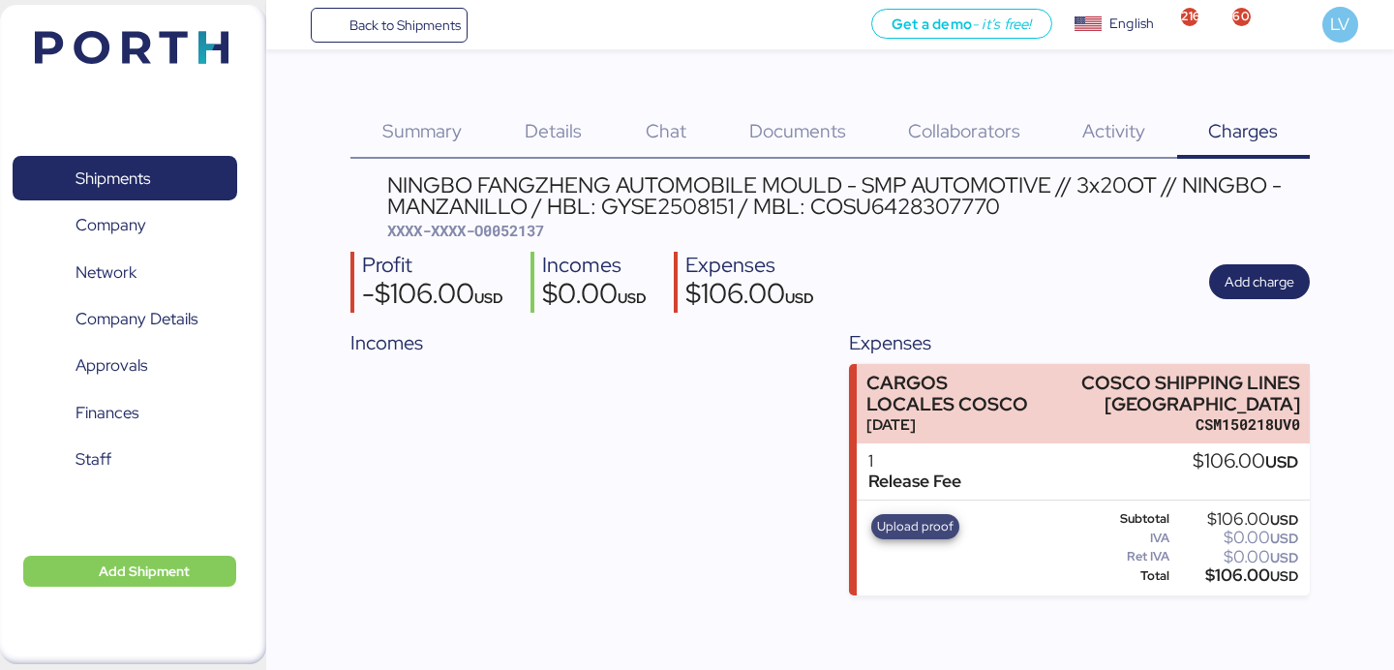
click at [928, 533] on span "Upload proof" at bounding box center [915, 526] width 76 height 21
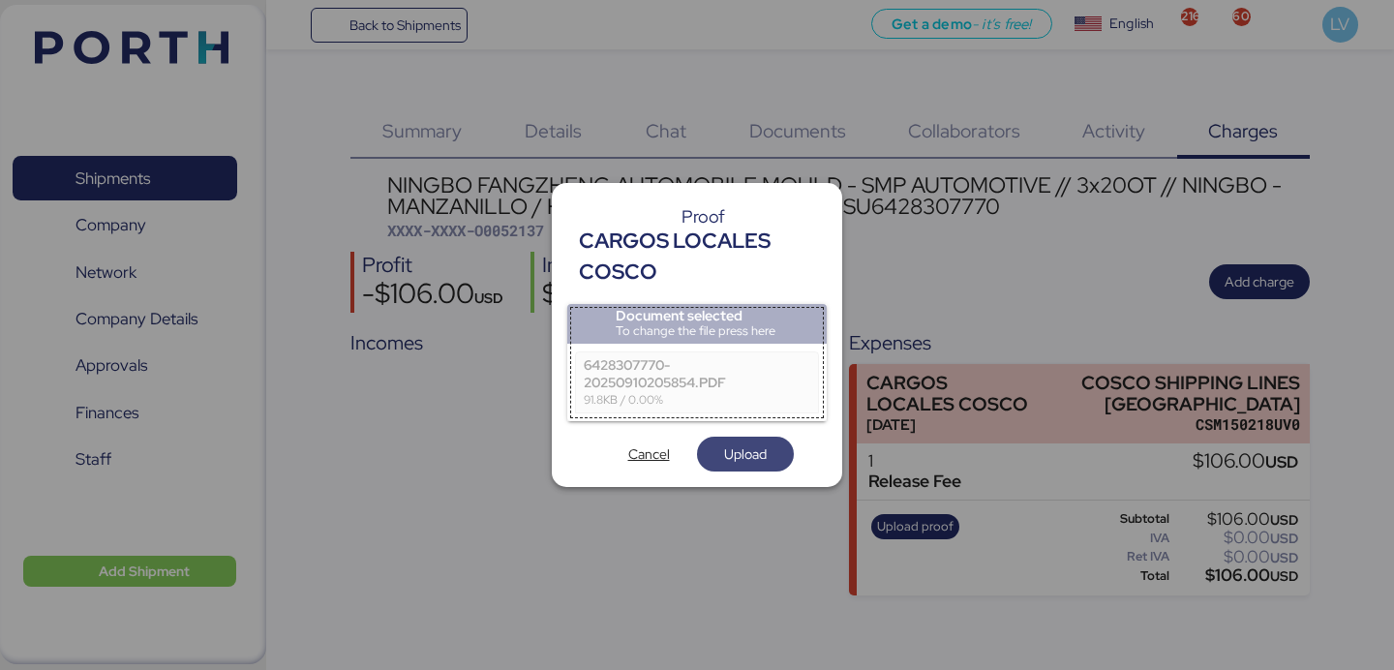
click at [728, 444] on span "Upload" at bounding box center [745, 453] width 43 height 23
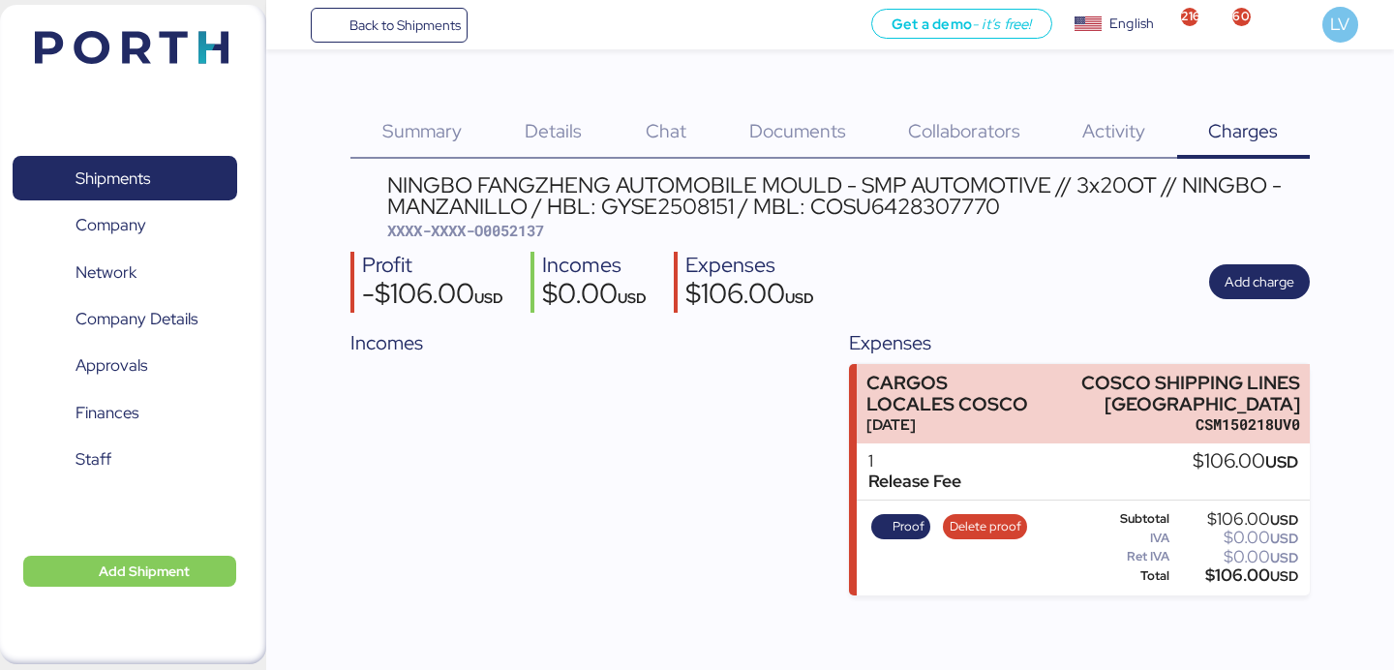
click at [526, 240] on div "NINGBO FANGZHENG AUTOMOBILE MOULD - SMP AUTOMOTIVE // 3x20OT // NINGBO - MANZAN…" at bounding box center [847, 207] width 921 height 67
copy span "O0052137"
